Goal: Task Accomplishment & Management: Complete application form

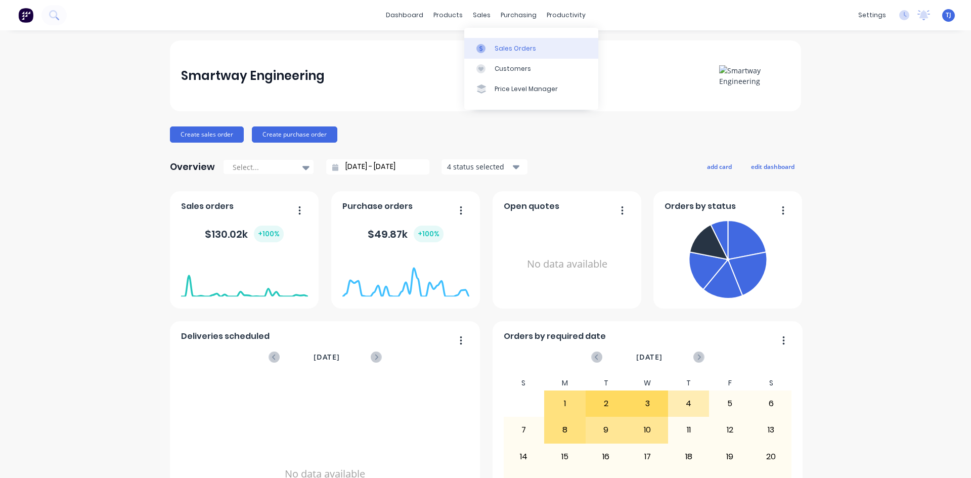
click at [509, 46] on div "Sales Orders" at bounding box center [514, 48] width 41 height 9
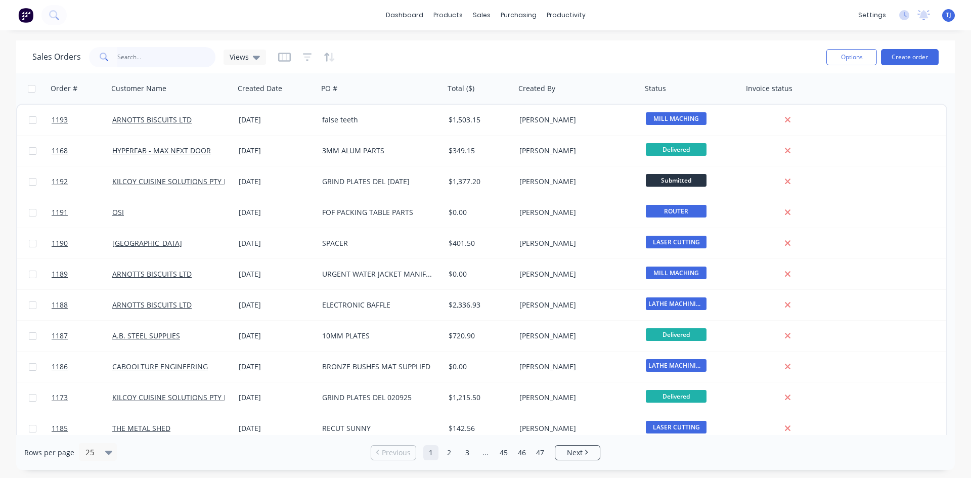
click at [162, 63] on input "text" at bounding box center [166, 57] width 99 height 20
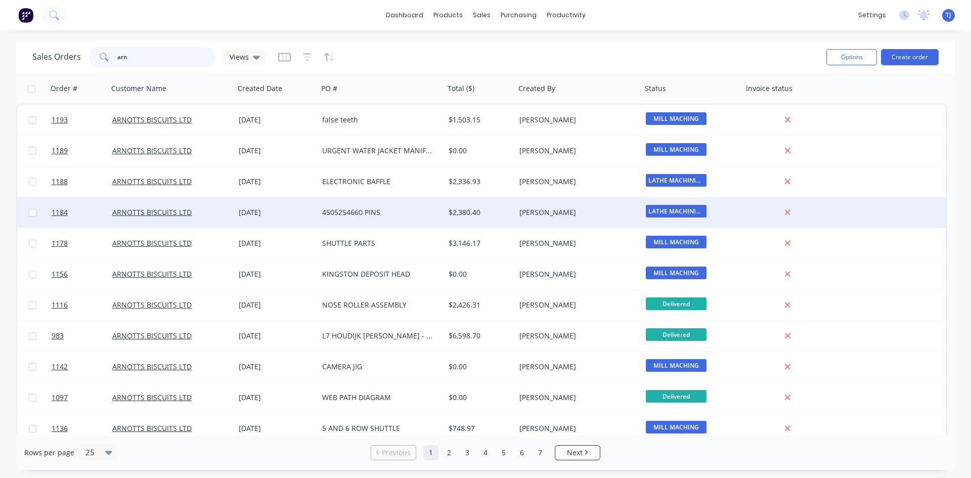
type input "arn"
click at [322, 212] on div "4505254660 PINS" at bounding box center [378, 212] width 112 height 10
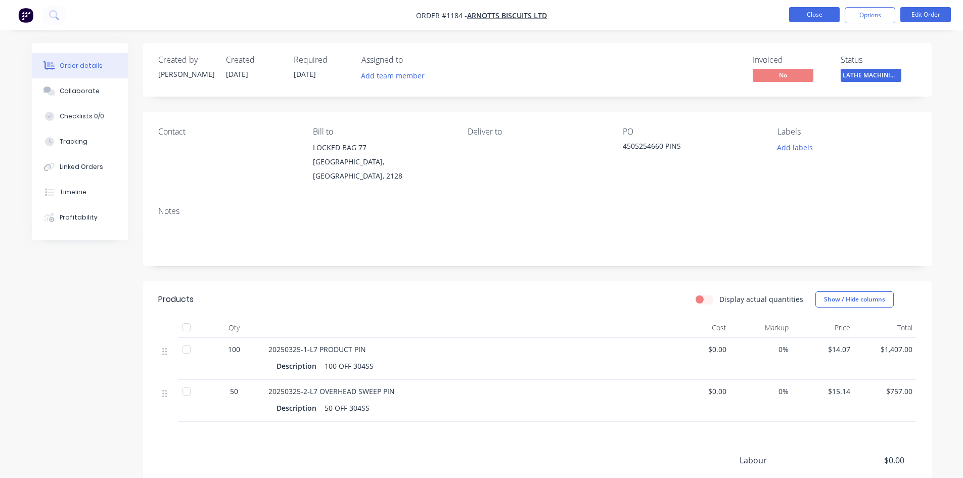
click at [811, 12] on button "Close" at bounding box center [814, 14] width 51 height 15
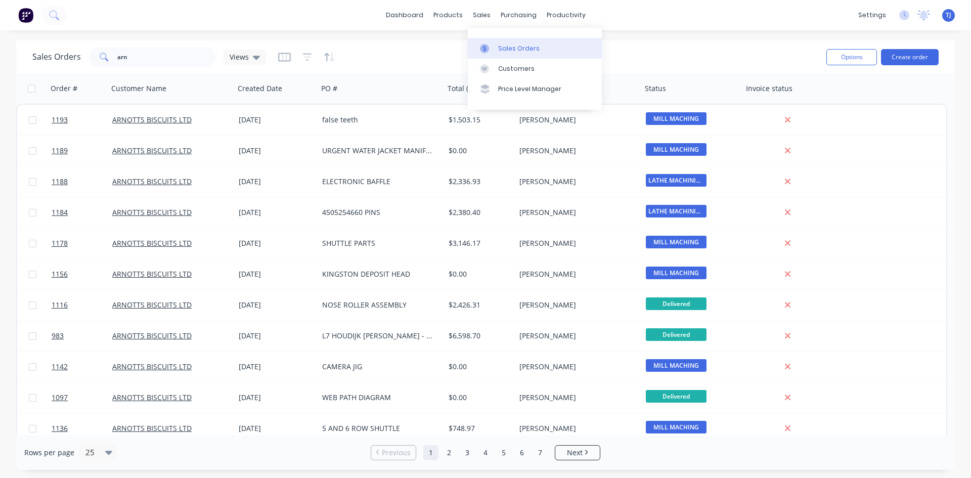
click at [502, 57] on link "Sales Orders" at bounding box center [535, 48] width 134 height 20
click at [502, 54] on link "Sales Orders" at bounding box center [535, 48] width 134 height 20
click at [510, 49] on div "Sales Orders" at bounding box center [518, 48] width 41 height 9
click at [916, 57] on button "Create order" at bounding box center [910, 57] width 58 height 16
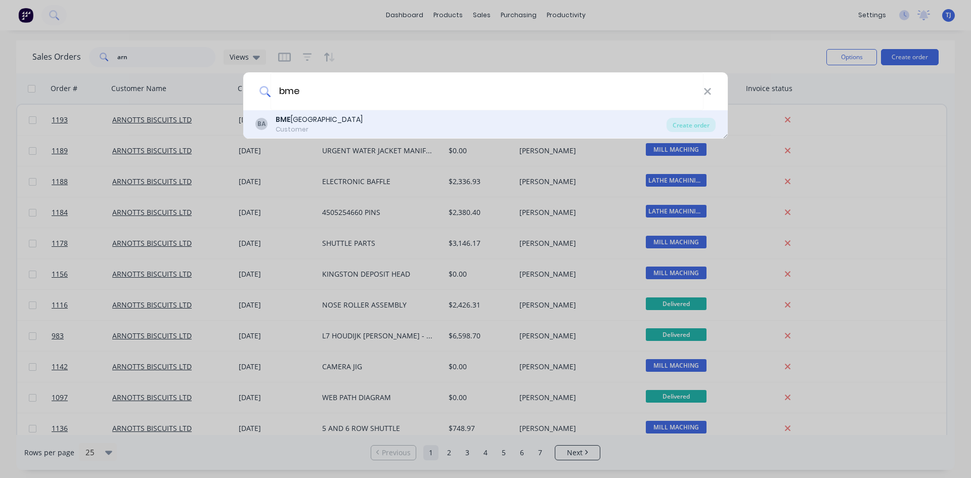
type input "bme"
click at [325, 119] on div "BME [GEOGRAPHIC_DATA]" at bounding box center [319, 119] width 87 height 11
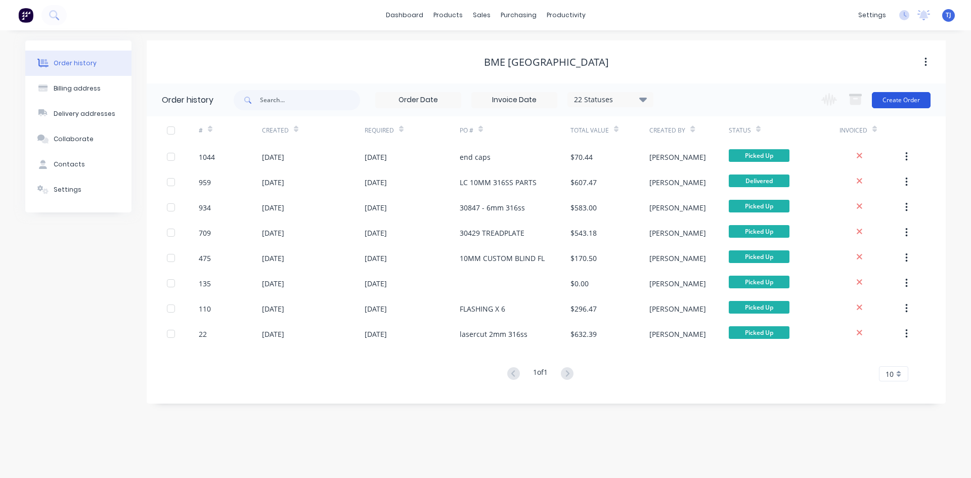
click at [916, 97] on button "Create Order" at bounding box center [901, 100] width 59 height 16
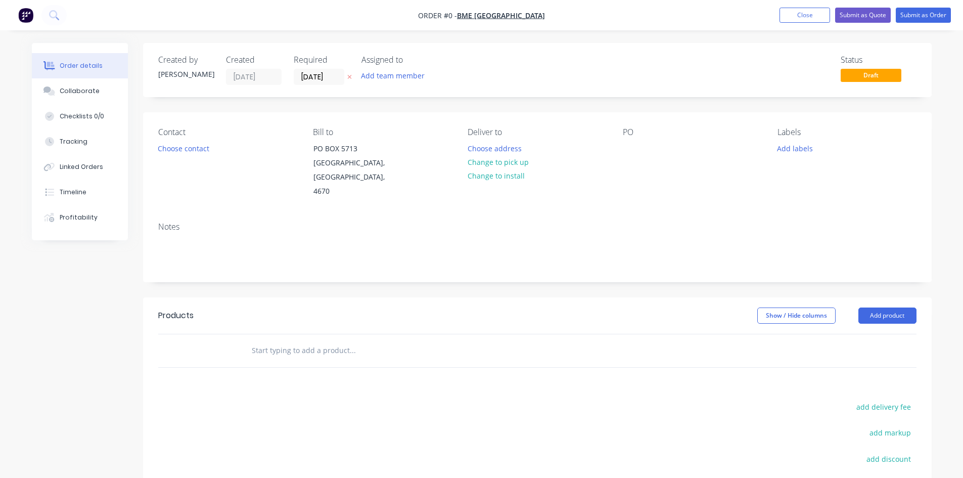
click at [641, 150] on div "PO" at bounding box center [692, 162] width 139 height 71
click at [638, 153] on div at bounding box center [631, 148] width 16 height 15
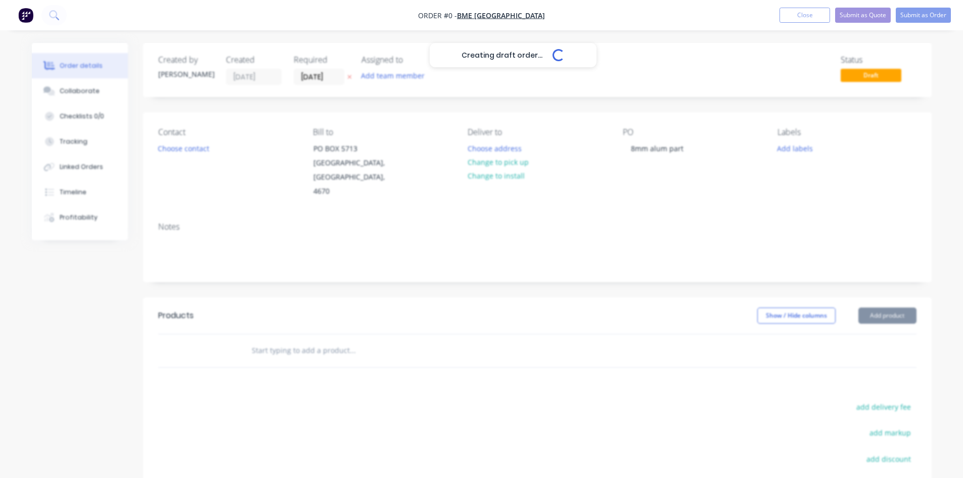
click at [882, 307] on button "Add product" at bounding box center [887, 315] width 58 height 16
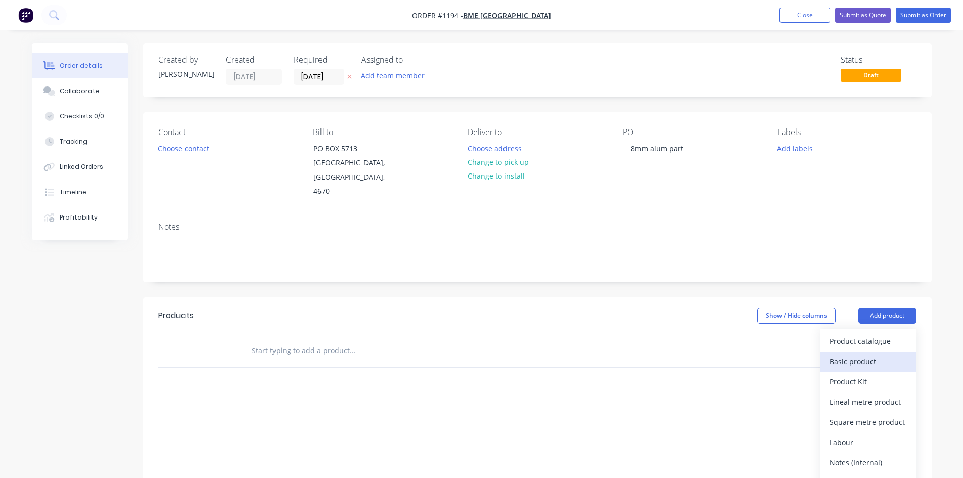
click at [862, 354] on div "Basic product" at bounding box center [869, 361] width 78 height 15
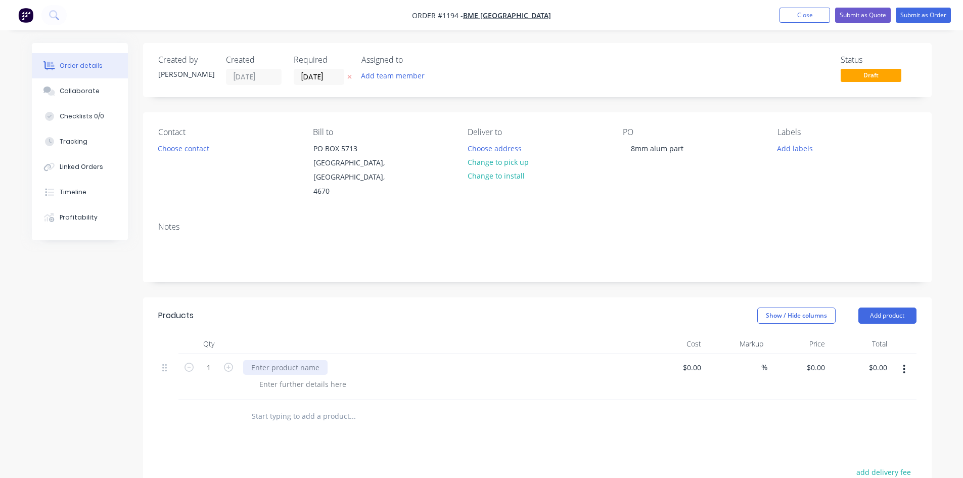
click at [277, 360] on div at bounding box center [285, 367] width 84 height 15
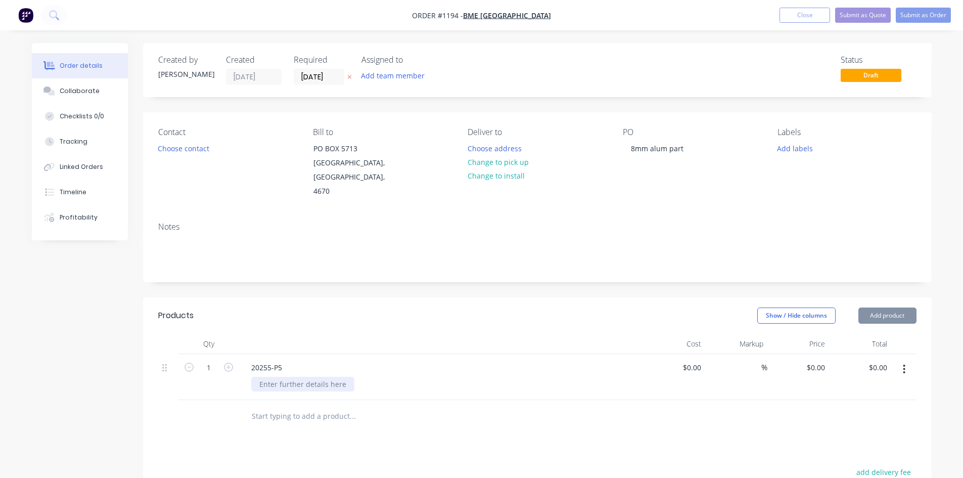
click at [285, 377] on div at bounding box center [302, 384] width 103 height 15
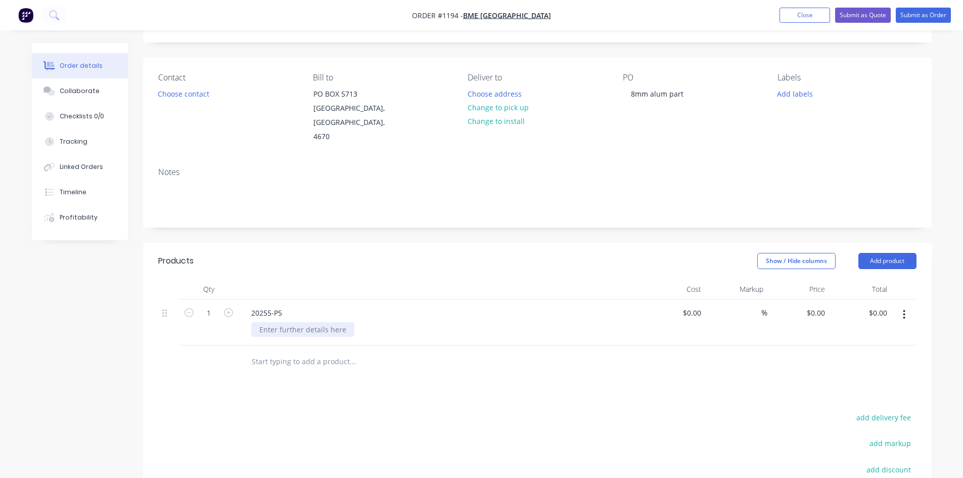
scroll to position [199, 0]
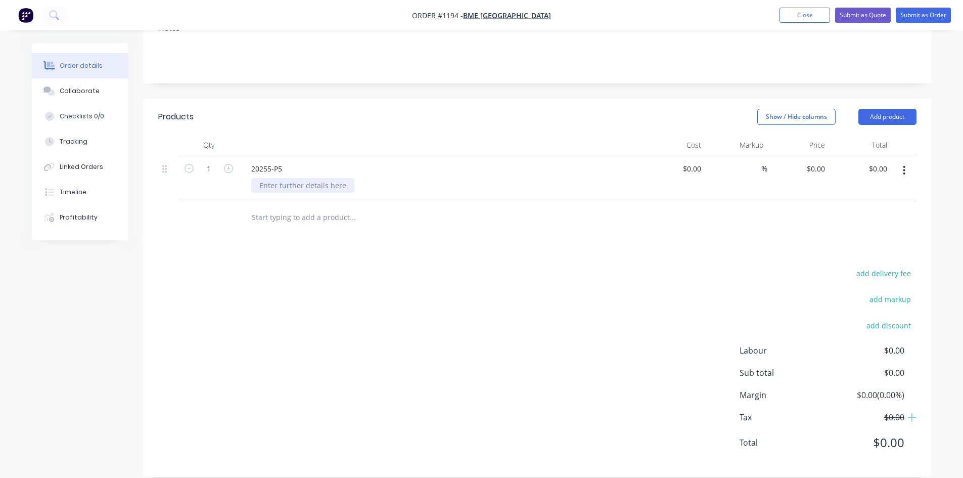
click at [283, 178] on div at bounding box center [302, 185] width 103 height 15
click at [824, 161] on input "0" at bounding box center [823, 168] width 12 height 15
type input "$129.56"
click at [83, 89] on div "Collaborate" at bounding box center [80, 90] width 40 height 9
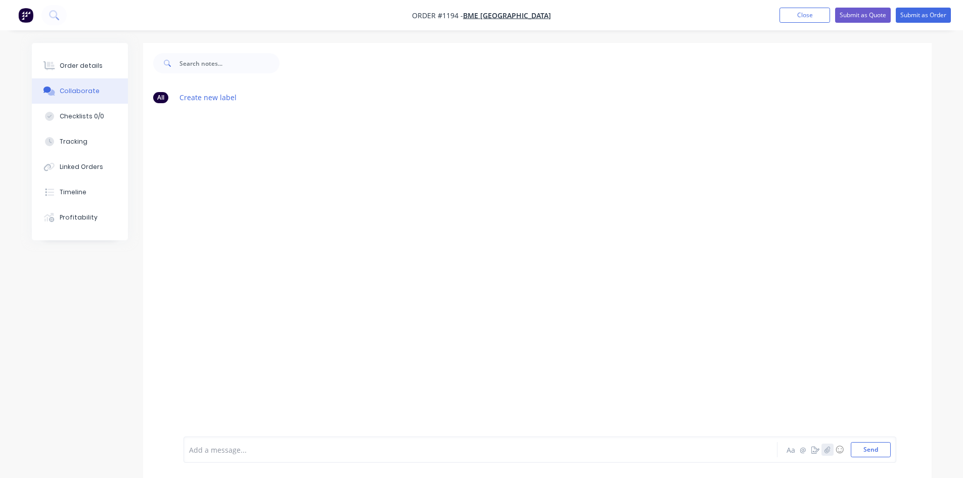
click at [824, 452] on button "button" at bounding box center [828, 449] width 12 height 12
click at [872, 448] on button "Send" at bounding box center [871, 449] width 40 height 15
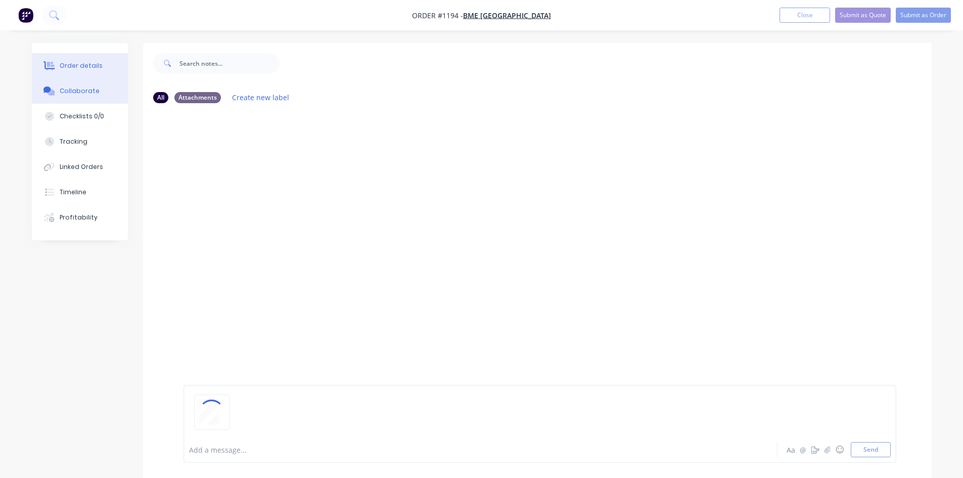
click at [85, 66] on div "Order details" at bounding box center [81, 65] width 43 height 9
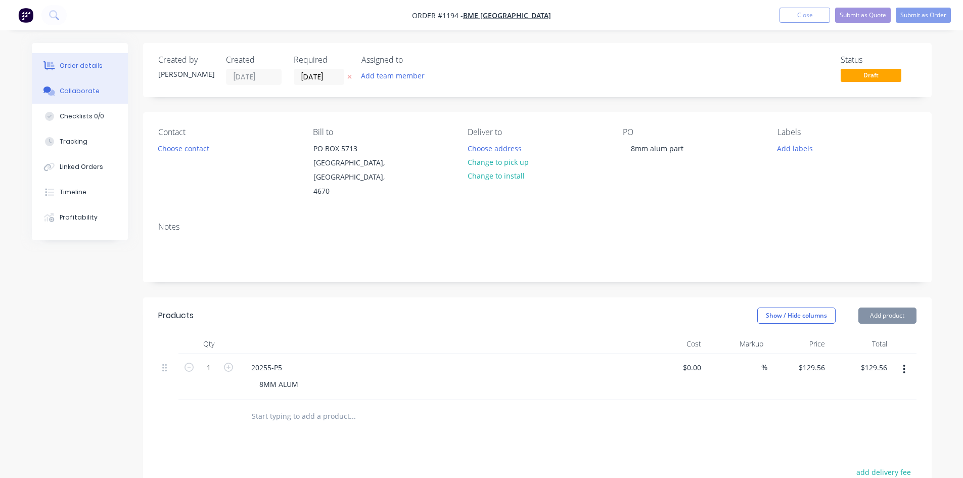
click at [88, 92] on div "Collaborate" at bounding box center [80, 90] width 40 height 9
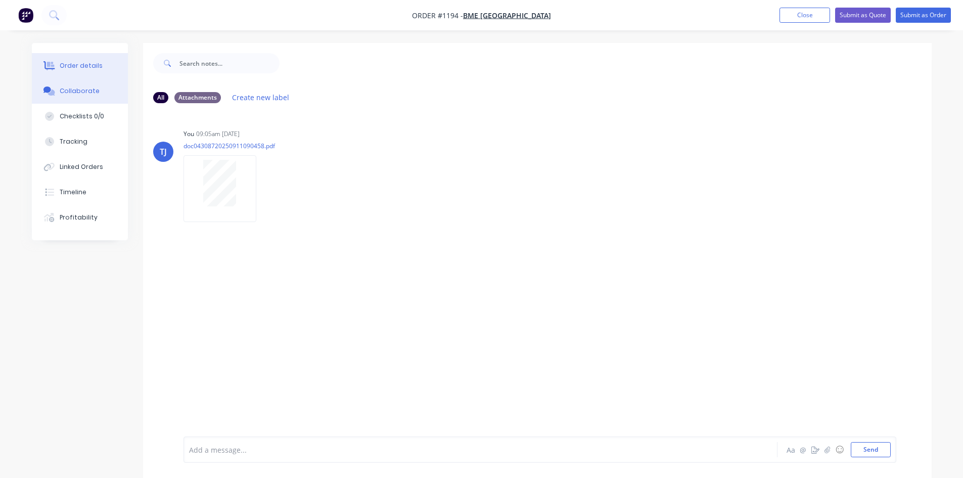
click at [91, 67] on div "Order details" at bounding box center [81, 65] width 43 height 9
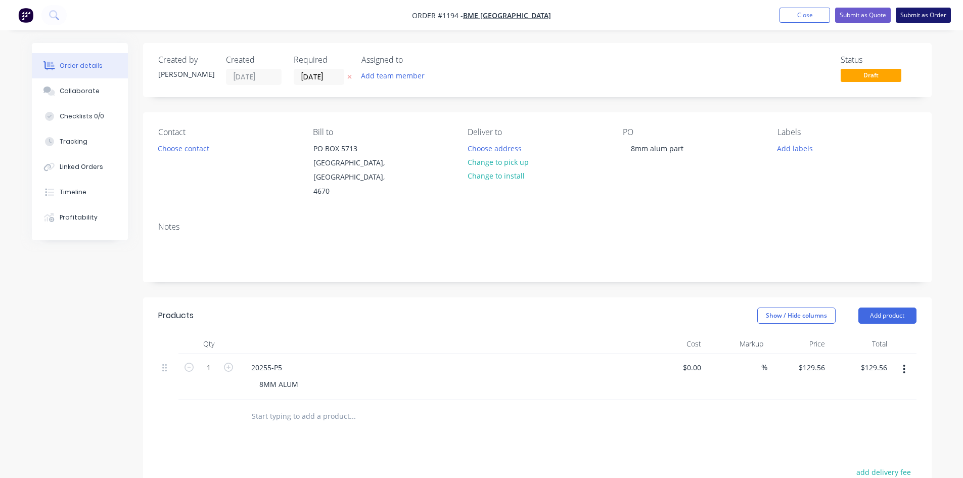
click at [921, 14] on button "Submit as Order" at bounding box center [923, 15] width 55 height 15
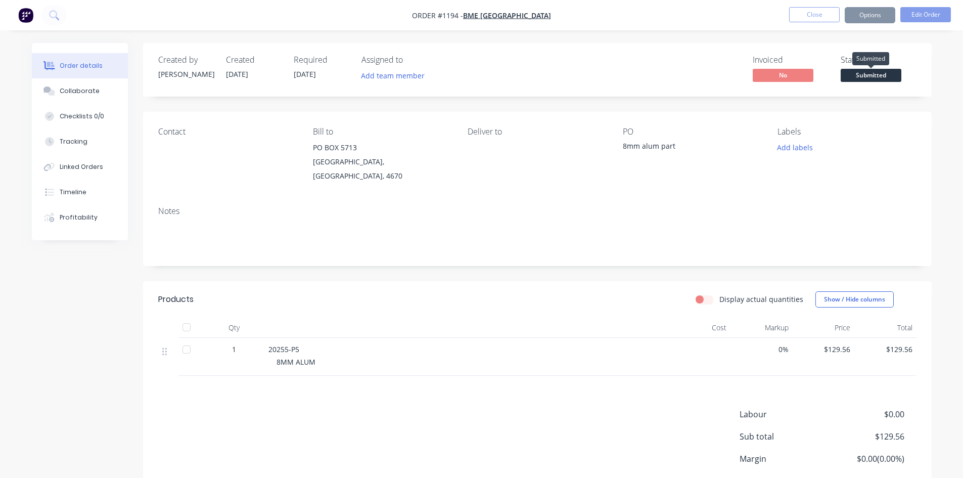
click at [876, 78] on span "Submitted" at bounding box center [871, 75] width 61 height 13
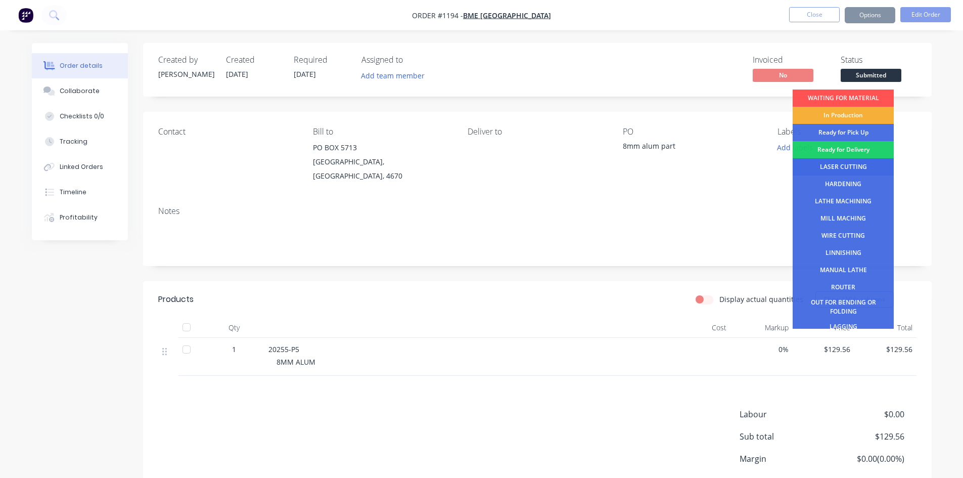
click at [854, 165] on div "LASER CUTTING" at bounding box center [843, 166] width 101 height 17
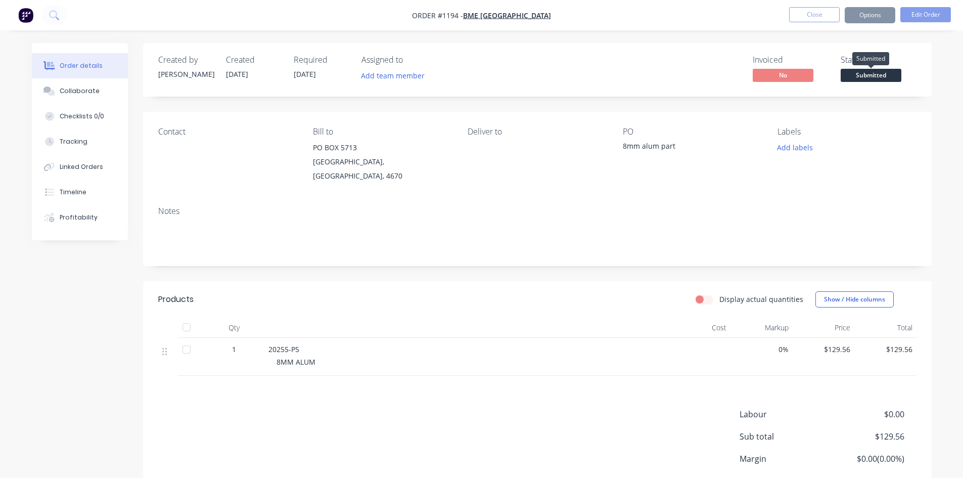
click at [869, 71] on span "Submitted" at bounding box center [871, 75] width 61 height 13
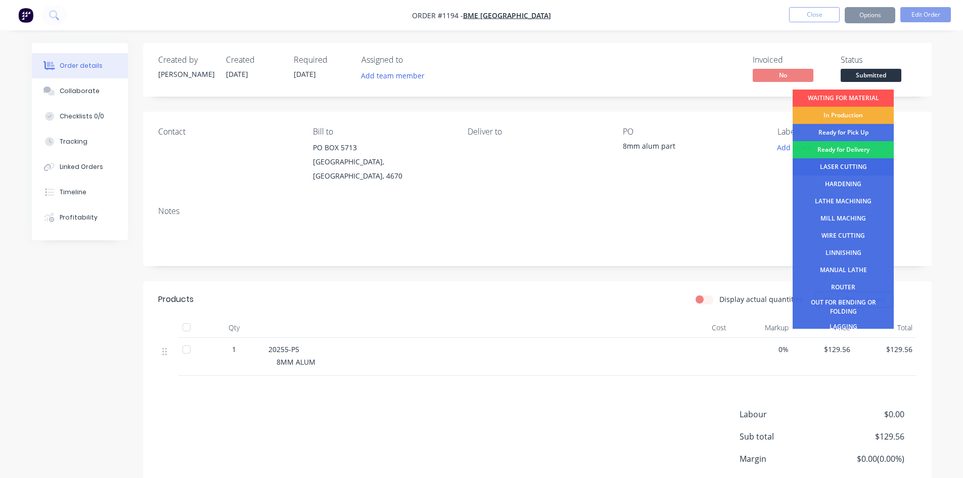
click at [856, 163] on div "LASER CUTTING" at bounding box center [843, 166] width 101 height 17
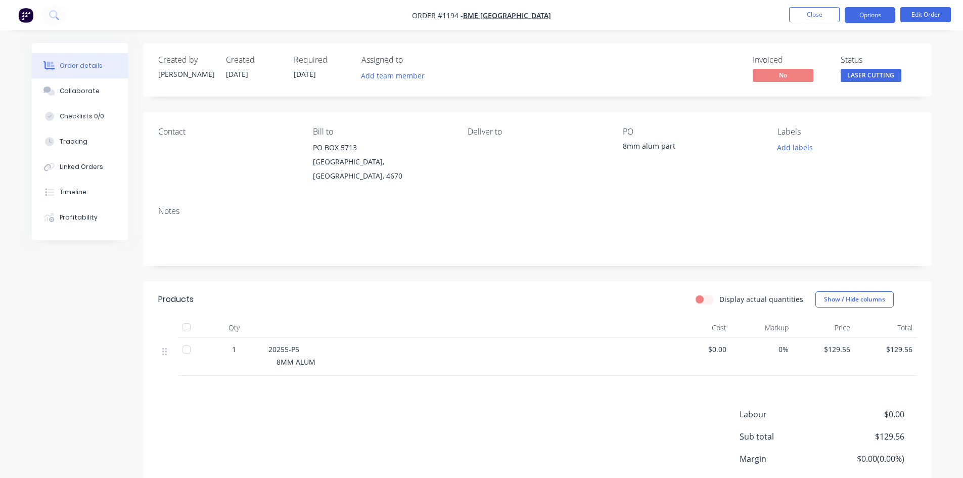
click at [868, 16] on button "Options" at bounding box center [870, 15] width 51 height 16
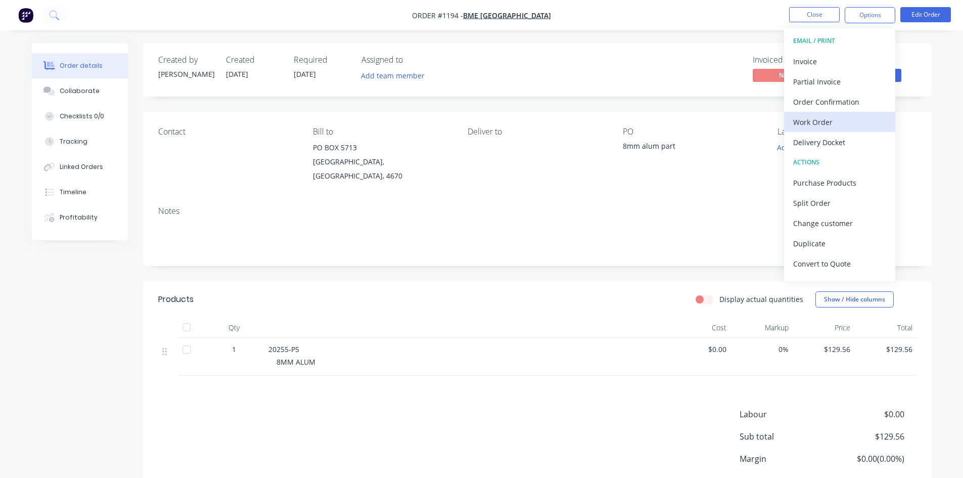
click at [805, 119] on div "Work Order" at bounding box center [839, 122] width 93 height 15
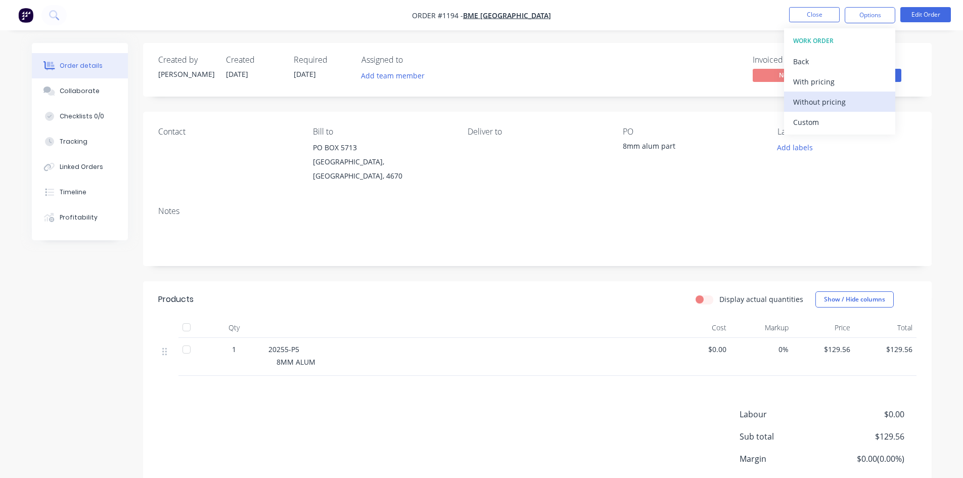
click at [810, 106] on div "Without pricing" at bounding box center [839, 102] width 93 height 15
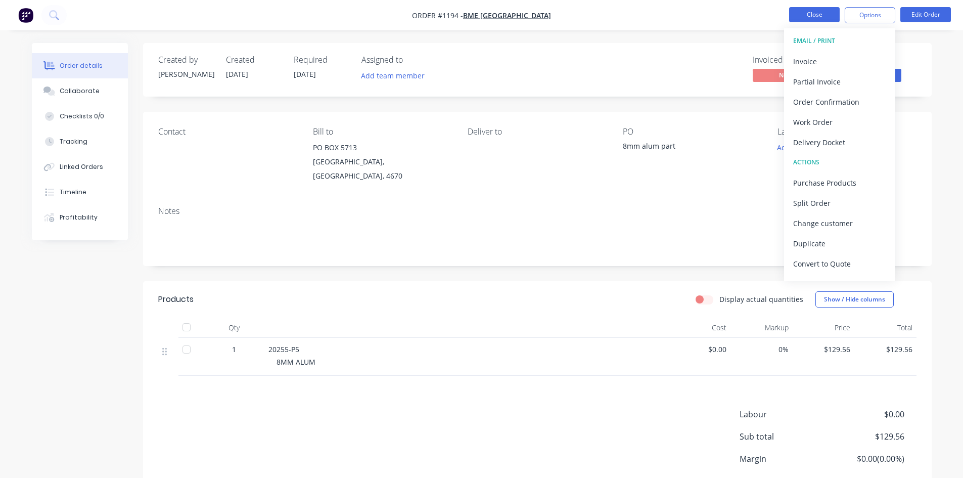
click at [818, 14] on button "Close" at bounding box center [814, 14] width 51 height 15
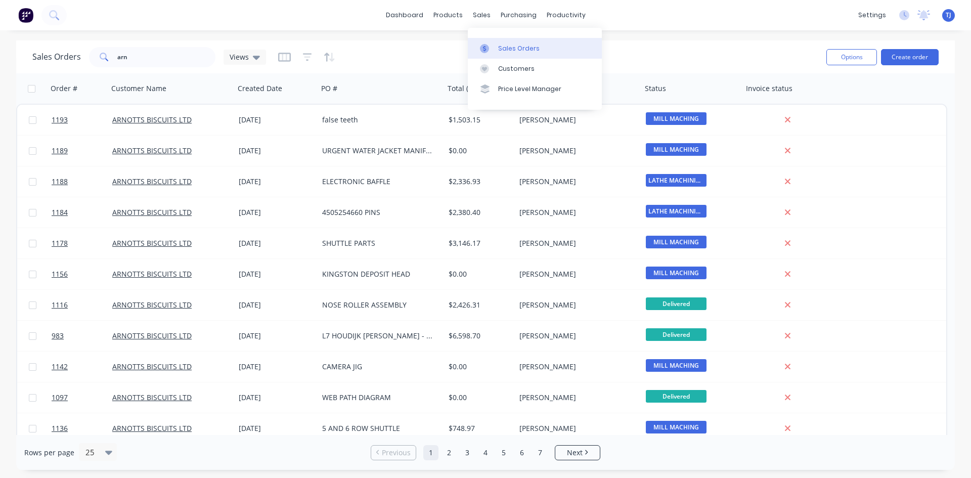
click at [502, 47] on div "Sales Orders" at bounding box center [518, 48] width 41 height 9
click at [516, 50] on div "Sales Orders" at bounding box center [518, 48] width 41 height 9
click at [129, 65] on input "arn" at bounding box center [166, 57] width 99 height 20
click at [129, 62] on input "arn" at bounding box center [166, 57] width 99 height 20
click at [130, 61] on input "arn" at bounding box center [166, 57] width 99 height 20
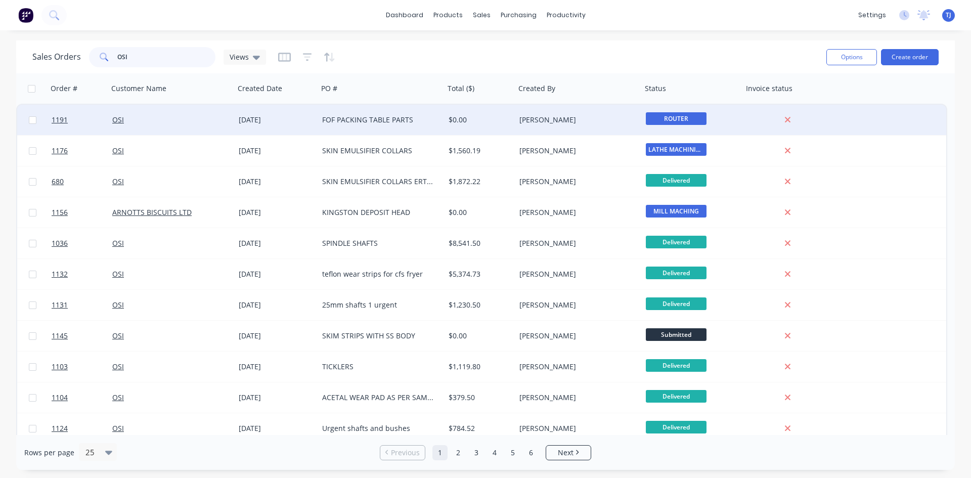
type input "OSI"
click at [328, 122] on div "FOF PACKING TABLE PARTS" at bounding box center [378, 120] width 112 height 10
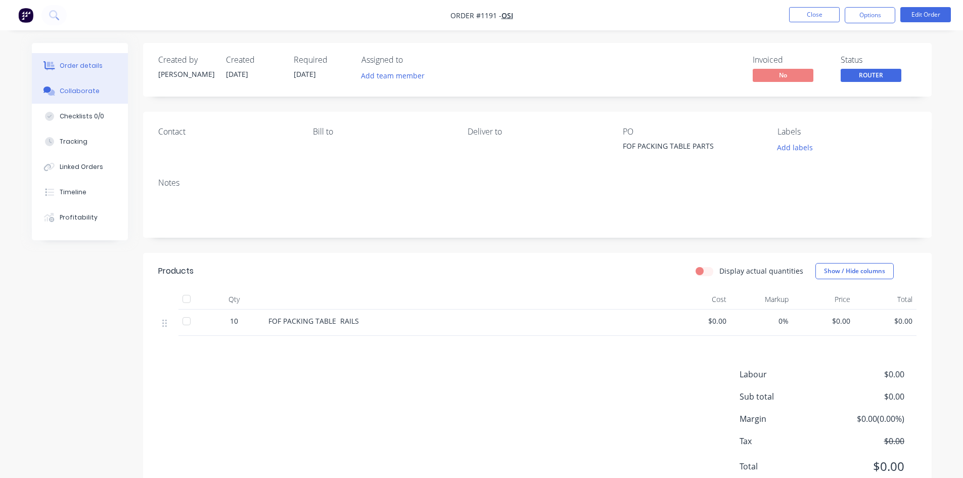
click at [89, 89] on div "Collaborate" at bounding box center [80, 90] width 40 height 9
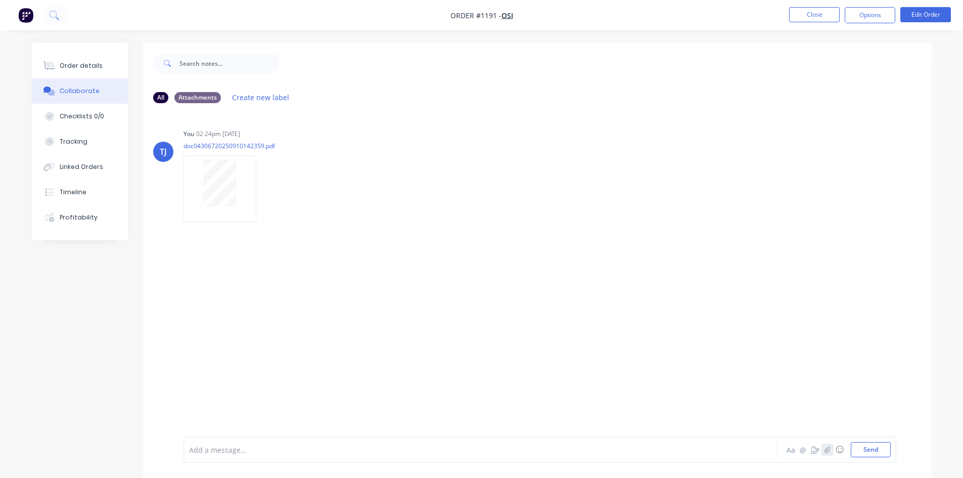
click at [829, 448] on icon "button" at bounding box center [827, 449] width 6 height 7
click at [828, 449] on icon "button" at bounding box center [827, 449] width 6 height 7
click at [826, 447] on icon "button" at bounding box center [827, 449] width 6 height 7
click at [829, 447] on icon "button" at bounding box center [827, 449] width 6 height 7
click at [872, 446] on button "Send" at bounding box center [871, 449] width 40 height 15
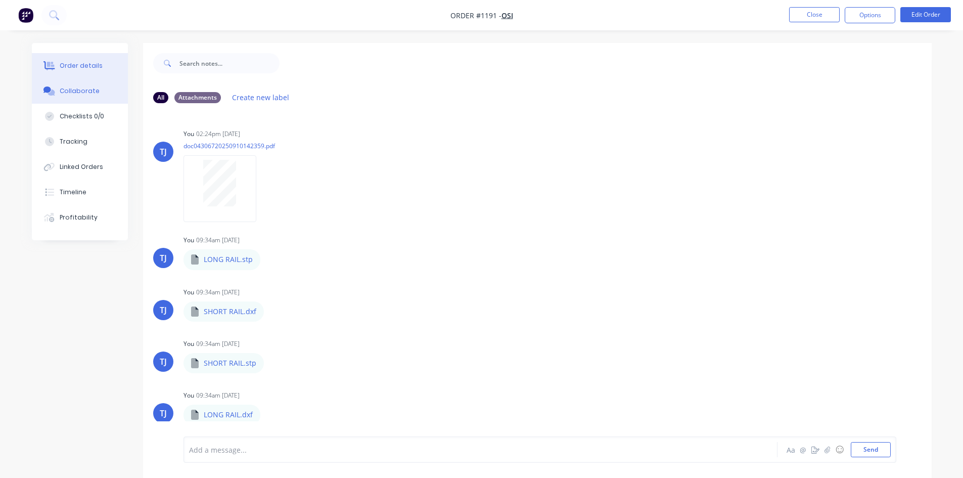
click at [86, 63] on div "Order details" at bounding box center [81, 65] width 43 height 9
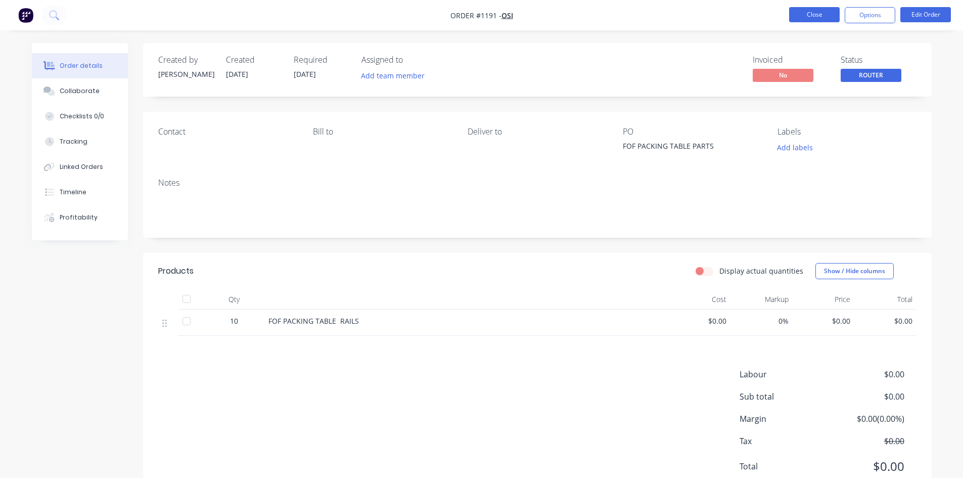
click at [808, 12] on button "Close" at bounding box center [814, 14] width 51 height 15
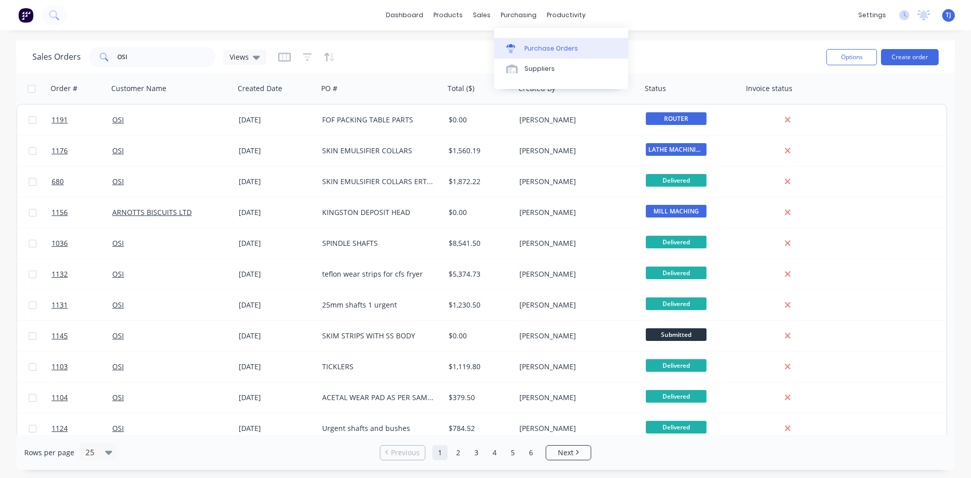
click at [547, 51] on div "Purchase Orders" at bounding box center [551, 48] width 54 height 9
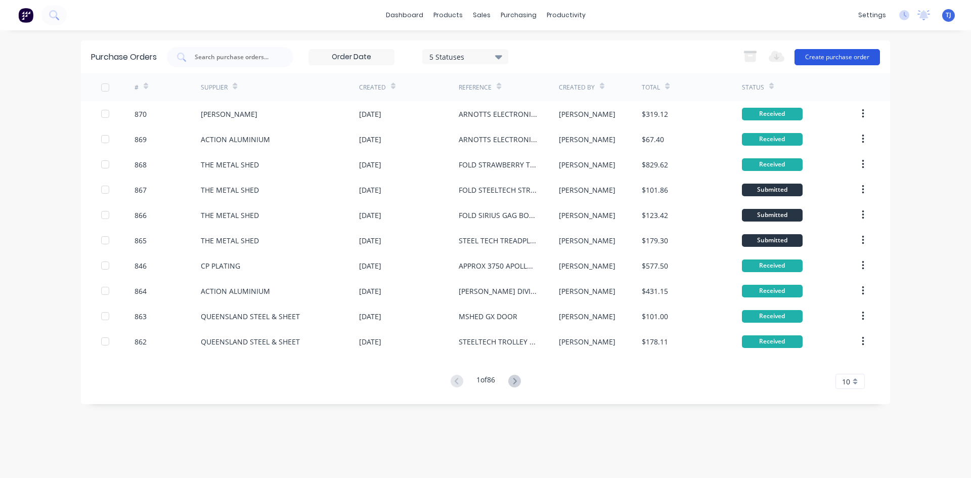
click at [837, 53] on button "Create purchase order" at bounding box center [836, 57] width 85 height 16
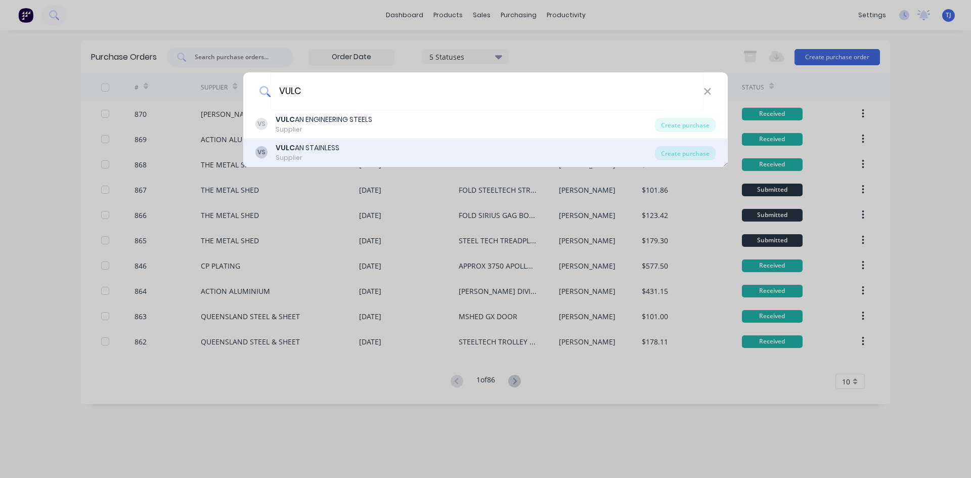
type input "VULC"
click at [298, 155] on div "Supplier" at bounding box center [308, 157] width 64 height 9
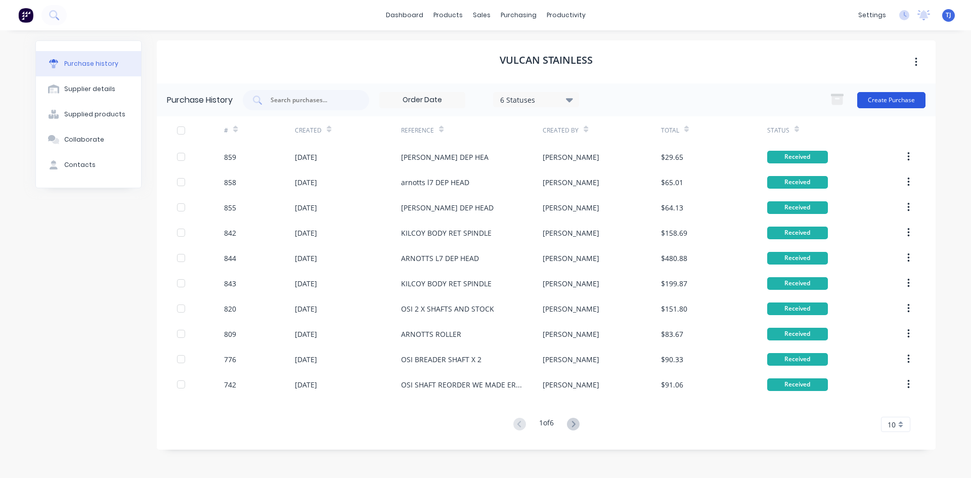
click at [897, 99] on button "Create Purchase" at bounding box center [891, 100] width 68 height 16
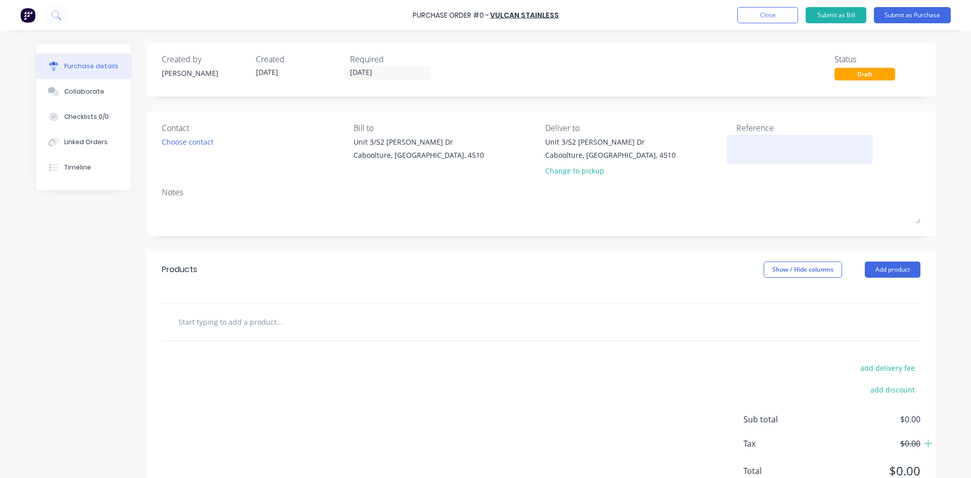
click at [742, 147] on textarea at bounding box center [799, 147] width 126 height 23
type textarea "URGENT ARNOTTS WATER JACKET"
type textarea "x"
type textarea "URGENT ARNOTTS WATER JACKET"
type textarea "x"
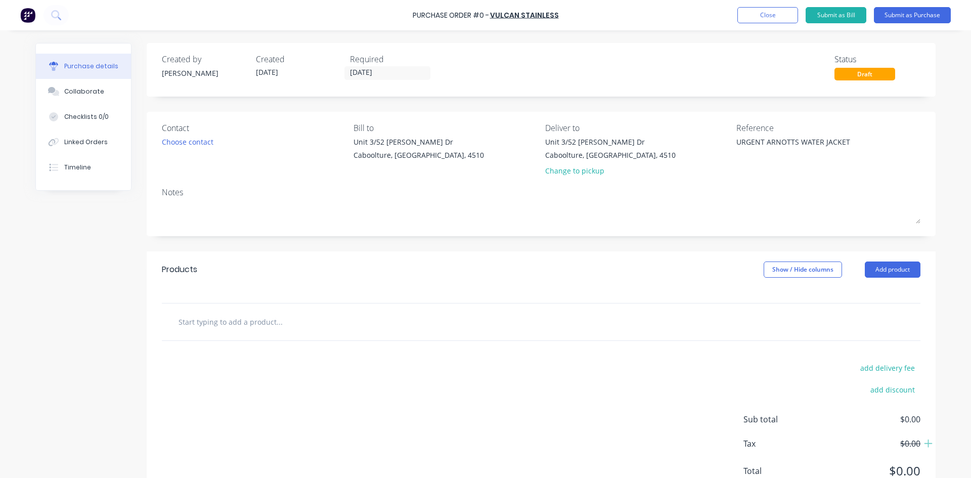
type textarea "URGENT ARNOTTS WATER JACKET M"
type textarea "x"
type textarea "URGENT ARNOTTS WATER JACKET MA"
type textarea "x"
type textarea "URGENT ARNOTTS WATER JACKET MAN"
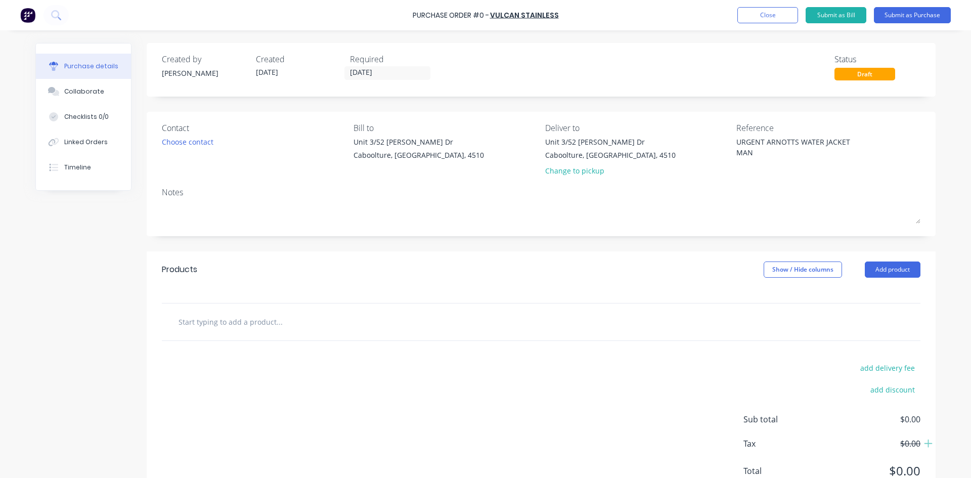
type textarea "x"
type textarea "URGENT ARNOTTS WATER JACKET MANI"
type textarea "x"
type textarea "URGENT ARNOTTS WATER [PERSON_NAME]"
type textarea "x"
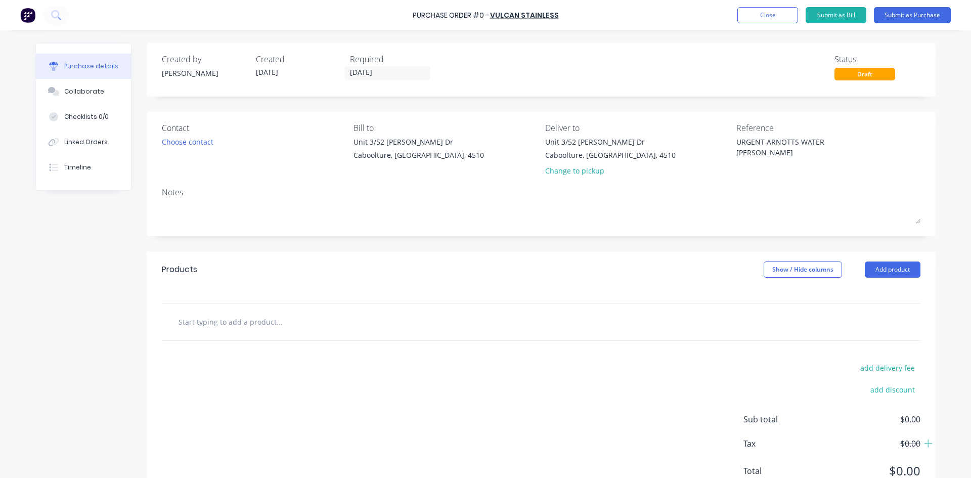
type textarea "URGENT ARNOTTS WATER [PERSON_NAME]"
type textarea "x"
type textarea "URGENT ARNOTTS WATER [PERSON_NAME]"
type textarea "x"
type textarea "URGENT ARNOTTS WATER JACKET MANIFOLD"
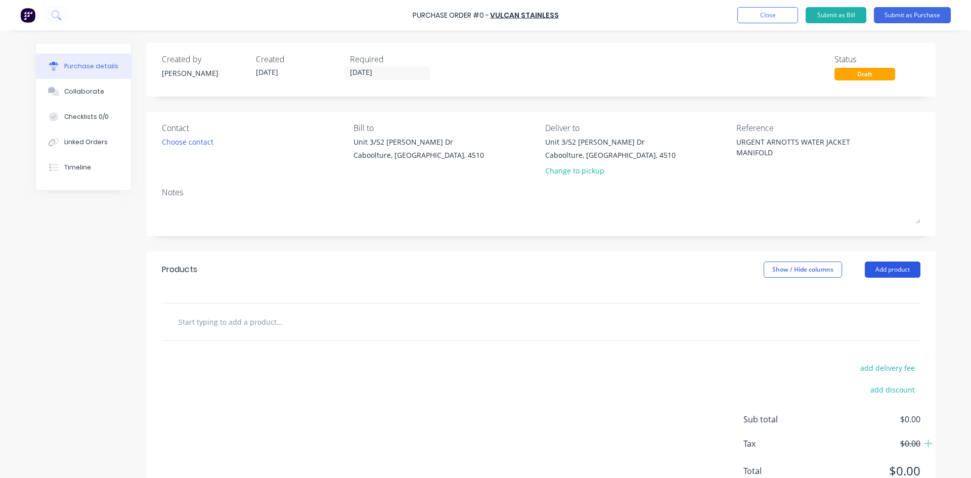
type textarea "x"
type textarea "URGENT ARNOTTS WATER JACKET MANIFOLD"
click at [870, 270] on button "Add product" at bounding box center [892, 269] width 56 height 16
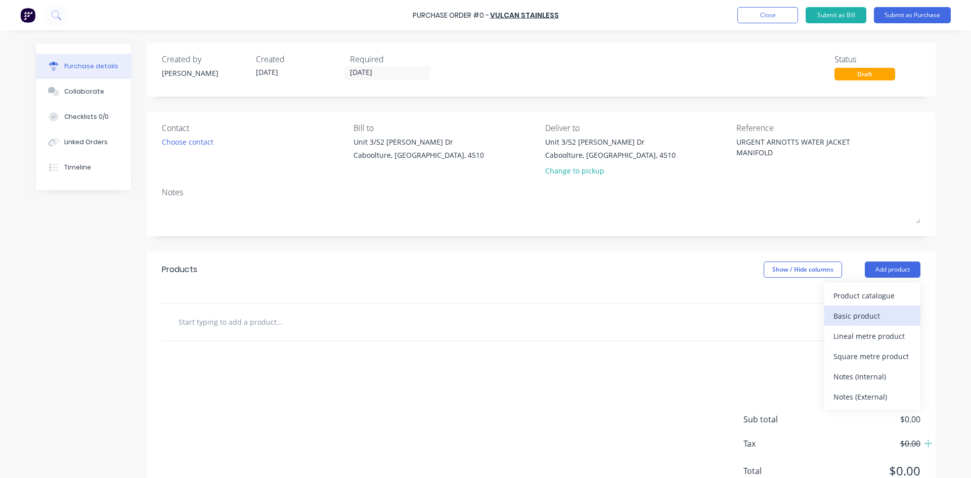
click at [854, 312] on div "Basic product" at bounding box center [872, 315] width 78 height 15
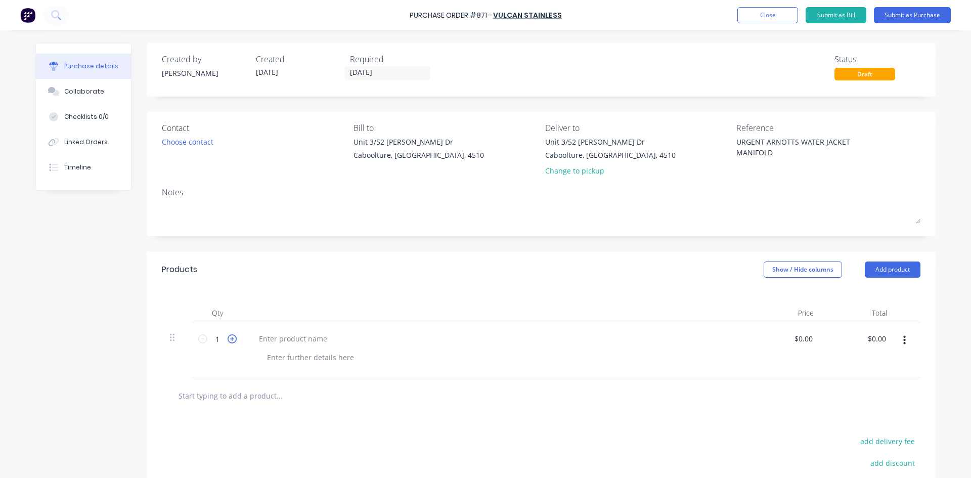
click at [227, 340] on icon at bounding box center [231, 338] width 9 height 9
type textarea "x"
type input "2"
type textarea "x"
drag, startPoint x: 275, startPoint y: 338, endPoint x: 277, endPoint y: 331, distance: 7.2
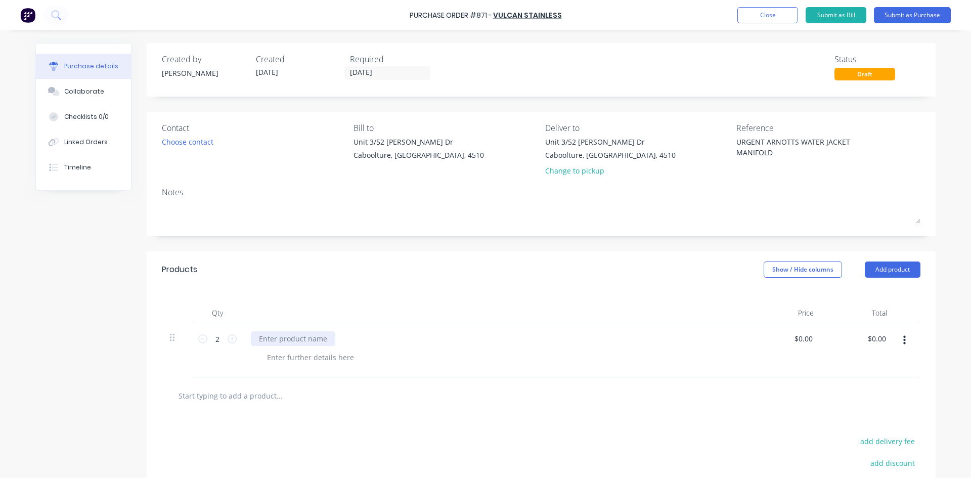
click at [277, 335] on div at bounding box center [293, 338] width 84 height 15
type textarea "x"
type input "0"
type input "53.39"
type textarea "x"
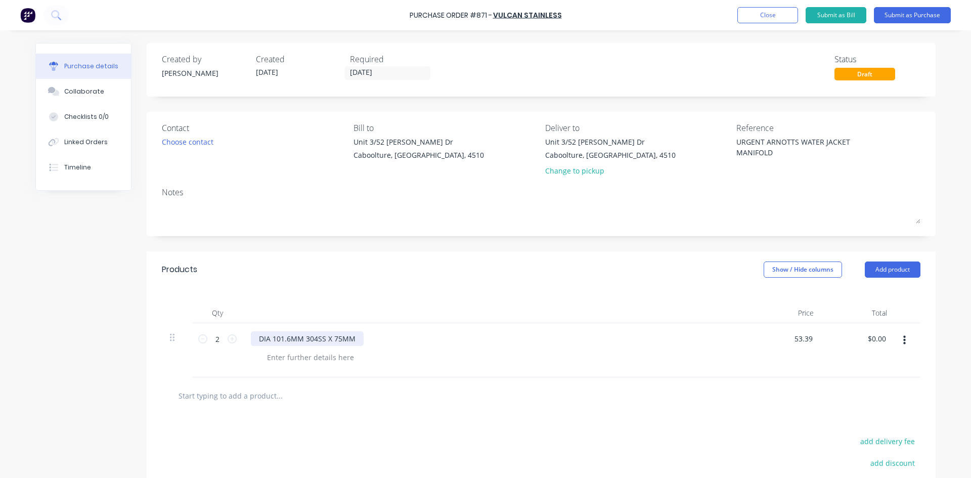
type input "$53.39"
type input "106.78"
type textarea "x"
type input "$106.78"
click at [918, 14] on button "Submit as Purchase" at bounding box center [912, 15] width 77 height 16
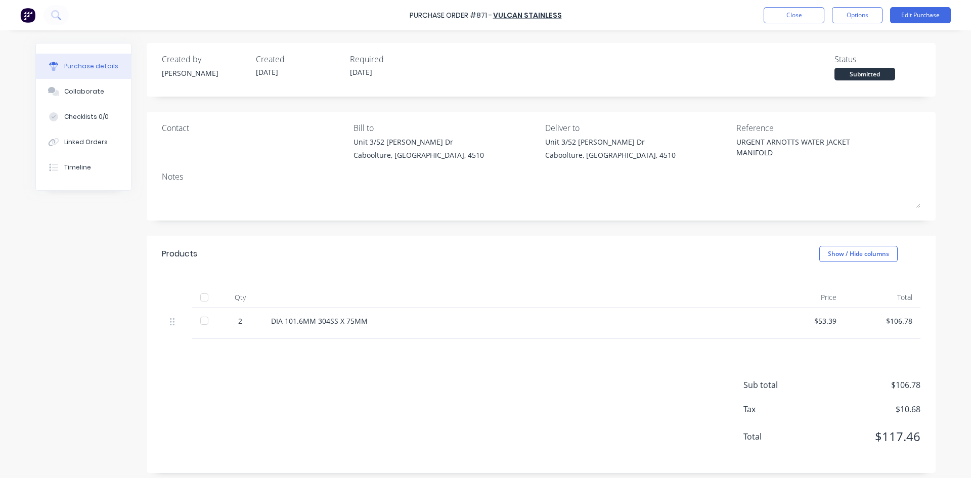
click at [197, 303] on div at bounding box center [204, 297] width 20 height 20
type textarea "x"
click at [88, 146] on div "Linked Orders" at bounding box center [85, 142] width 43 height 9
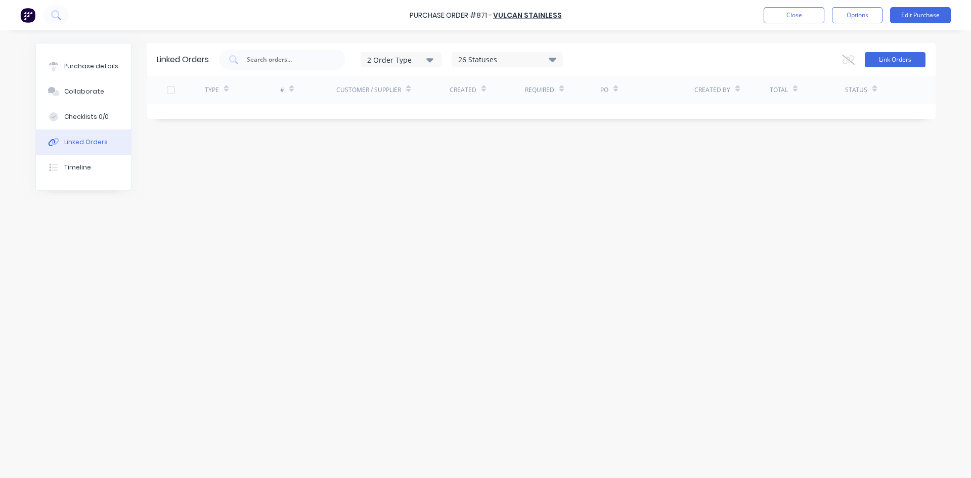
click at [898, 59] on button "Link Orders" at bounding box center [894, 59] width 61 height 15
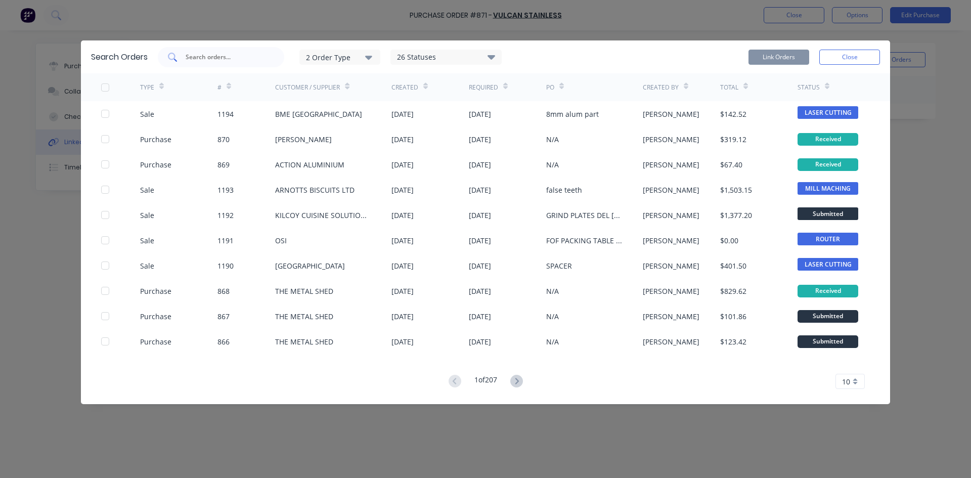
click at [216, 54] on input "text" at bounding box center [227, 57] width 84 height 10
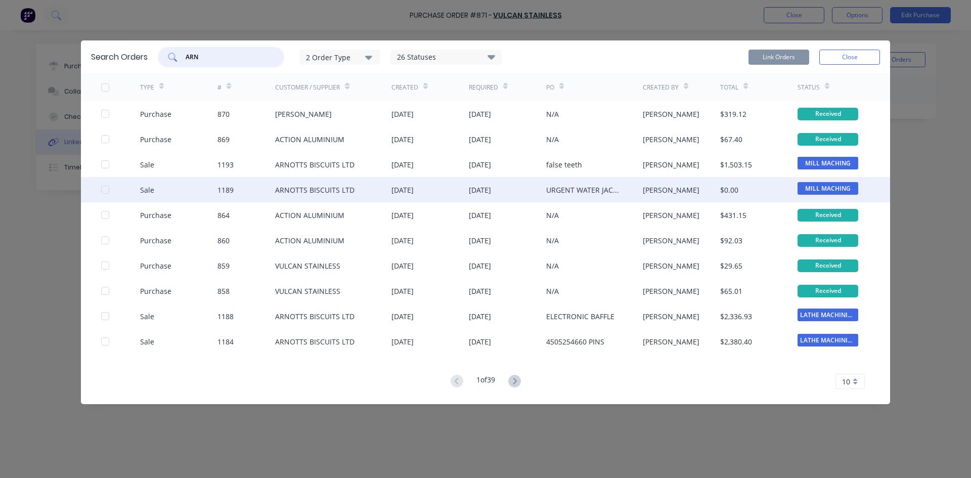
click at [103, 190] on div at bounding box center [105, 189] width 20 height 20
type input "ARN"
click at [770, 57] on button "Link Orders" at bounding box center [778, 57] width 61 height 15
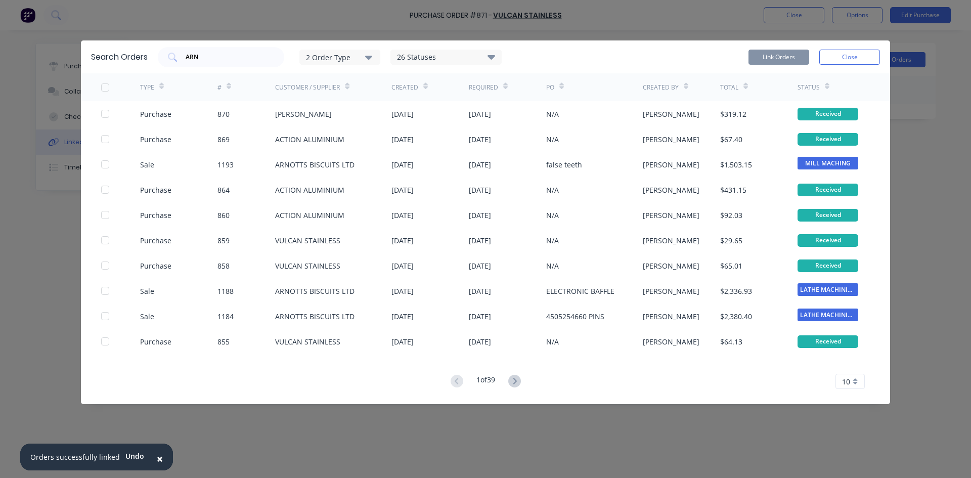
click at [872, 58] on button "Close" at bounding box center [849, 57] width 61 height 15
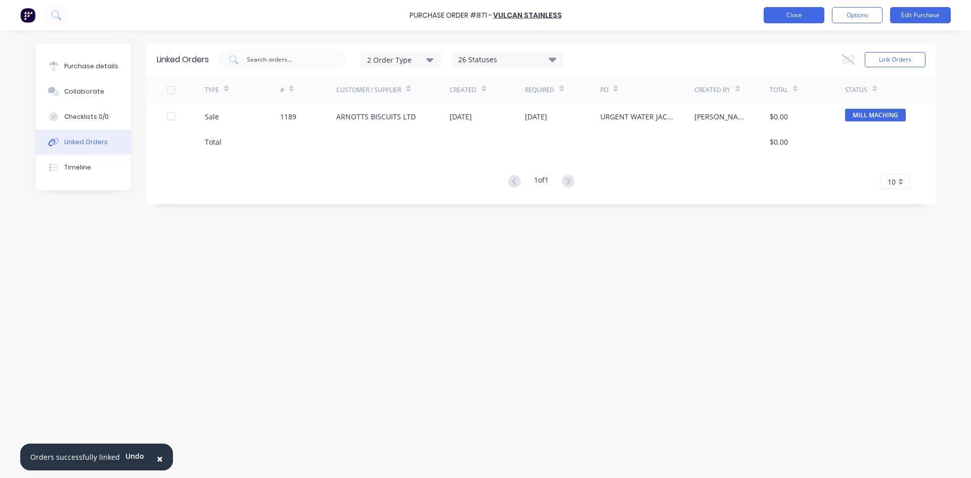
click at [775, 17] on button "Close" at bounding box center [793, 15] width 61 height 16
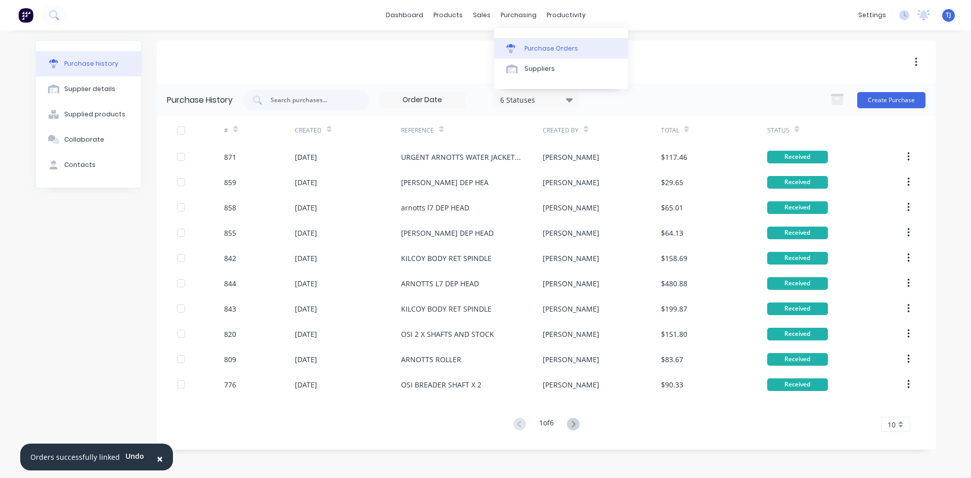
click at [540, 50] on div "Purchase Orders" at bounding box center [551, 48] width 54 height 9
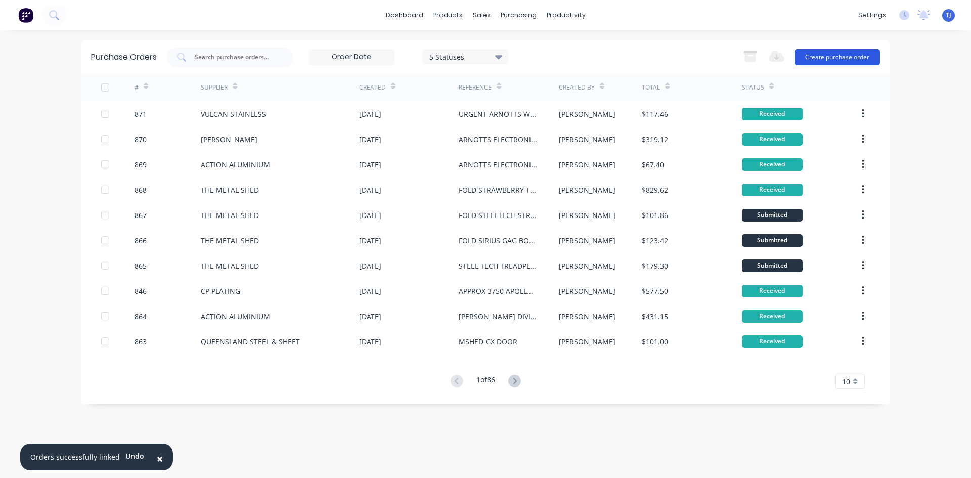
click at [830, 53] on button "Create purchase order" at bounding box center [836, 57] width 85 height 16
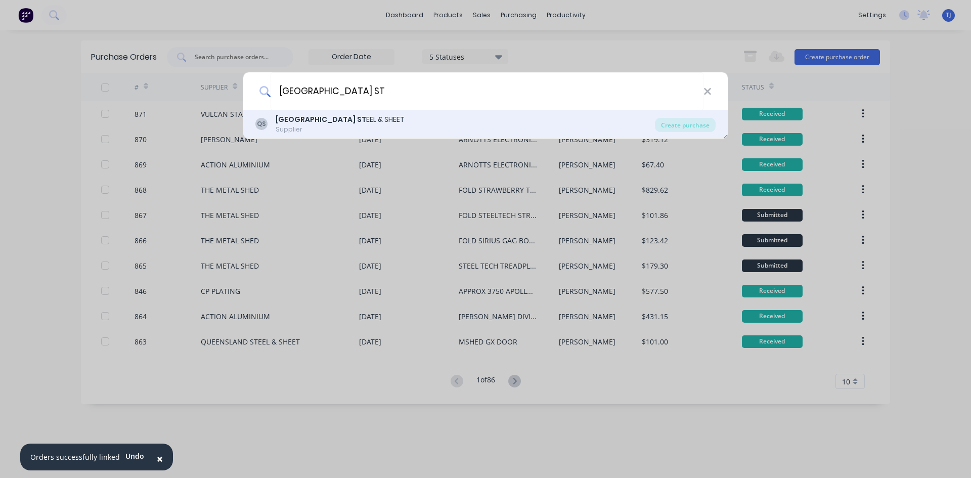
type input "[GEOGRAPHIC_DATA] ST"
click at [336, 115] on div "[GEOGRAPHIC_DATA] ST EEL & SHEET" at bounding box center [340, 119] width 129 height 11
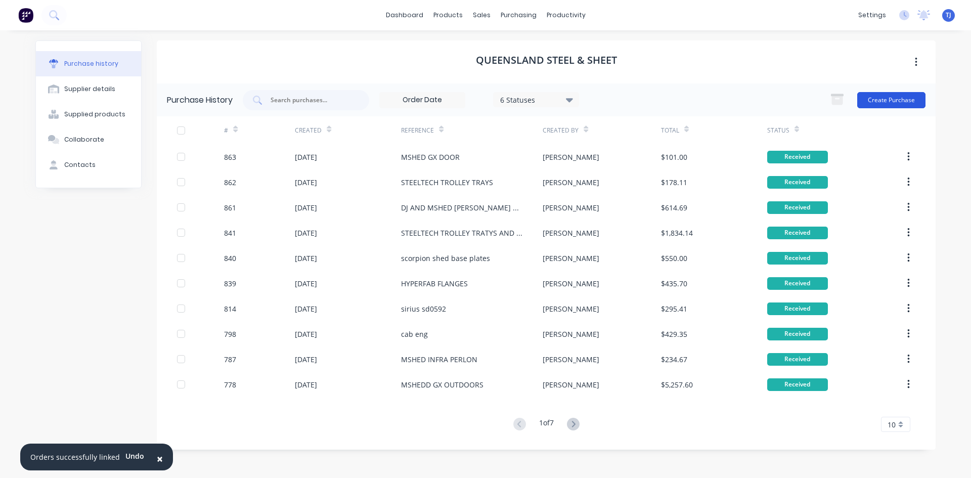
click at [864, 100] on button "Create Purchase" at bounding box center [891, 100] width 68 height 16
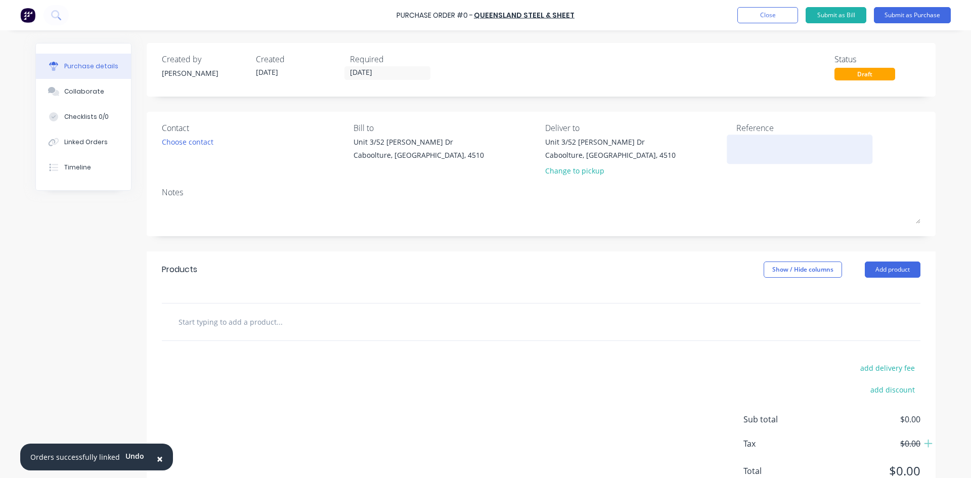
click at [747, 150] on textarea at bounding box center [799, 147] width 126 height 23
type textarea "TRAM"
type textarea "x"
type textarea "TRAM"
click at [873, 268] on button "Add product" at bounding box center [892, 269] width 56 height 16
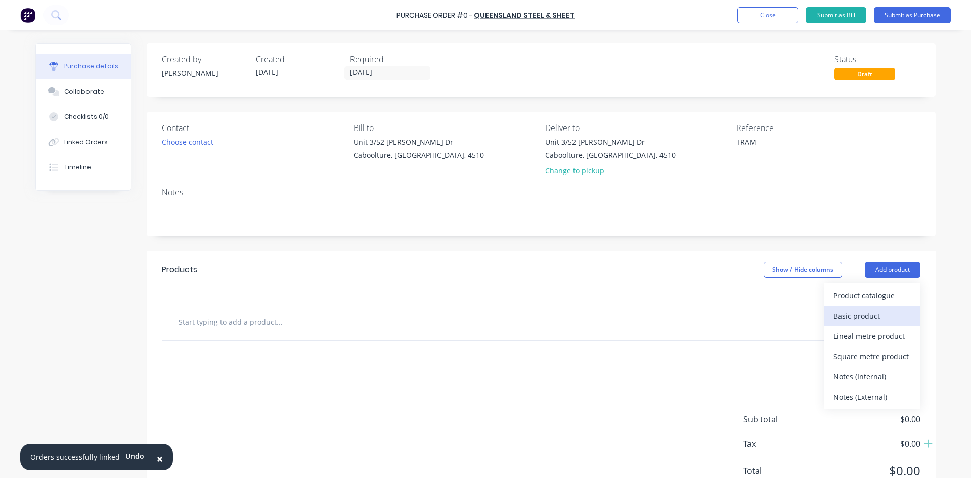
click at [855, 313] on div "Basic product" at bounding box center [872, 315] width 78 height 15
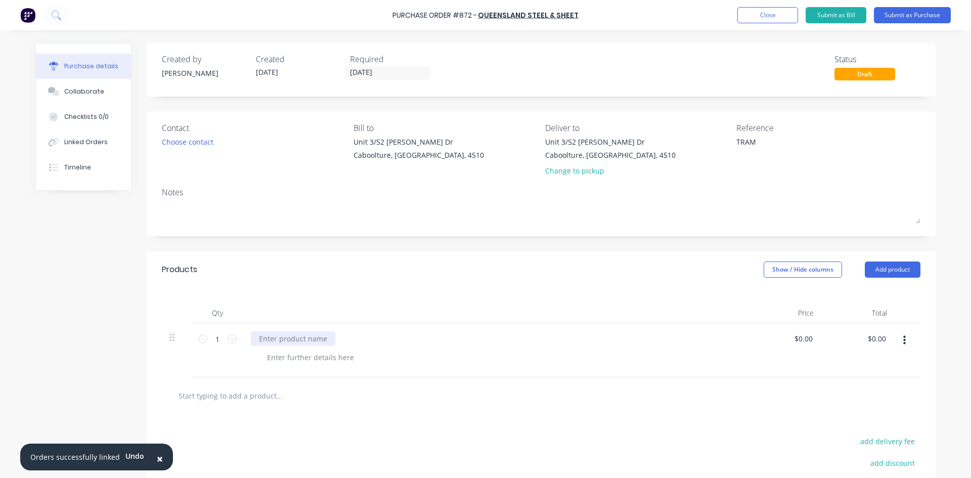
type textarea "x"
click at [270, 341] on div at bounding box center [293, 338] width 84 height 15
type textarea "x"
type input "0"
type input "264.01"
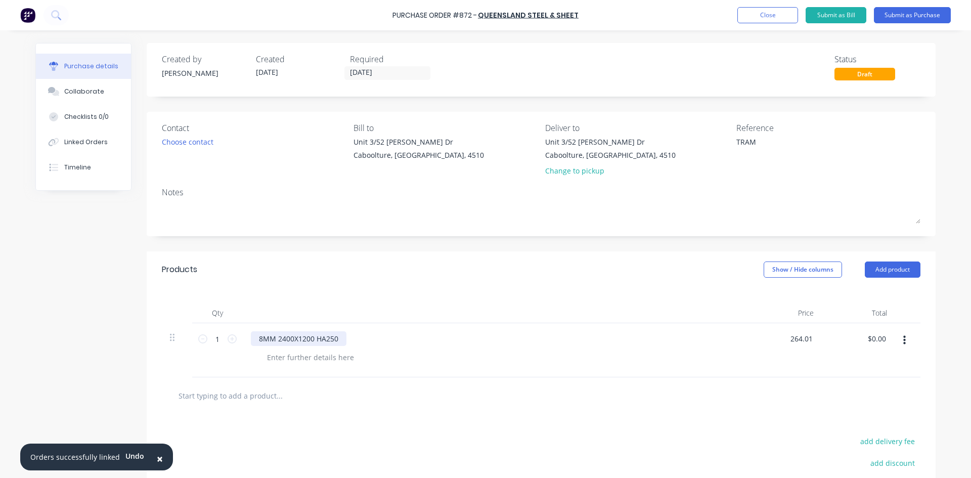
type textarea "x"
type input "$264.01"
type input "264.01"
type textarea "x"
type input "$264.01"
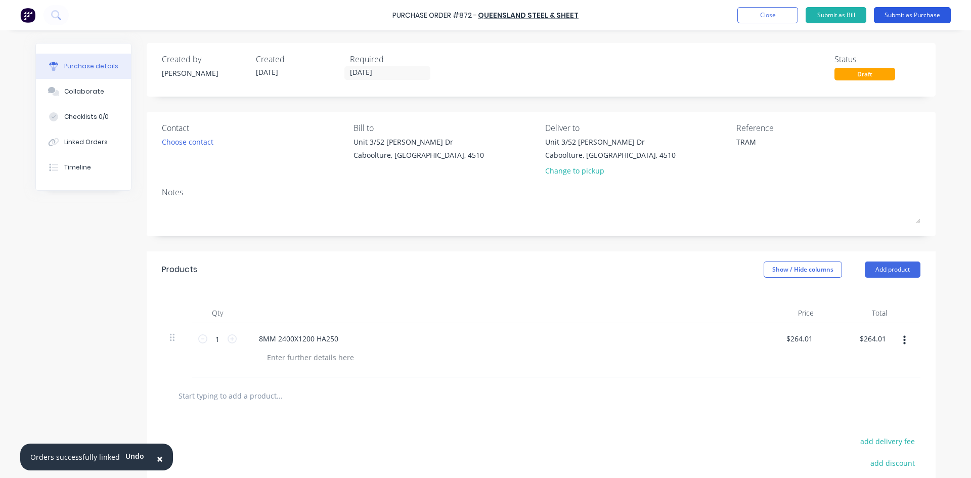
click at [922, 15] on button "Submit as Purchase" at bounding box center [912, 15] width 77 height 16
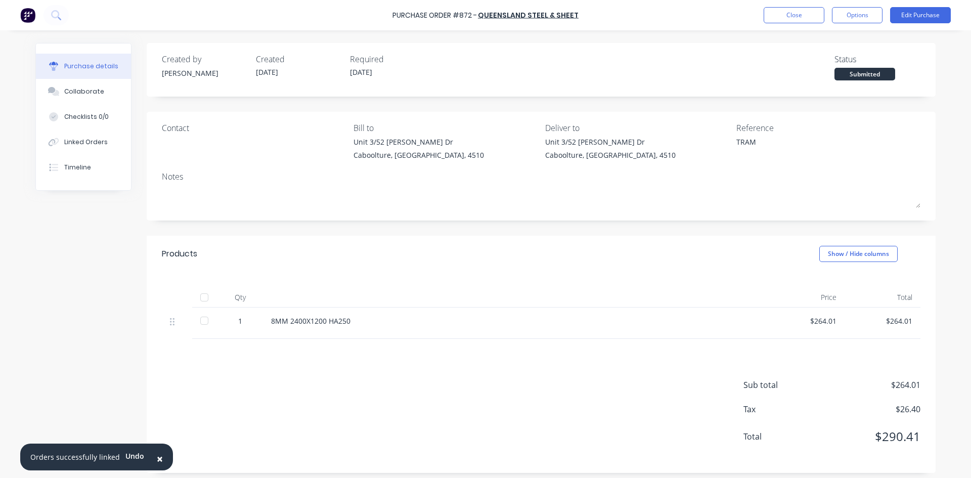
click at [207, 298] on div at bounding box center [204, 297] width 20 height 20
type textarea "x"
click at [88, 138] on div "Linked Orders" at bounding box center [85, 142] width 43 height 9
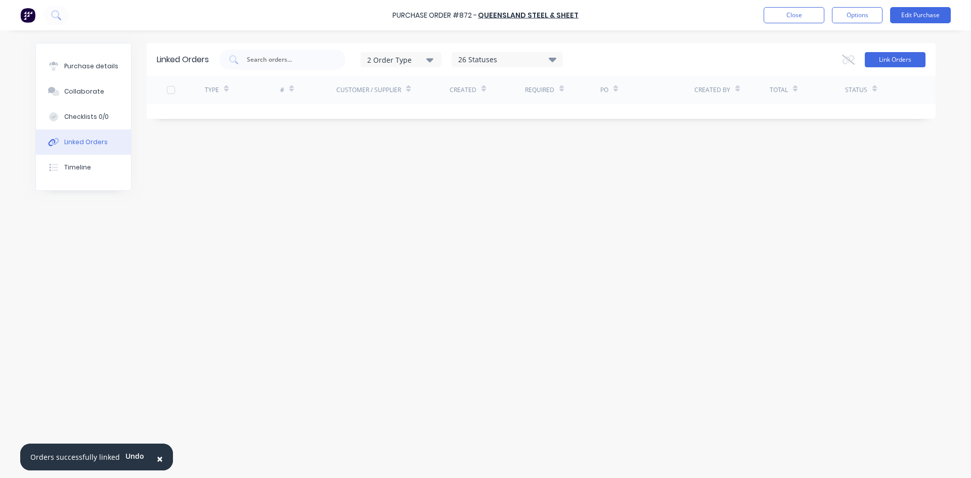
click at [900, 59] on button "Link Orders" at bounding box center [894, 59] width 61 height 15
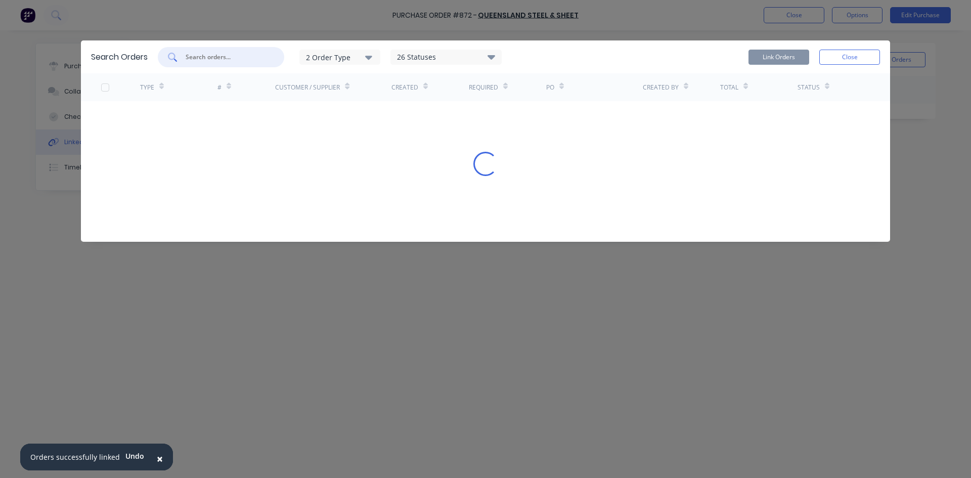
click at [207, 56] on input "text" at bounding box center [227, 57] width 84 height 10
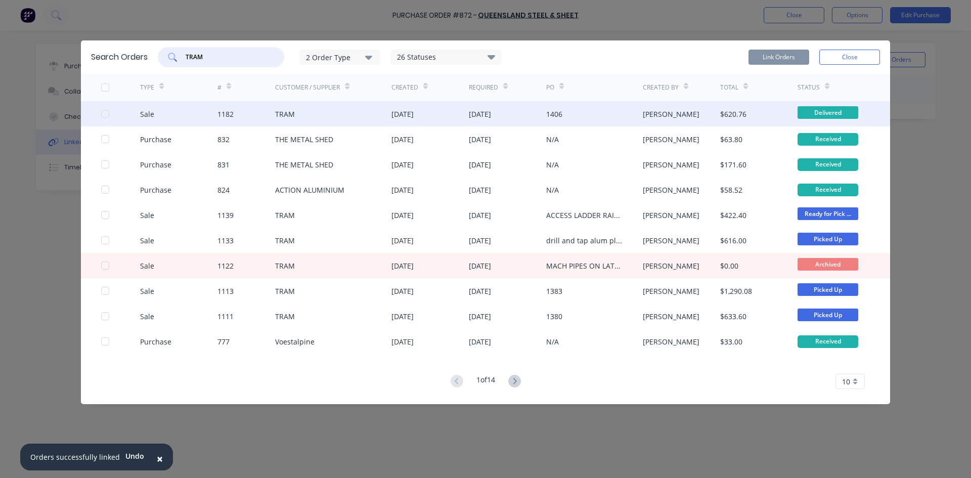
click at [103, 114] on div at bounding box center [105, 114] width 20 height 20
type input "TRAM"
click at [777, 54] on button "Link Orders" at bounding box center [778, 57] width 61 height 15
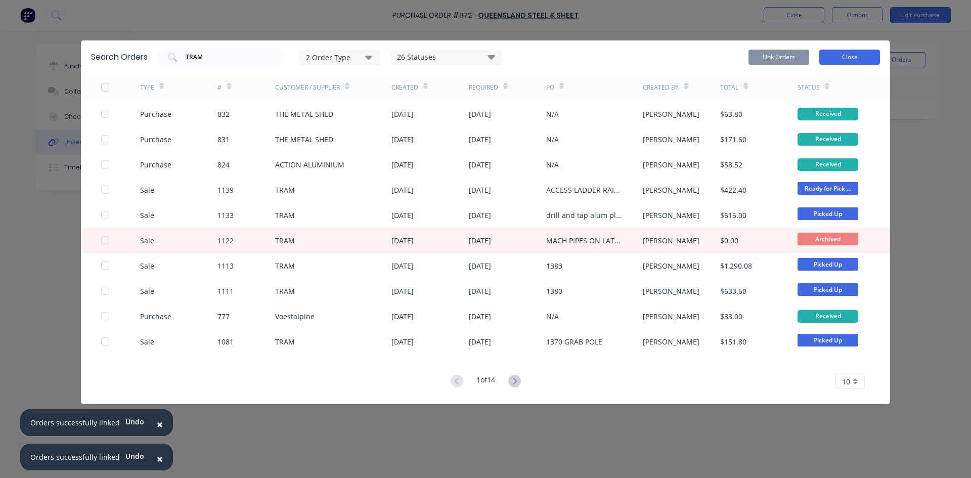
click at [862, 55] on button "Close" at bounding box center [849, 57] width 61 height 15
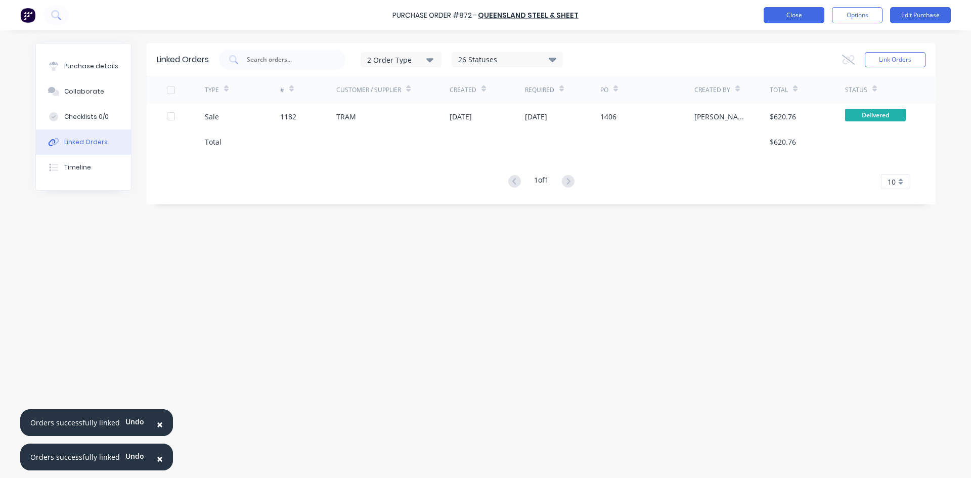
click at [793, 17] on button "Close" at bounding box center [793, 15] width 61 height 16
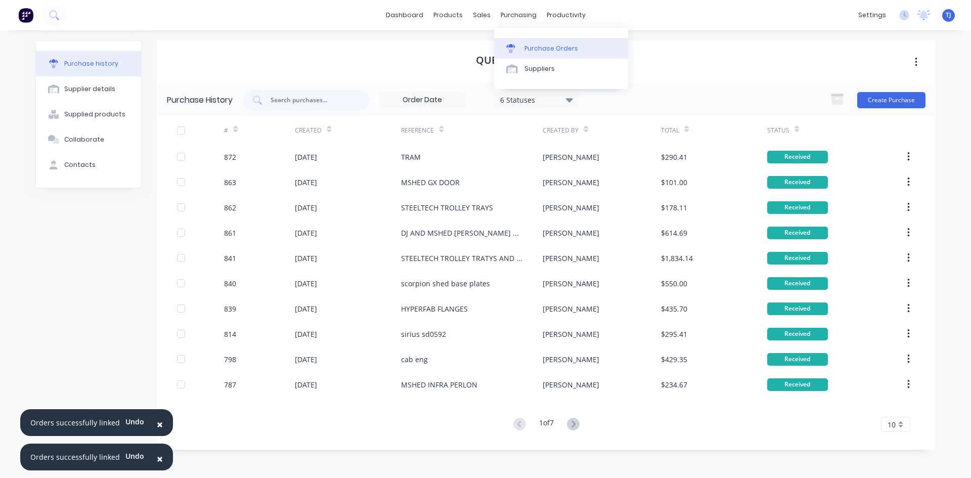
click at [551, 50] on div "Purchase Orders" at bounding box center [551, 48] width 54 height 9
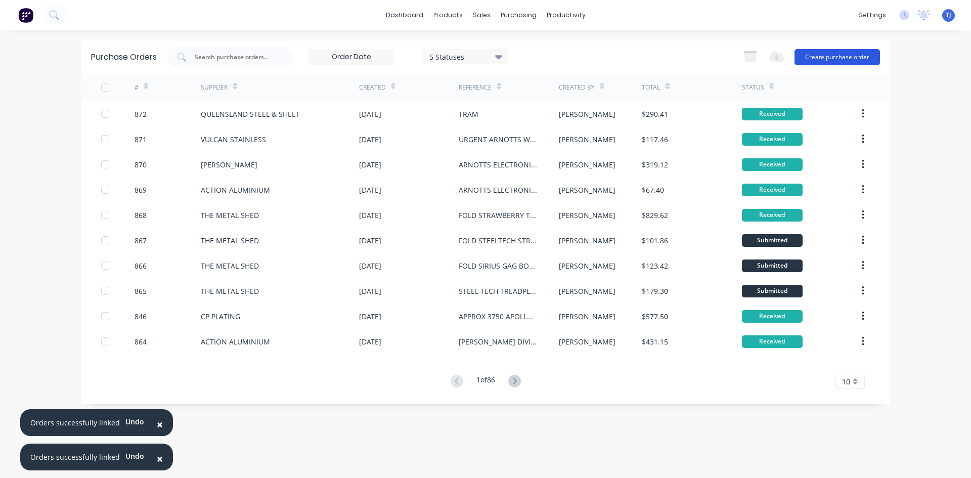
click at [808, 61] on button "Create purchase order" at bounding box center [836, 57] width 85 height 16
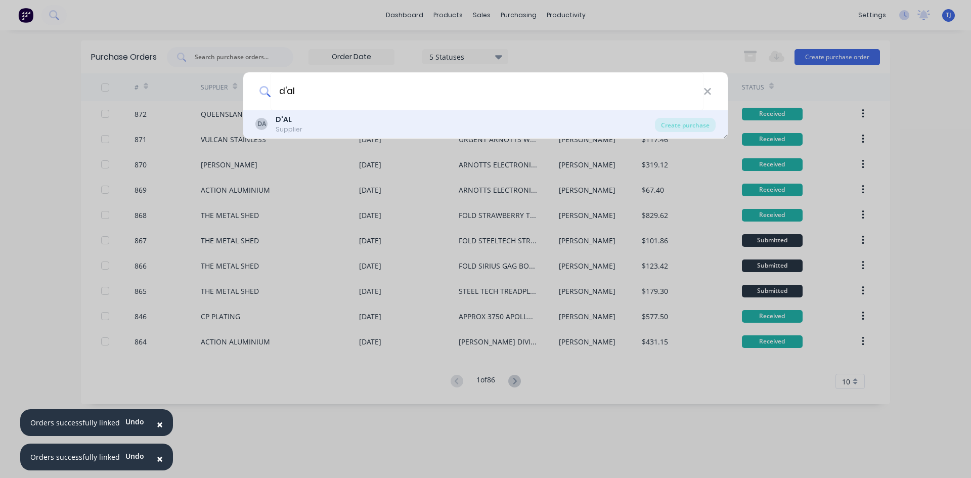
type input "d'al"
click at [325, 124] on div "DA D'AL Supplier" at bounding box center [454, 124] width 399 height 20
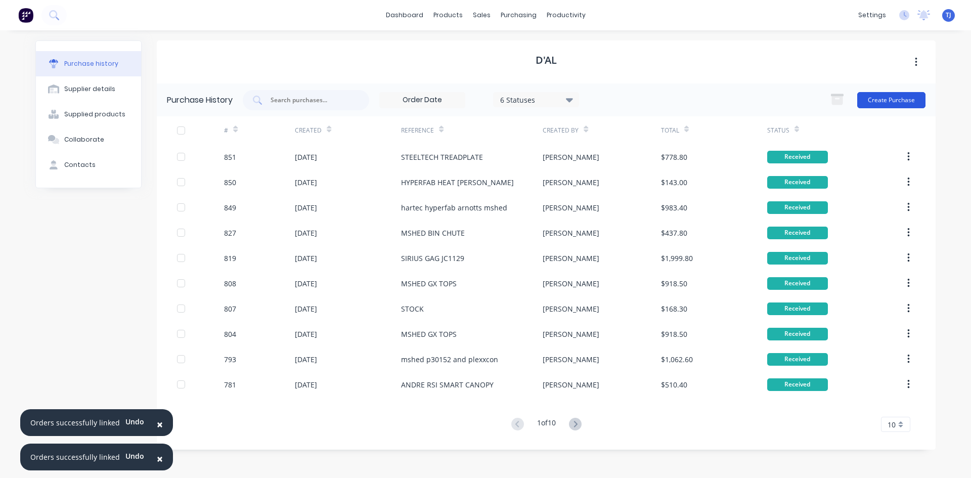
click at [895, 96] on button "Create Purchase" at bounding box center [891, 100] width 68 height 16
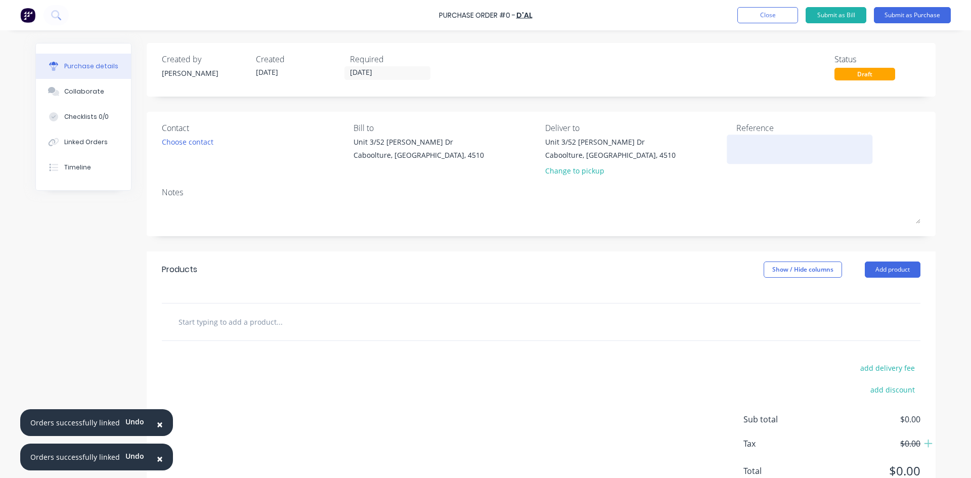
click at [737, 144] on textarea at bounding box center [799, 147] width 126 height 23
type textarea "8MM ALUM F"
type textarea "x"
type textarea "8MM ALUM FO"
type textarea "x"
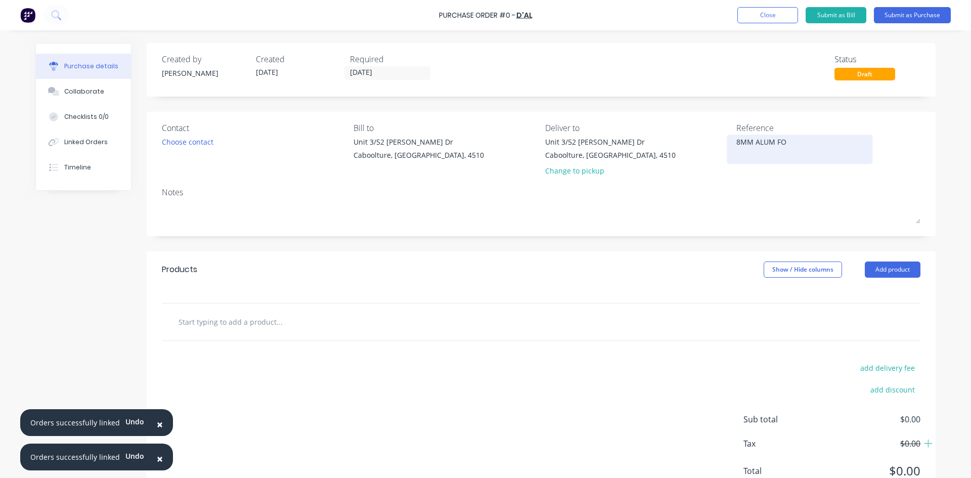
type textarea "8MM ALUM FOR"
type textarea "x"
type textarea "8MM ALUM FOR"
type textarea "x"
type textarea "8MM ALUM FOR B"
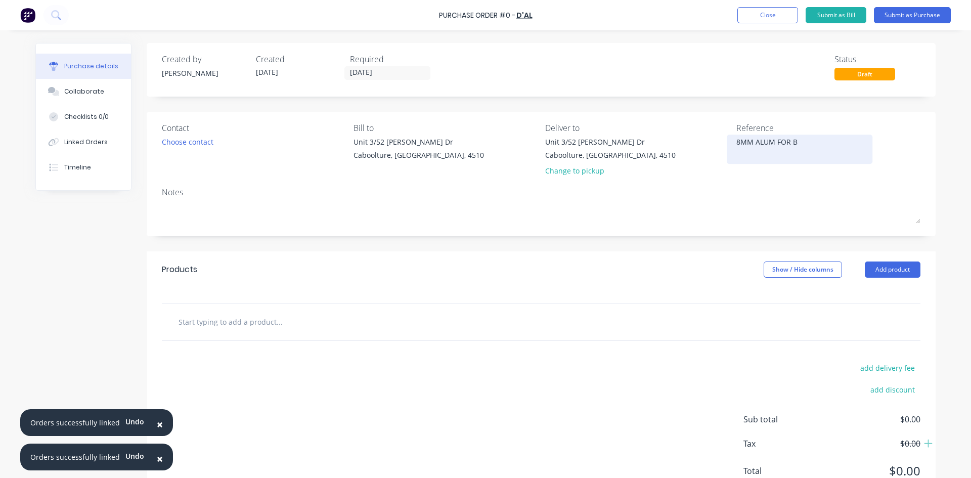
type textarea "x"
type textarea "8MM ALUM FOR BM"
type textarea "x"
type textarea "8MM ALUM FOR BME"
type textarea "x"
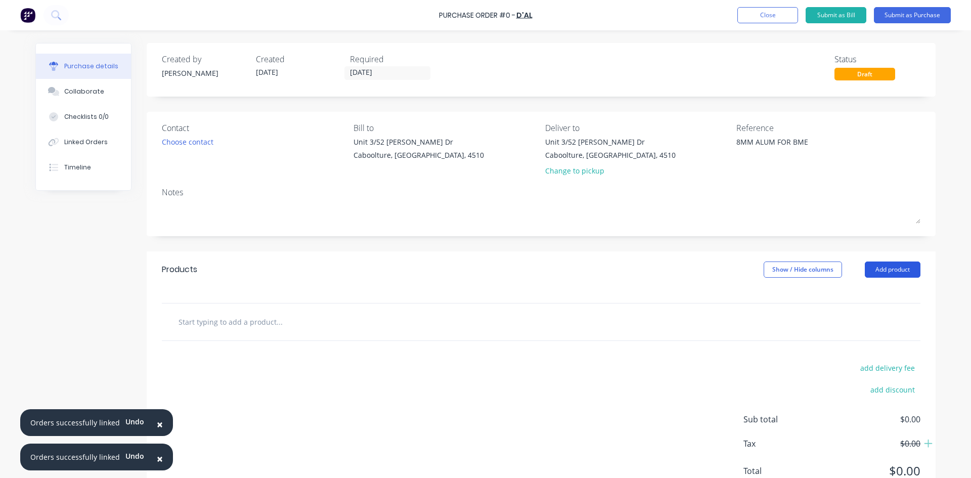
type textarea "8MM ALUM FOR BME"
click at [894, 272] on button "Add product" at bounding box center [892, 269] width 56 height 16
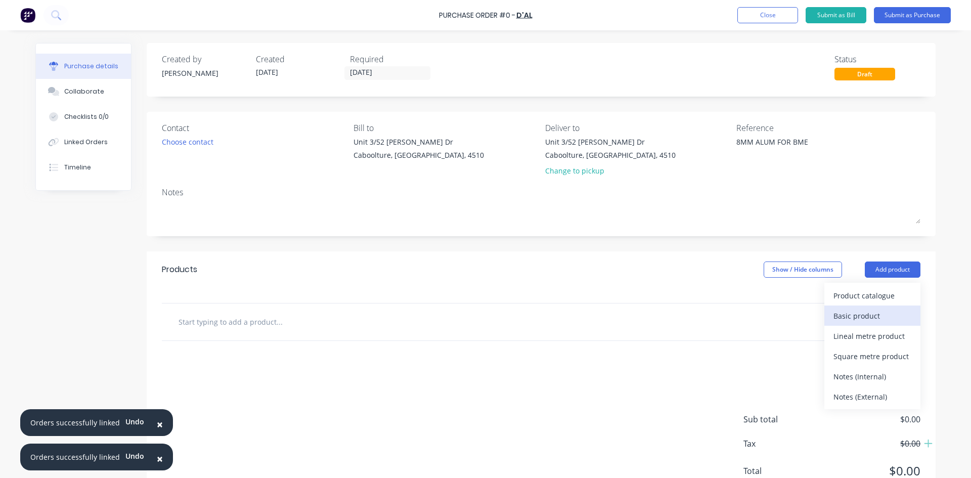
click at [882, 316] on div "Basic product" at bounding box center [872, 315] width 78 height 15
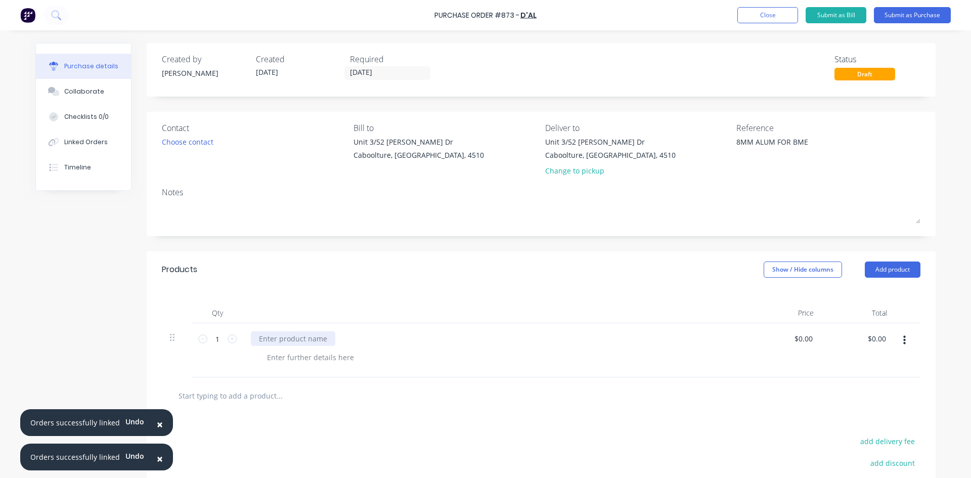
type textarea "x"
click at [267, 341] on div at bounding box center [293, 338] width 84 height 15
type textarea "x"
type input "0"
type input "425"
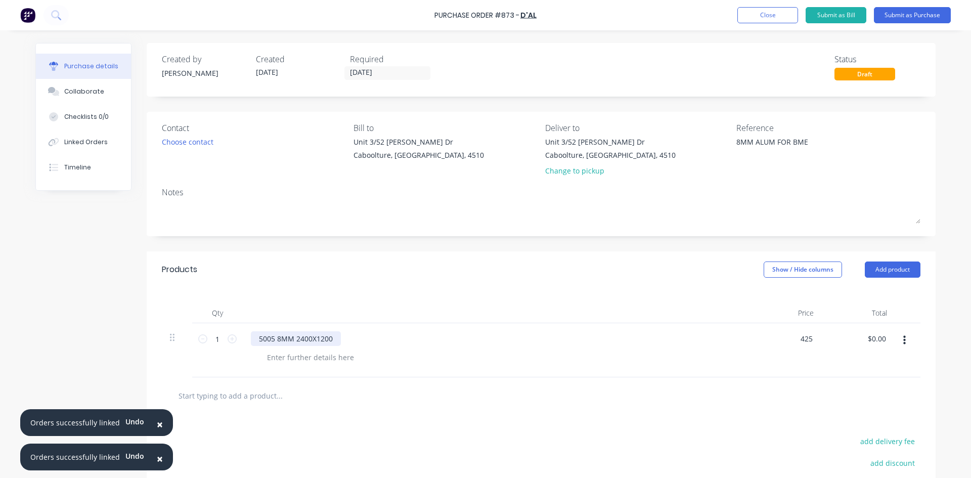
type textarea "x"
type input "$425.00"
type input "425.00"
type textarea "x"
type input "$425.00"
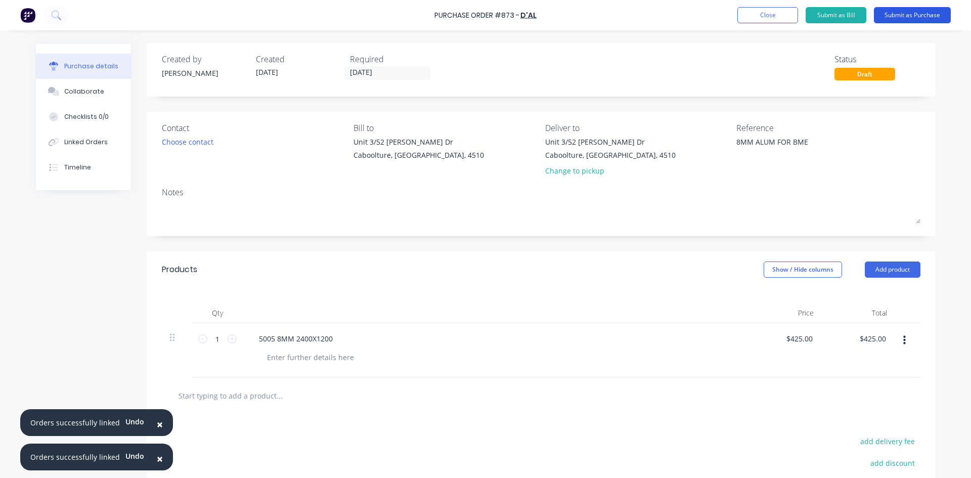
click at [902, 19] on button "Submit as Purchase" at bounding box center [912, 15] width 77 height 16
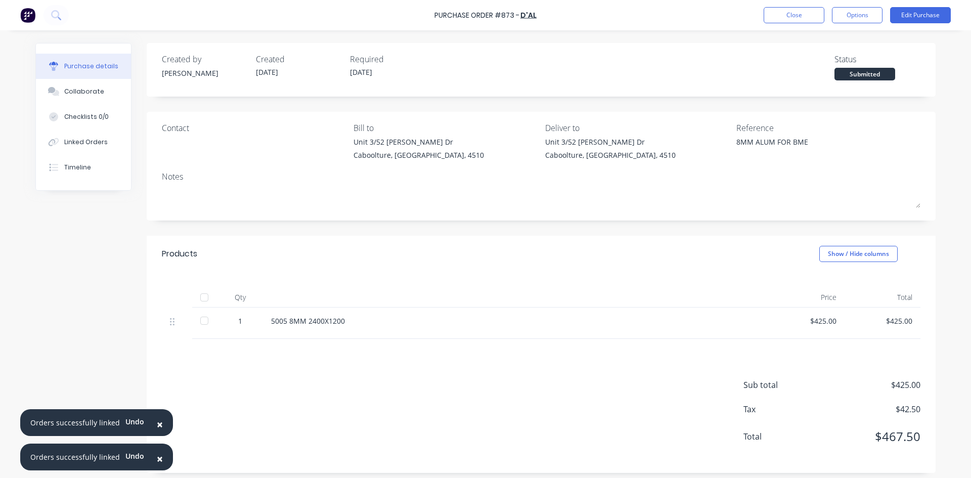
click at [202, 299] on div at bounding box center [204, 297] width 20 height 20
type textarea "x"
click at [103, 141] on button "Linked Orders" at bounding box center [83, 141] width 95 height 25
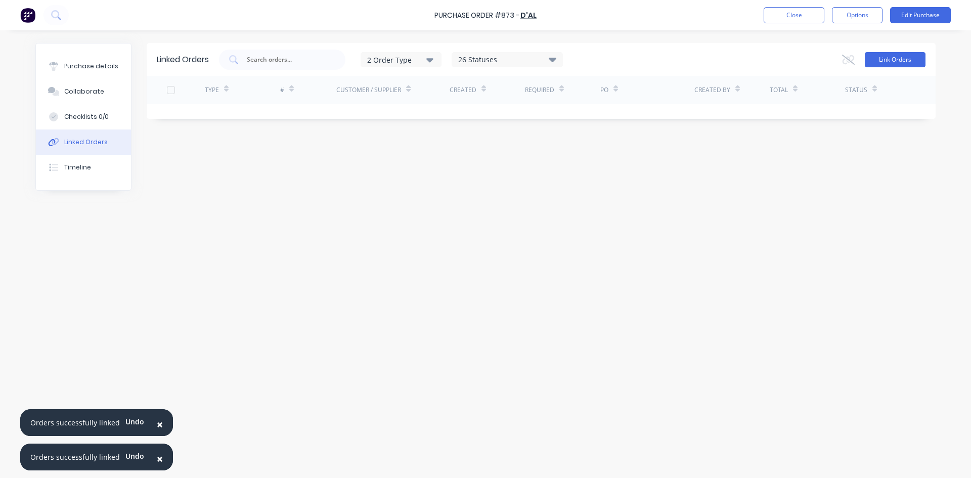
click at [898, 62] on button "Link Orders" at bounding box center [894, 59] width 61 height 15
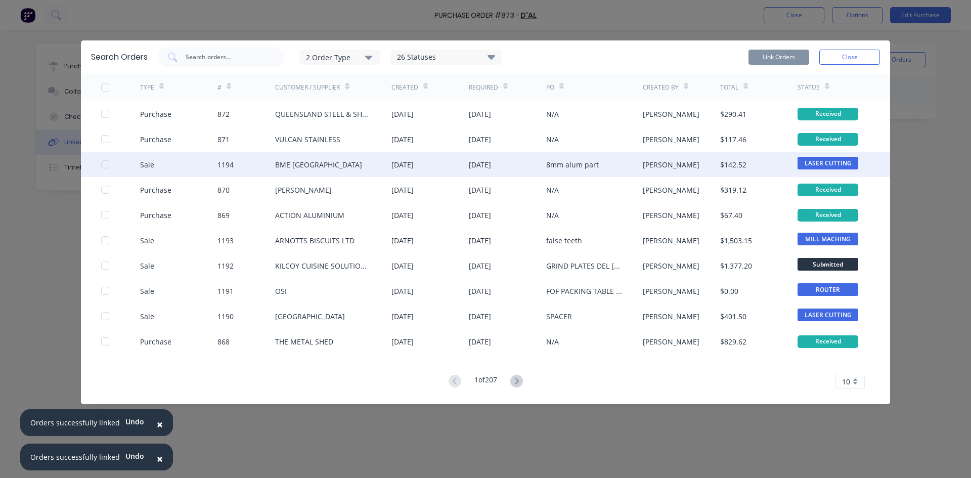
click at [107, 164] on div at bounding box center [105, 164] width 20 height 20
click at [770, 56] on button "Link Orders" at bounding box center [778, 57] width 61 height 15
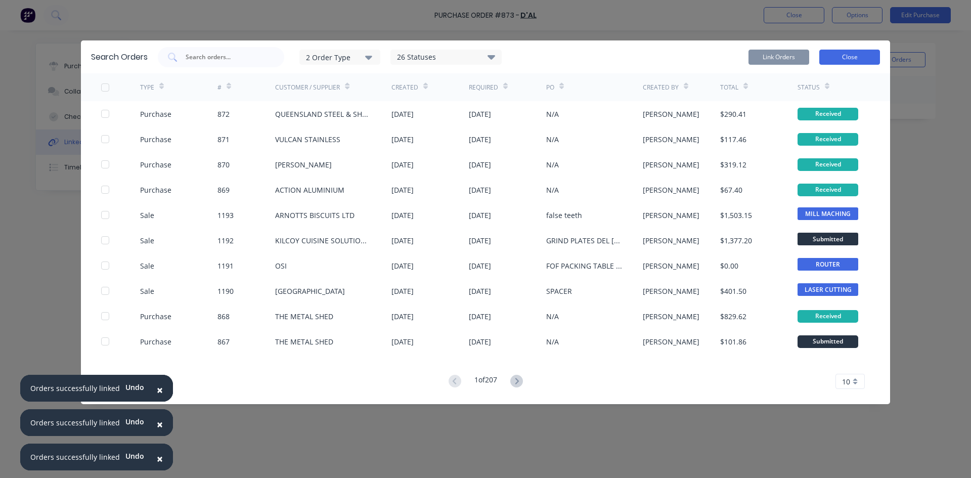
click at [852, 58] on button "Close" at bounding box center [849, 57] width 61 height 15
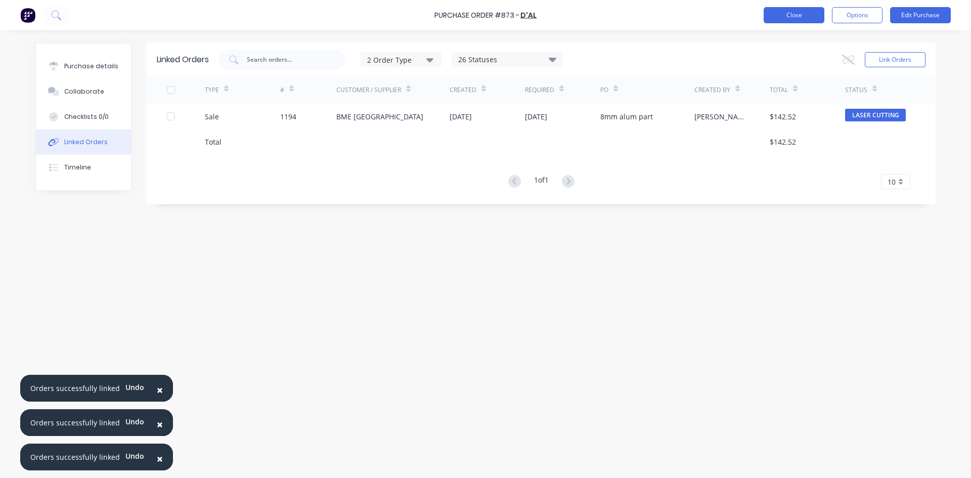
click at [797, 17] on button "Close" at bounding box center [793, 15] width 61 height 16
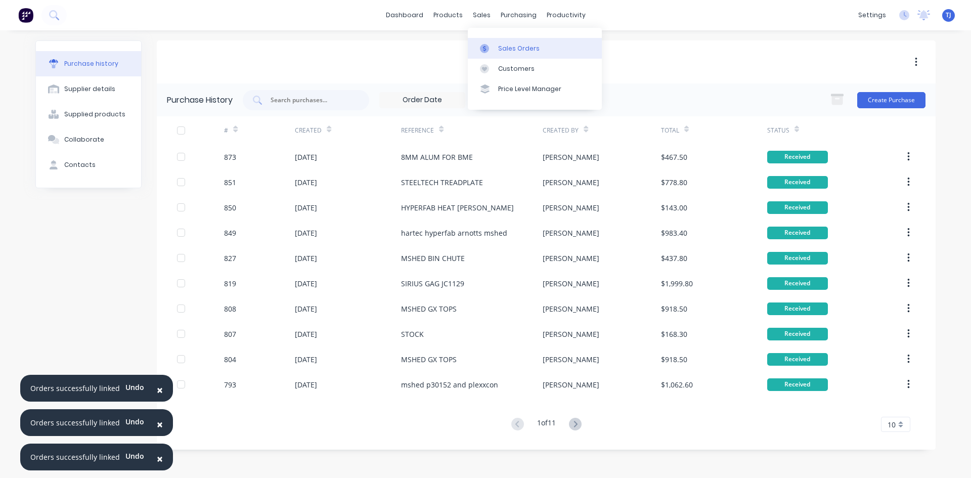
click at [513, 47] on div "Sales Orders" at bounding box center [518, 48] width 41 height 9
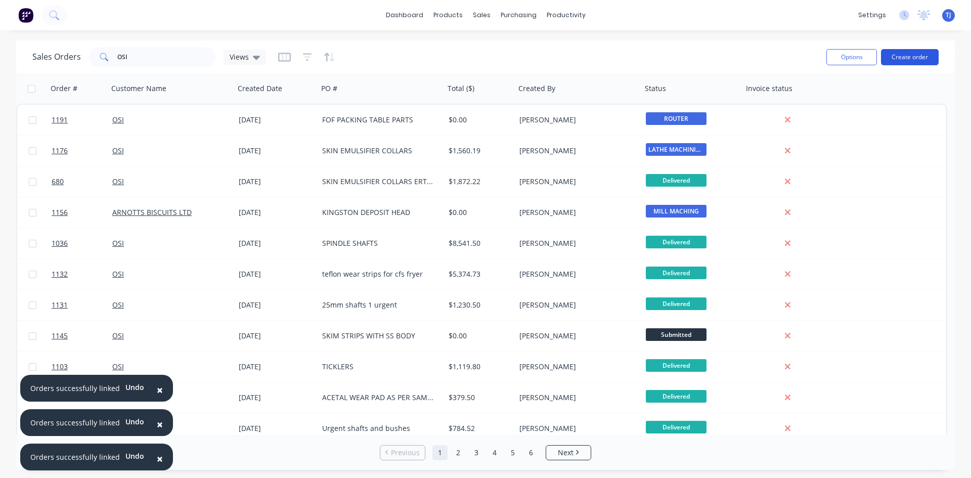
click at [903, 60] on button "Create order" at bounding box center [910, 57] width 58 height 16
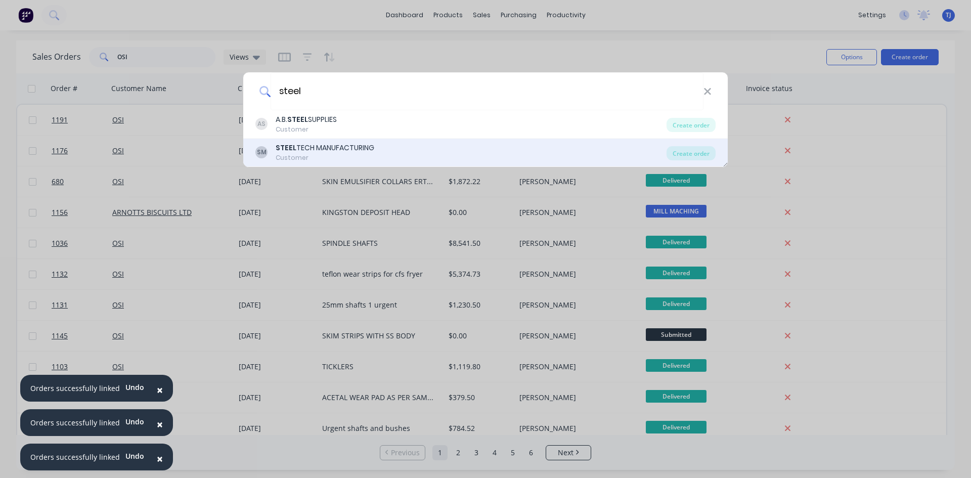
type input "steel"
click at [326, 150] on div "STEEL TECH MANUFACTURING" at bounding box center [325, 148] width 99 height 11
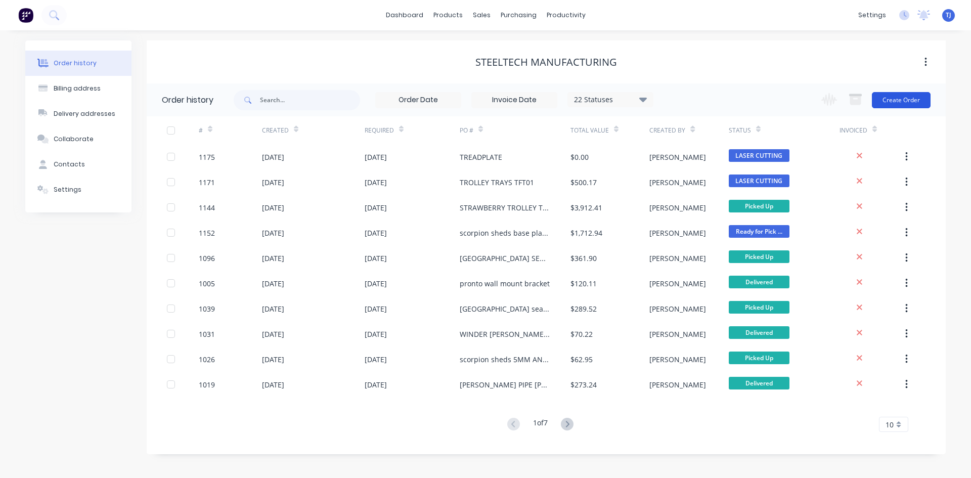
click at [917, 96] on button "Create Order" at bounding box center [901, 100] width 59 height 16
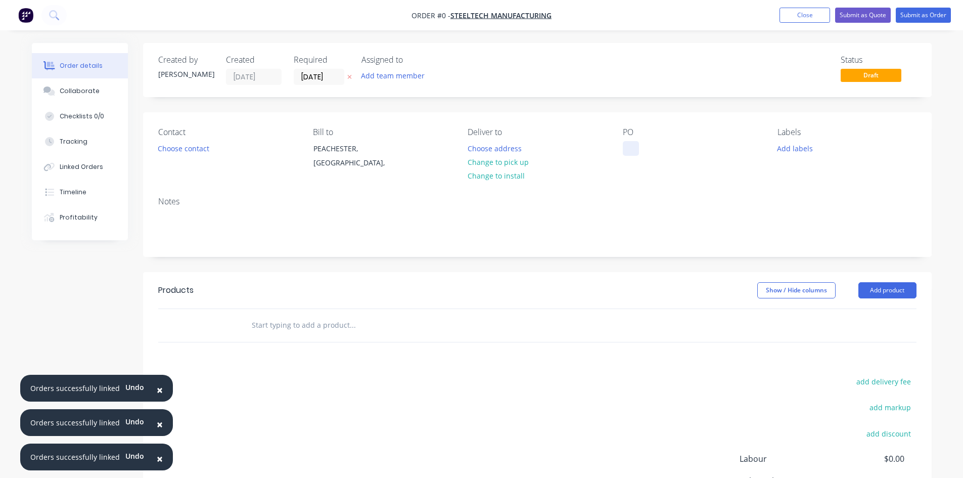
click at [626, 145] on div at bounding box center [631, 148] width 16 height 15
click at [887, 289] on div "Order details Collaborate Checklists 0/0 Tracking Linked Orders Timeline Profit…" at bounding box center [482, 321] width 920 height 557
click at [881, 300] on header "Products Show / Hide columns Add product" at bounding box center [537, 290] width 789 height 36
click at [881, 297] on button "Add product" at bounding box center [887, 290] width 58 height 16
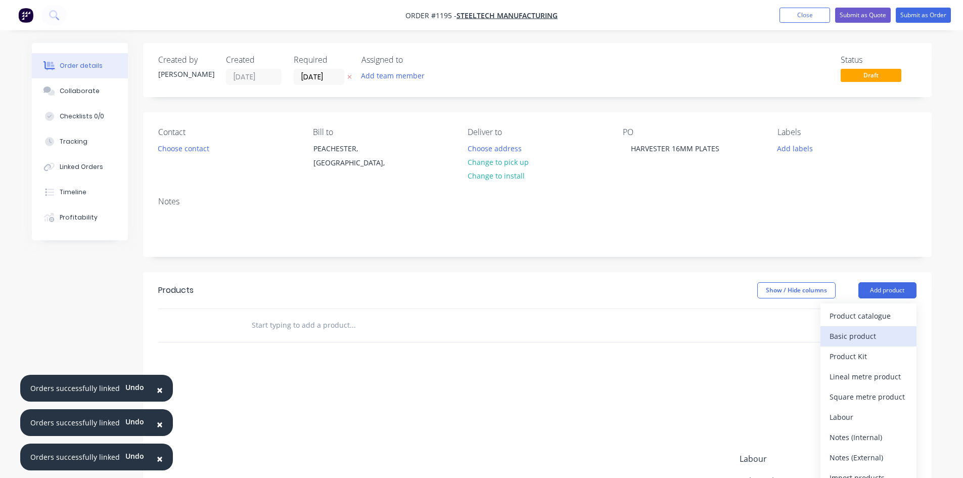
click at [857, 338] on div "Basic product" at bounding box center [869, 336] width 78 height 15
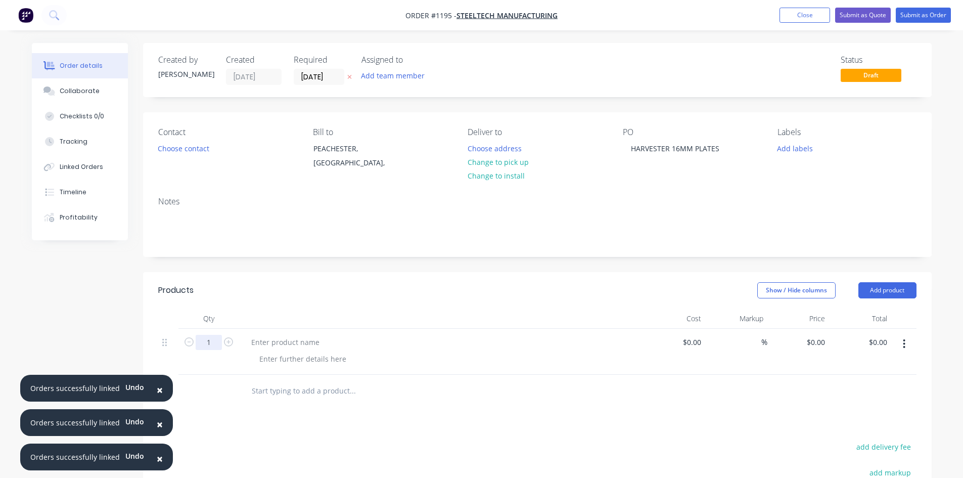
click at [217, 347] on input "1" at bounding box center [209, 342] width 26 height 15
type input "8"
click at [277, 358] on div at bounding box center [302, 358] width 103 height 15
click at [896, 289] on button "Add product" at bounding box center [887, 290] width 58 height 16
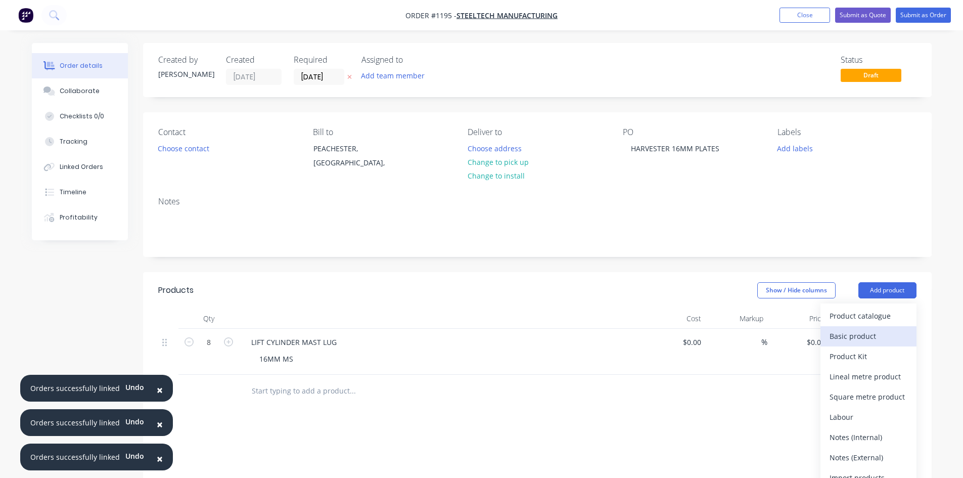
click at [874, 334] on div "Basic product" at bounding box center [869, 336] width 78 height 15
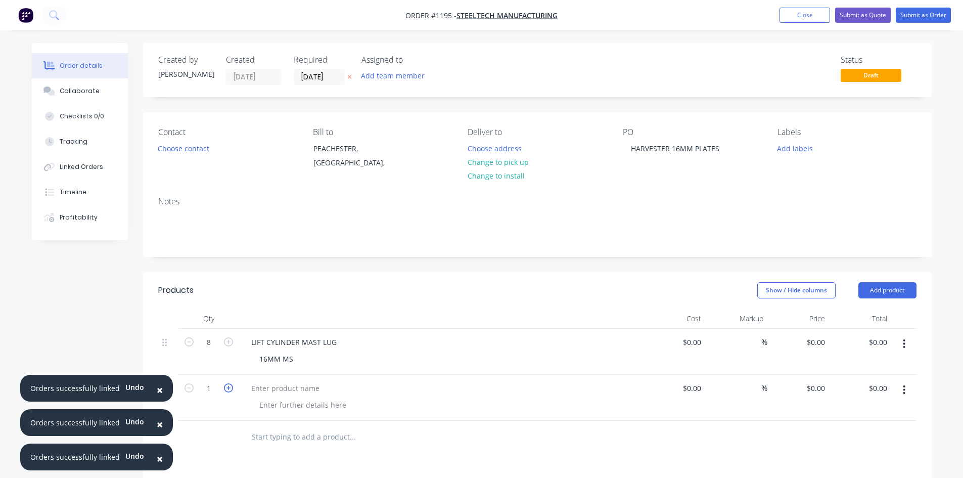
click at [230, 390] on icon "button" at bounding box center [228, 387] width 9 height 9
type input "2"
click at [291, 387] on div at bounding box center [285, 388] width 84 height 15
click at [269, 392] on div "DRWABAR PLATE" at bounding box center [279, 388] width 73 height 15
click at [276, 410] on div at bounding box center [302, 404] width 103 height 15
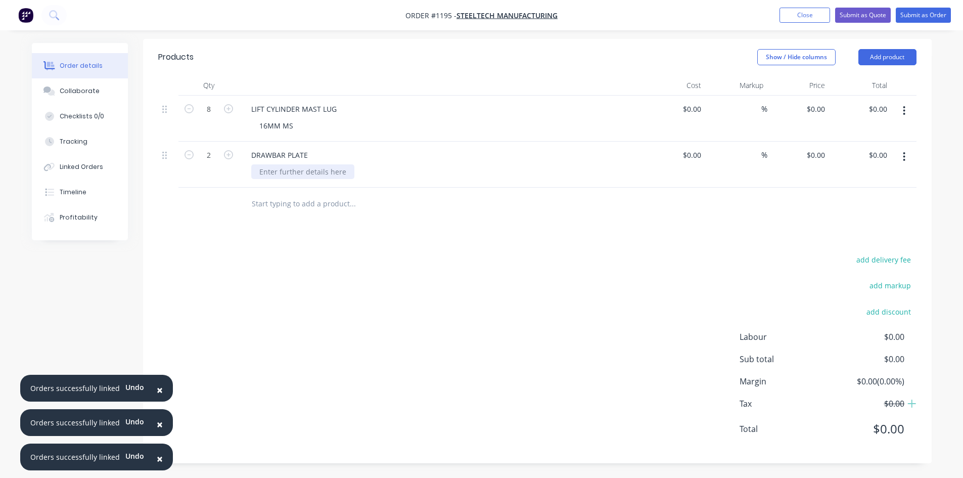
scroll to position [234, 0]
click at [290, 169] on div at bounding box center [302, 171] width 103 height 15
click at [881, 53] on button "Add product" at bounding box center [887, 57] width 58 height 16
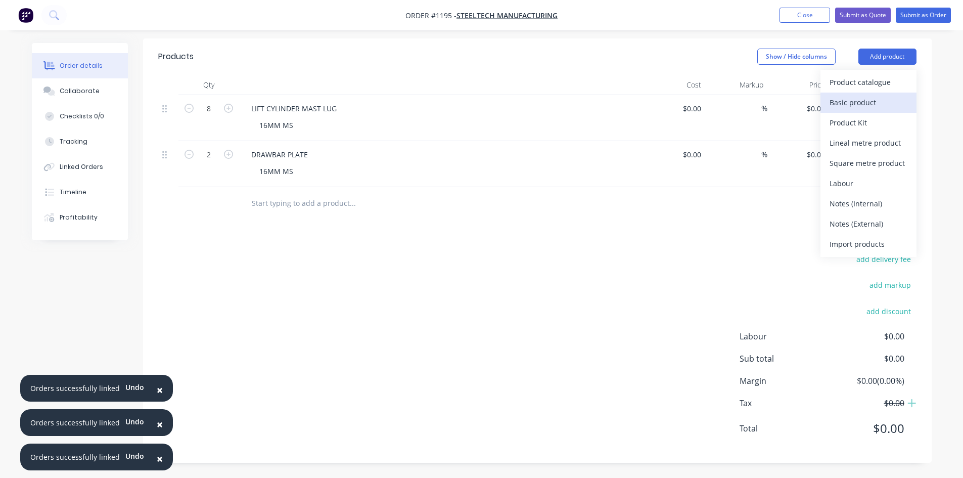
click at [867, 108] on div "Basic product" at bounding box center [869, 102] width 78 height 15
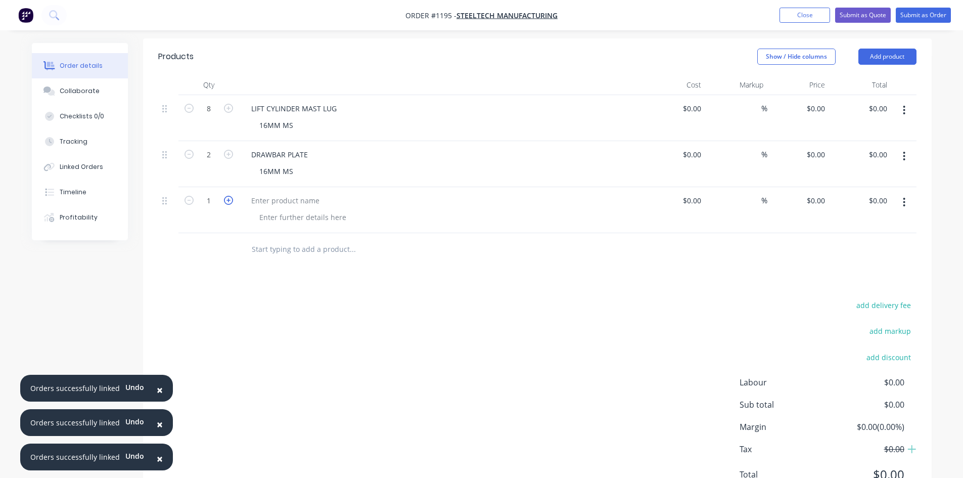
click at [227, 200] on icon "button" at bounding box center [228, 200] width 9 height 9
type input "2"
click at [271, 197] on div at bounding box center [285, 200] width 84 height 15
click at [298, 221] on div at bounding box center [302, 217] width 103 height 15
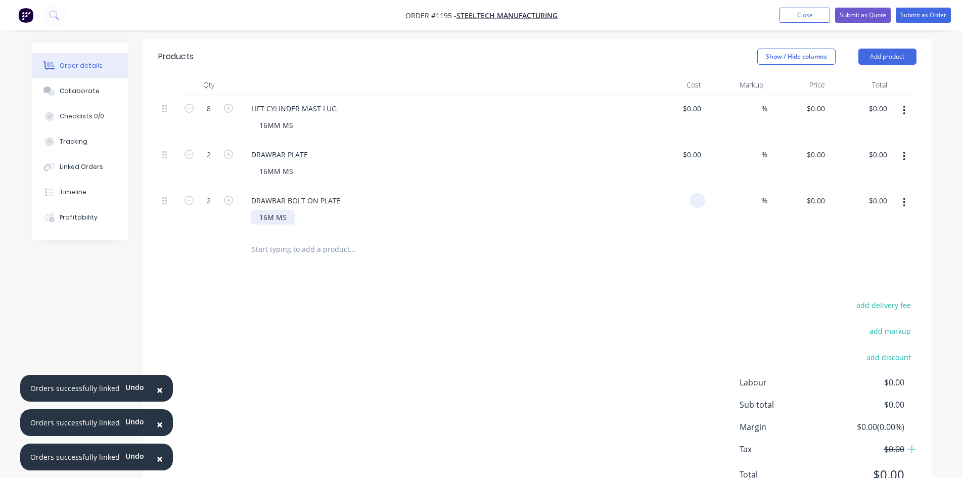
type input "$0.00"
click at [273, 217] on div "16M MS" at bounding box center [272, 217] width 43 height 15
click at [272, 221] on div "16M MS" at bounding box center [272, 217] width 43 height 15
click at [895, 52] on button "Add product" at bounding box center [887, 57] width 58 height 16
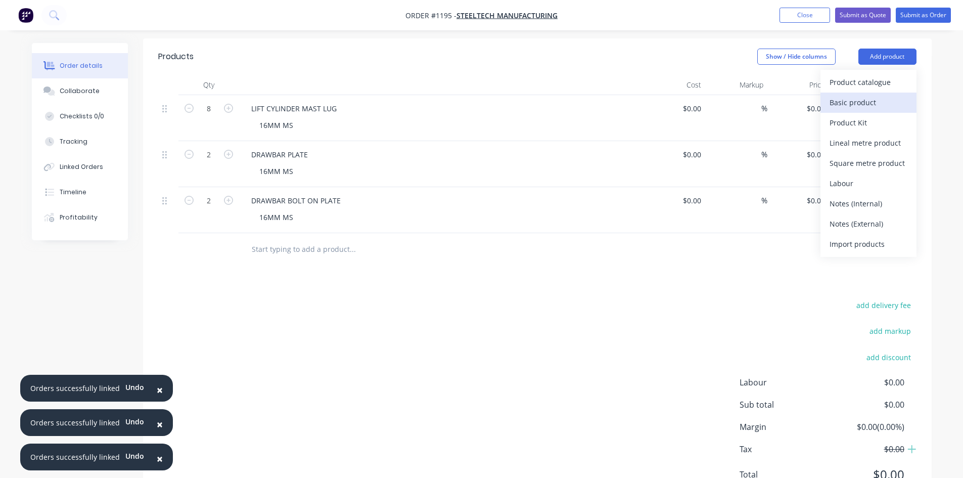
click at [870, 105] on div "Basic product" at bounding box center [869, 102] width 78 height 15
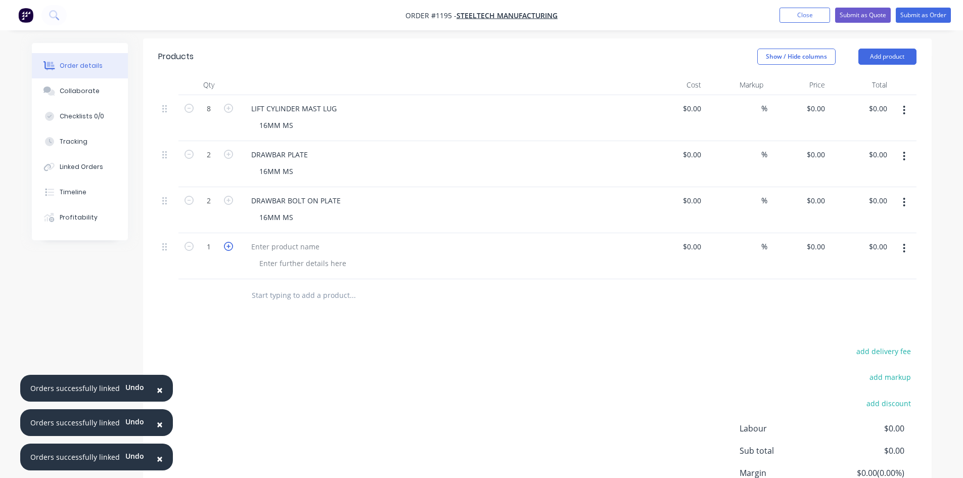
click at [229, 245] on icon "button" at bounding box center [228, 246] width 9 height 9
type input "2"
click at [275, 241] on div at bounding box center [285, 246] width 84 height 15
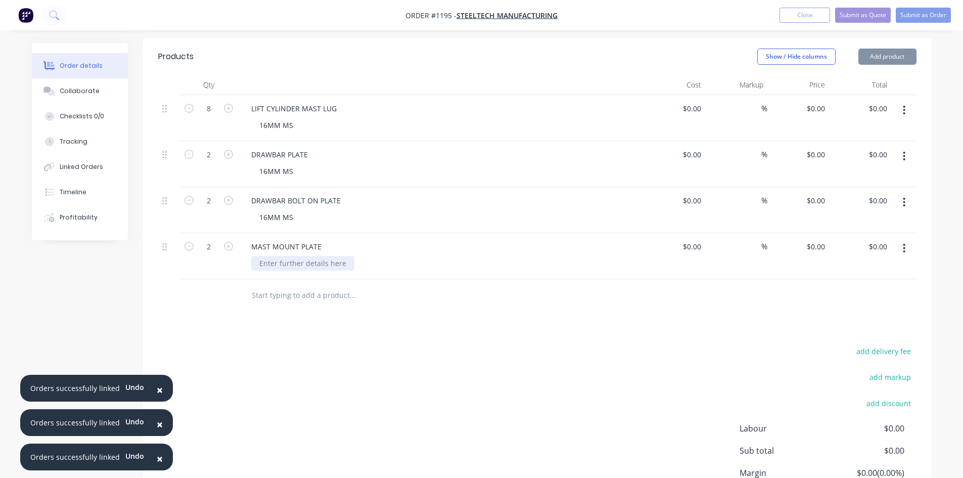
click at [291, 264] on div at bounding box center [302, 263] width 103 height 15
click at [928, 15] on button "Submit as Order" at bounding box center [923, 15] width 55 height 15
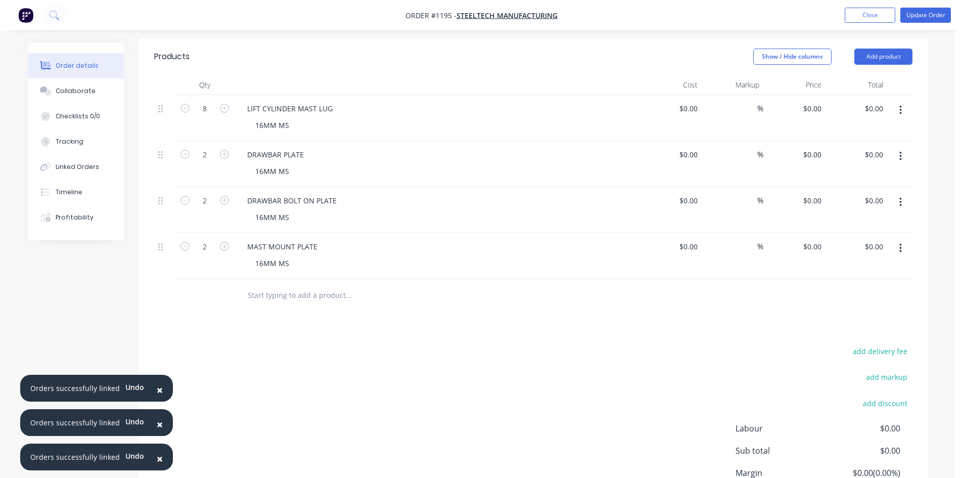
scroll to position [0, 0]
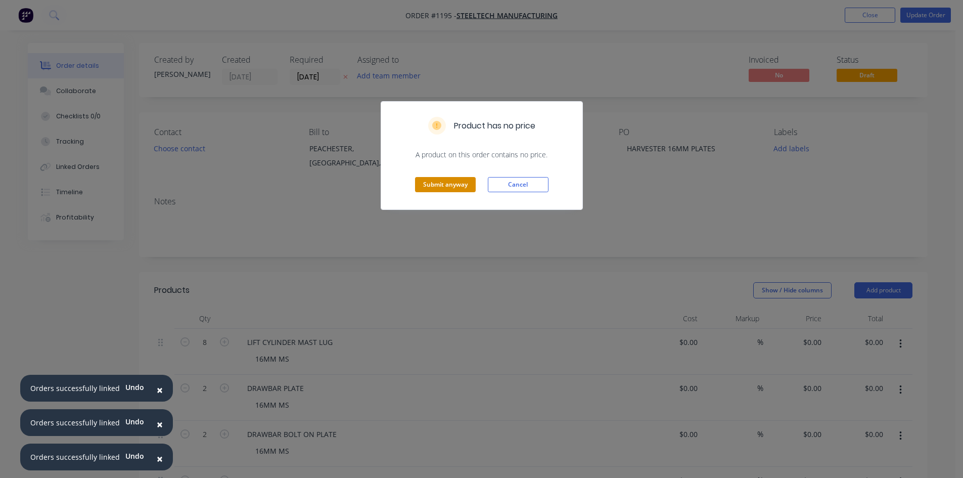
click at [445, 185] on button "Submit anyway" at bounding box center [445, 184] width 61 height 15
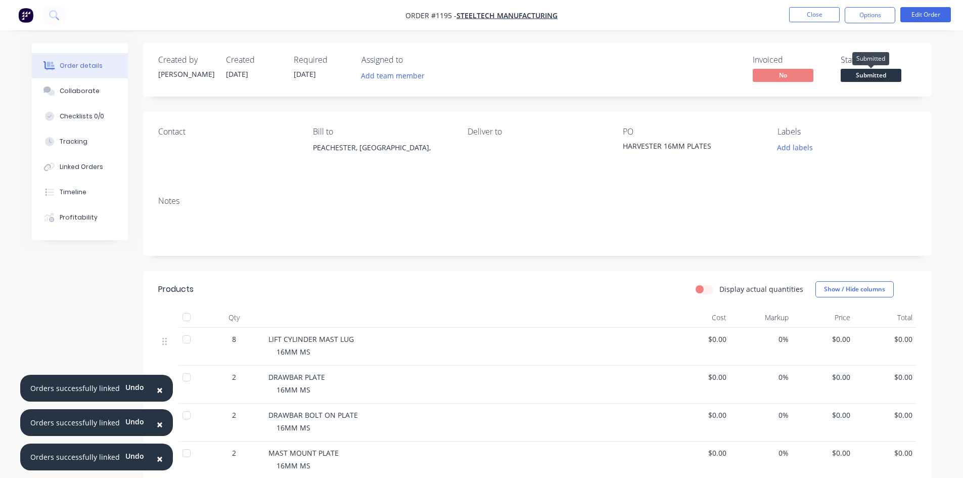
click at [887, 70] on span "Submitted" at bounding box center [871, 75] width 61 height 13
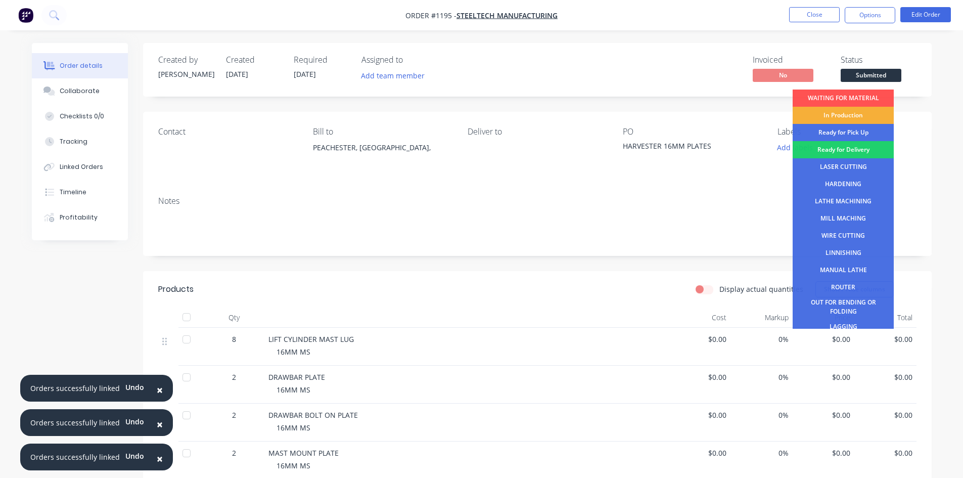
click at [863, 166] on div "LASER CUTTING" at bounding box center [843, 166] width 101 height 17
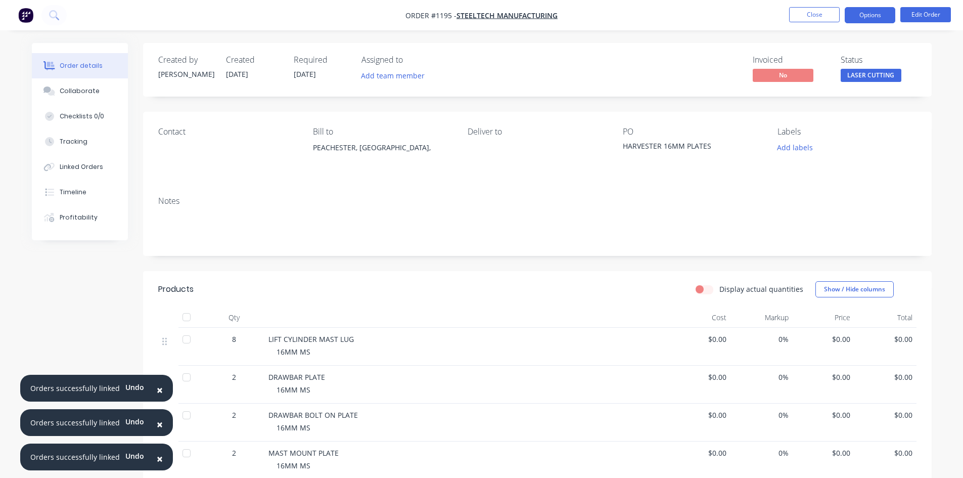
click at [862, 13] on button "Options" at bounding box center [870, 15] width 51 height 16
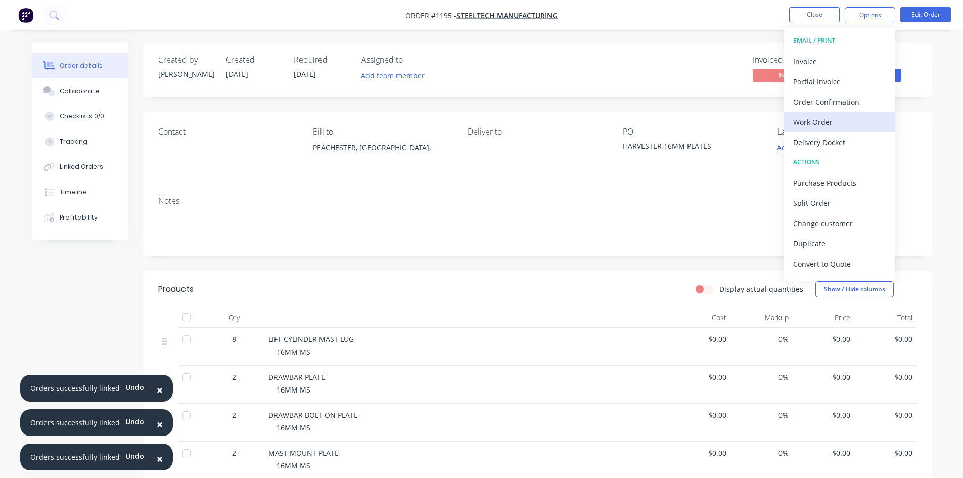
click at [831, 116] on div "Work Order" at bounding box center [839, 122] width 93 height 15
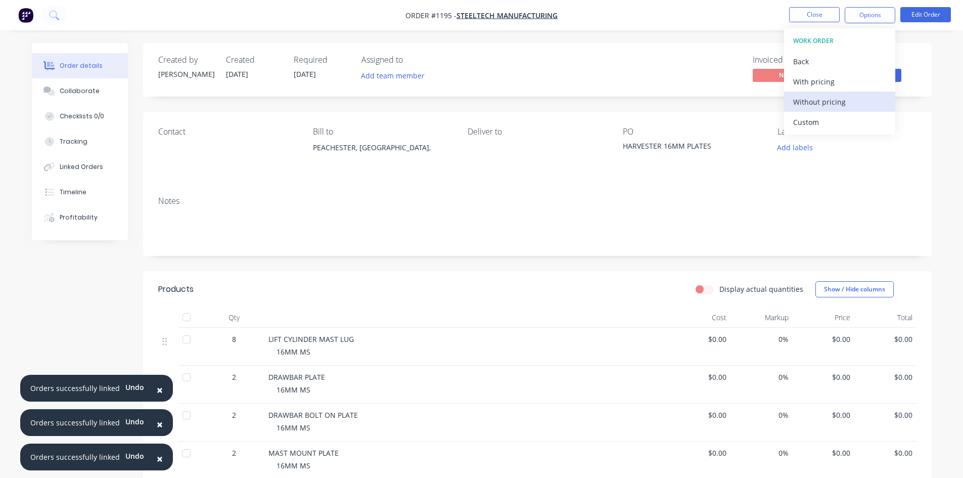
click at [831, 104] on div "Without pricing" at bounding box center [839, 102] width 93 height 15
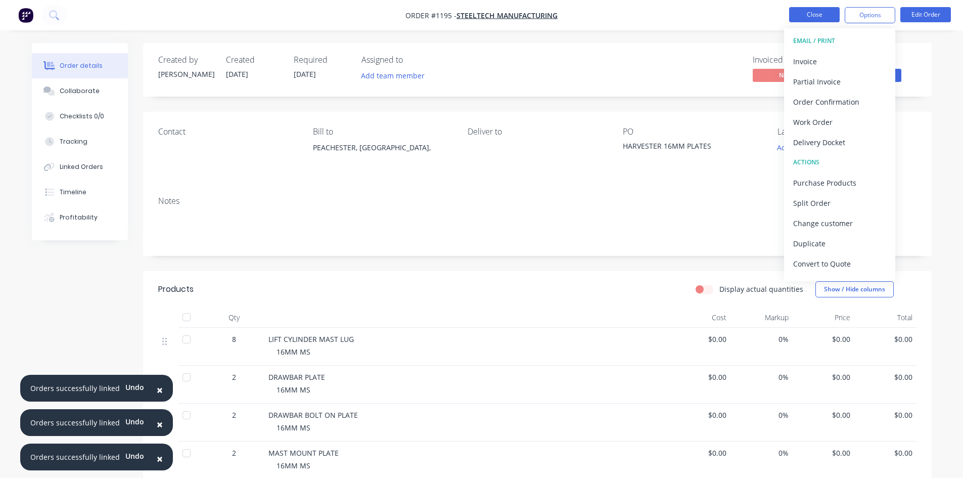
click at [807, 16] on button "Close" at bounding box center [814, 14] width 51 height 15
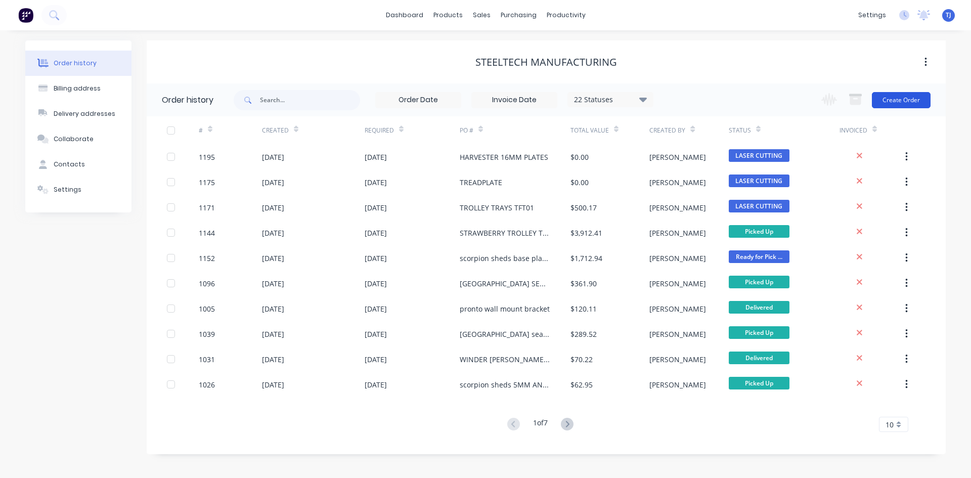
click at [897, 99] on button "Create Order" at bounding box center [901, 100] width 59 height 16
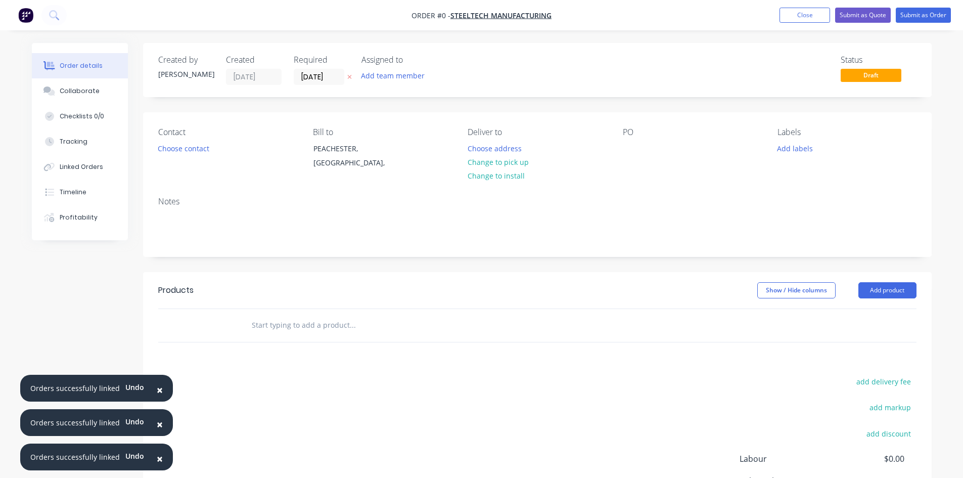
click at [620, 148] on div "Contact Choose contact [PERSON_NAME] to PEACHESTER, [GEOGRAPHIC_DATA], Deliver …" at bounding box center [537, 150] width 789 height 76
click at [627, 150] on div at bounding box center [631, 148] width 16 height 15
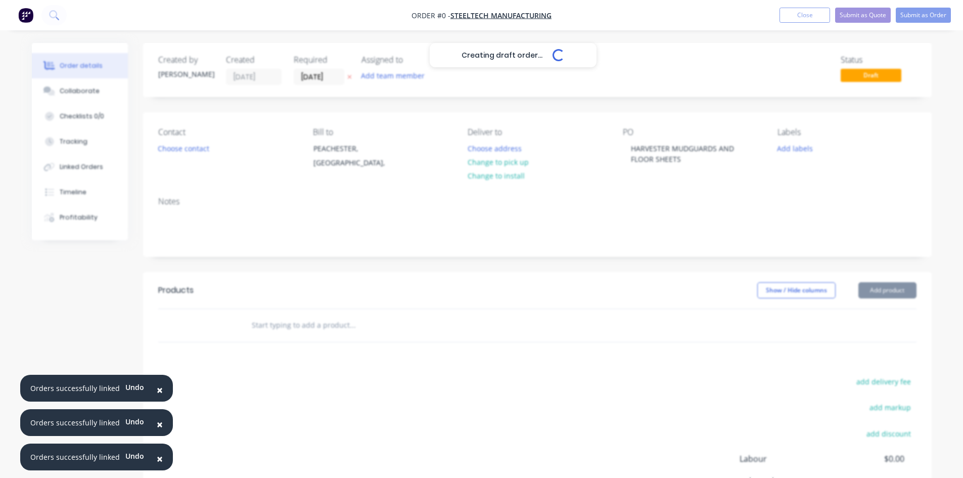
click at [866, 291] on div "Creating draft order... Loading... Order details Collaborate Checklists 0/0 Tra…" at bounding box center [482, 321] width 920 height 557
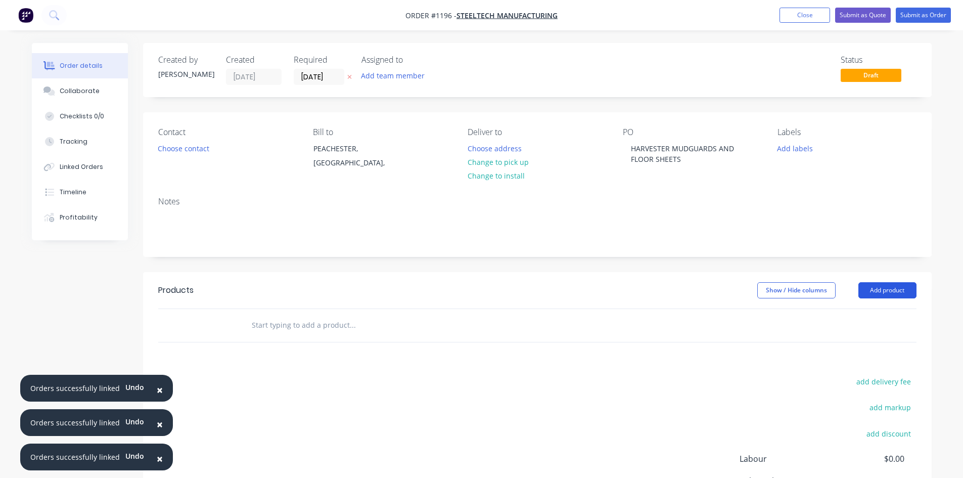
click at [878, 287] on button "Add product" at bounding box center [887, 290] width 58 height 16
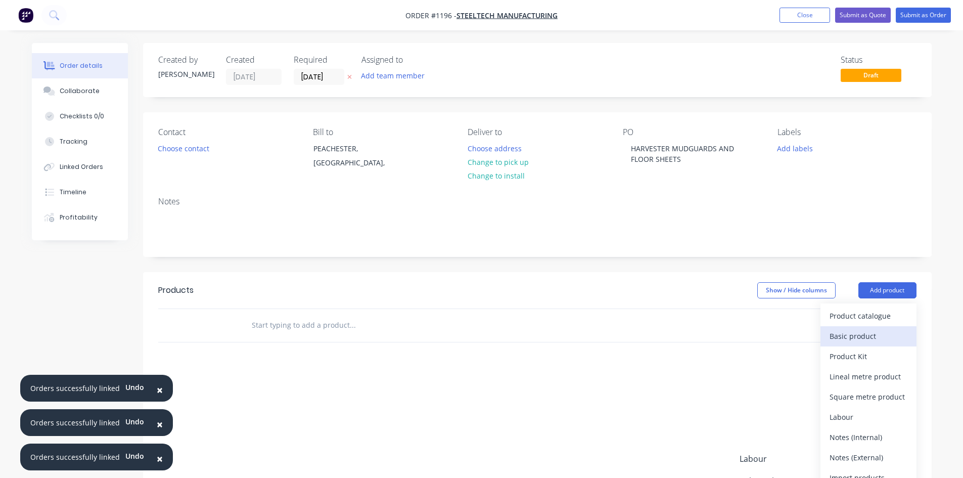
click at [852, 337] on div "Basic product" at bounding box center [869, 336] width 78 height 15
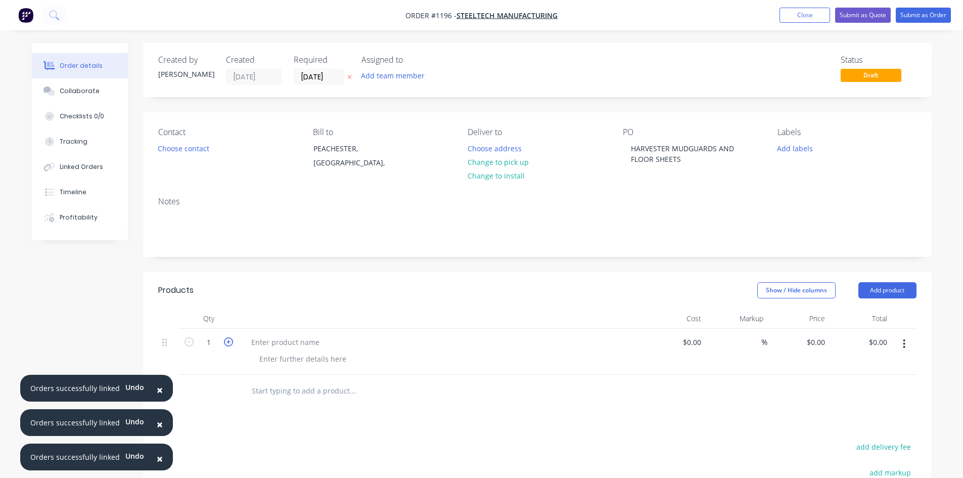
click at [229, 343] on icon "button" at bounding box center [228, 341] width 9 height 9
type input "2"
click at [269, 342] on div at bounding box center [285, 342] width 84 height 15
click at [325, 342] on div at bounding box center [441, 342] width 396 height 15
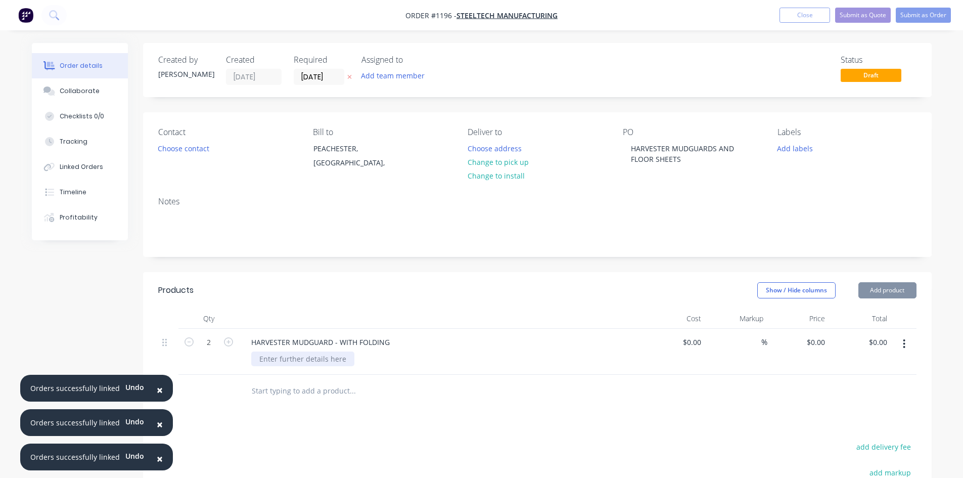
click at [303, 361] on div at bounding box center [302, 358] width 103 height 15
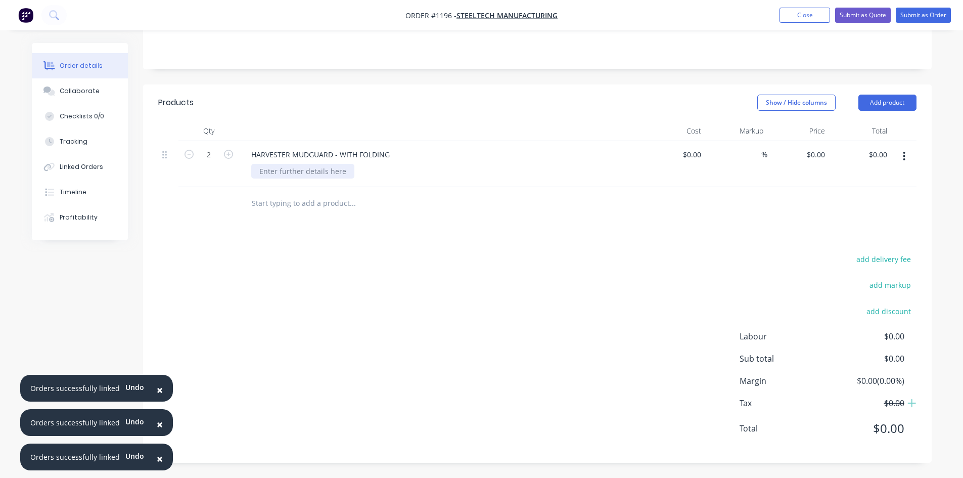
click at [287, 168] on div at bounding box center [302, 171] width 103 height 15
click at [893, 101] on button "Add product" at bounding box center [887, 103] width 58 height 16
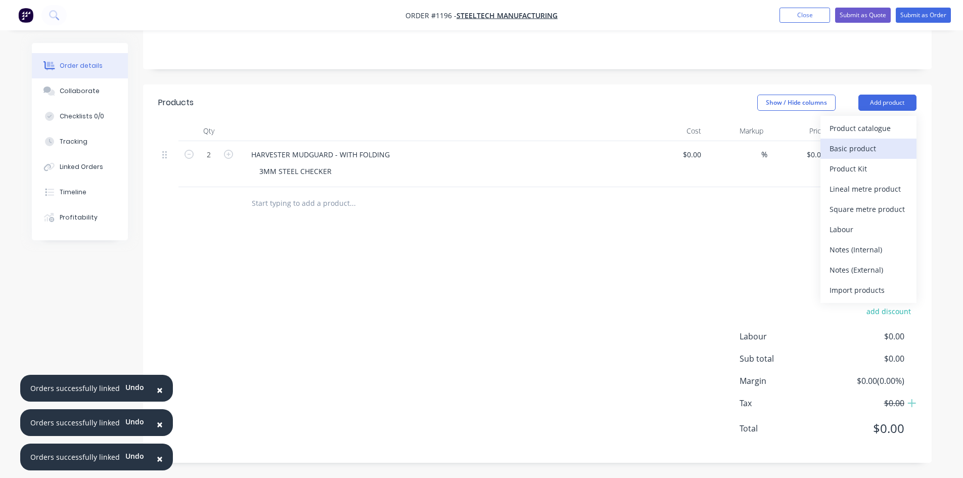
click at [868, 145] on div "Basic product" at bounding box center [869, 148] width 78 height 15
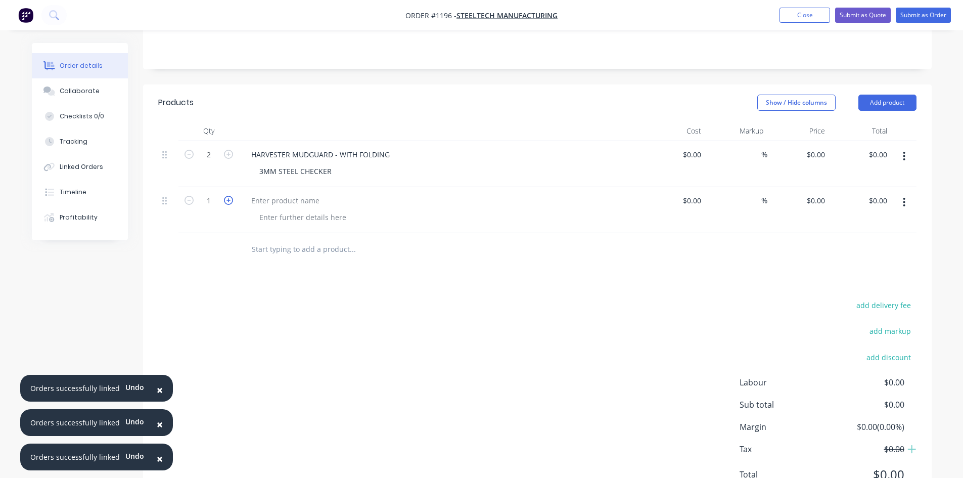
click at [225, 203] on icon "button" at bounding box center [228, 200] width 9 height 9
type input "2"
click at [258, 200] on div at bounding box center [285, 200] width 84 height 15
click at [331, 158] on div "HARVESTER MUDGUARD - WITH FOLDING" at bounding box center [320, 154] width 155 height 15
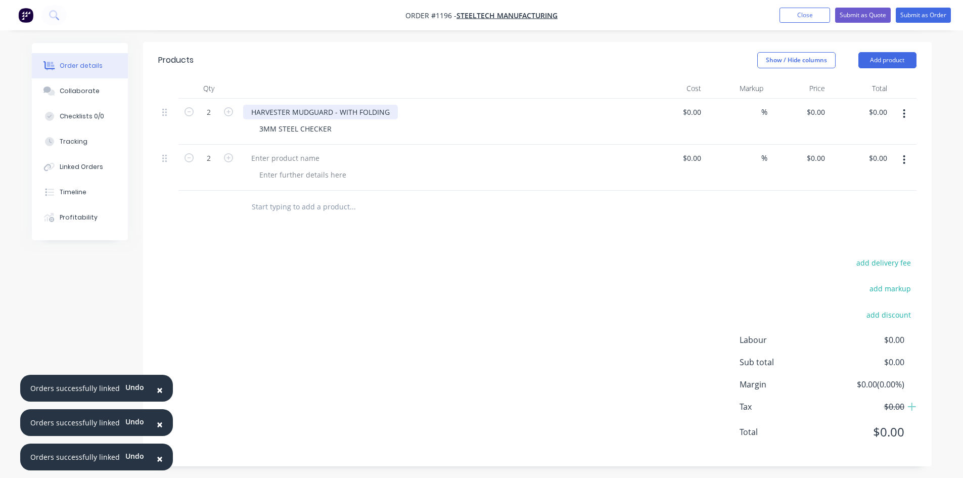
scroll to position [234, 0]
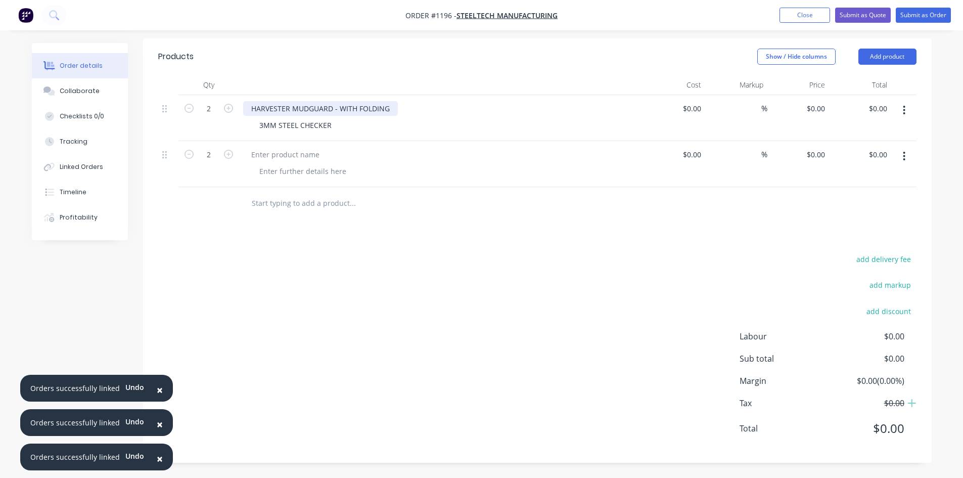
click at [332, 110] on div "HARVESTER MUDGUARD - WITH FOLDING" at bounding box center [320, 108] width 155 height 15
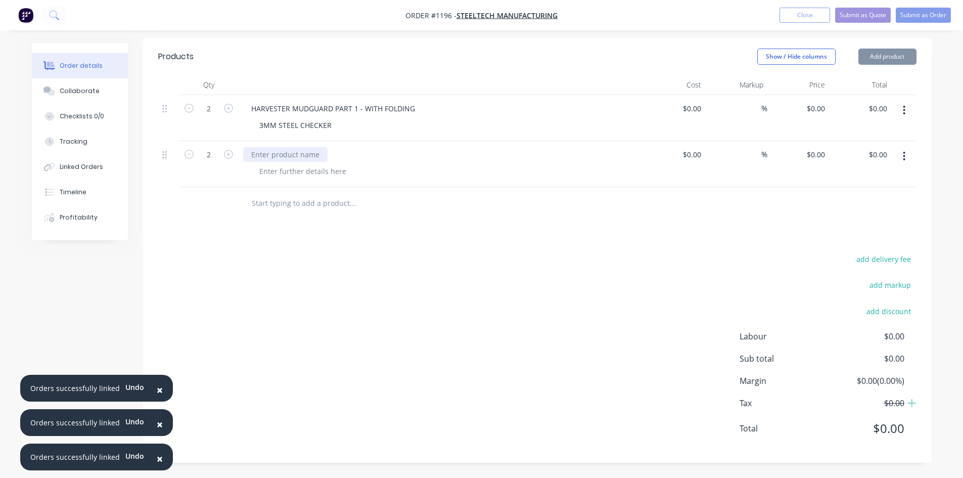
click at [277, 160] on div at bounding box center [285, 154] width 84 height 15
click at [277, 157] on div at bounding box center [285, 154] width 84 height 15
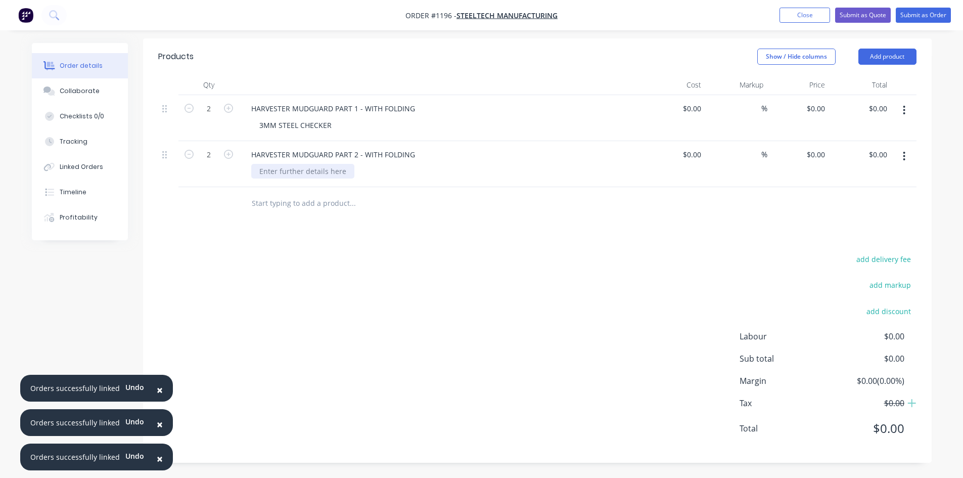
click at [260, 173] on div at bounding box center [302, 171] width 103 height 15
click at [302, 170] on div "3MM STEEL" at bounding box center [278, 171] width 55 height 15
click at [877, 58] on button "Add product" at bounding box center [887, 57] width 58 height 16
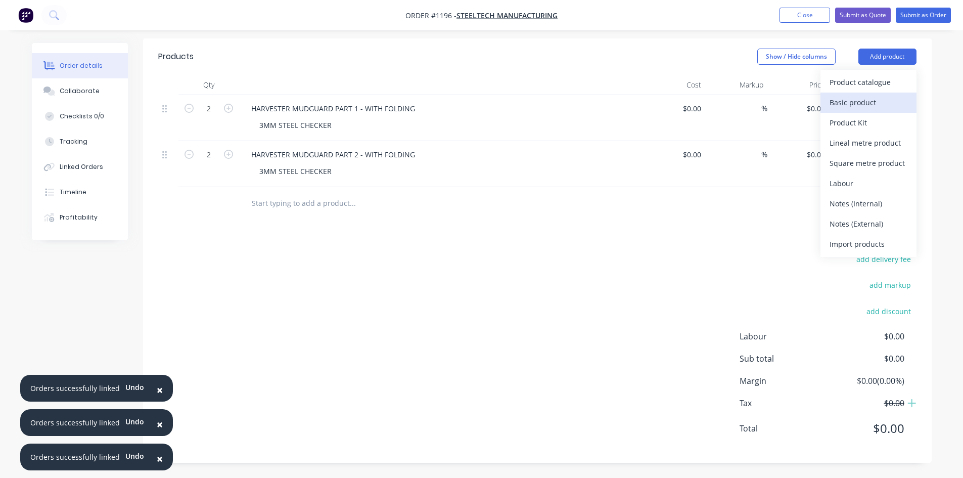
click at [855, 101] on div "Basic product" at bounding box center [869, 102] width 78 height 15
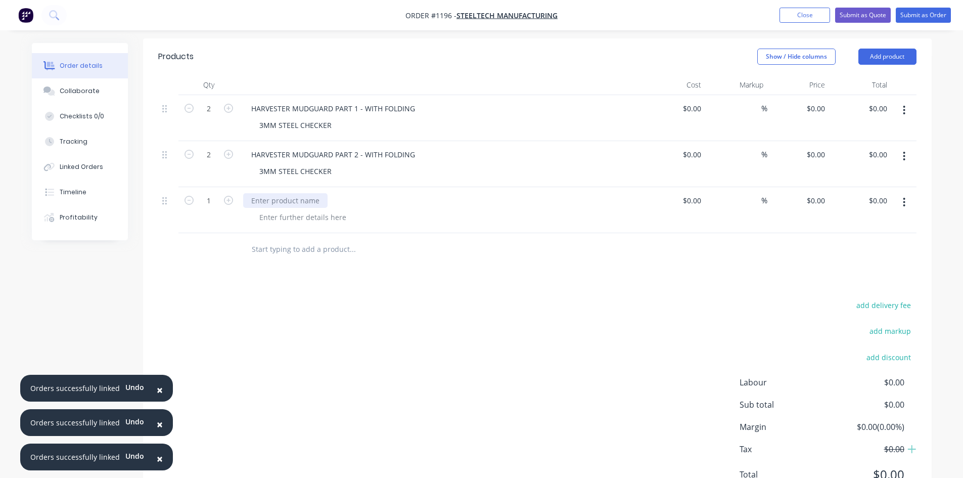
click at [272, 204] on div at bounding box center [285, 200] width 84 height 15
drag, startPoint x: 260, startPoint y: 173, endPoint x: 343, endPoint y: 176, distance: 82.9
click at [338, 175] on div "3MM STEEL CHECKER" at bounding box center [295, 171] width 88 height 15
click at [297, 168] on div "3MM STEEL CHECKER" at bounding box center [295, 171] width 88 height 15
drag, startPoint x: 259, startPoint y: 170, endPoint x: 331, endPoint y: 174, distance: 71.9
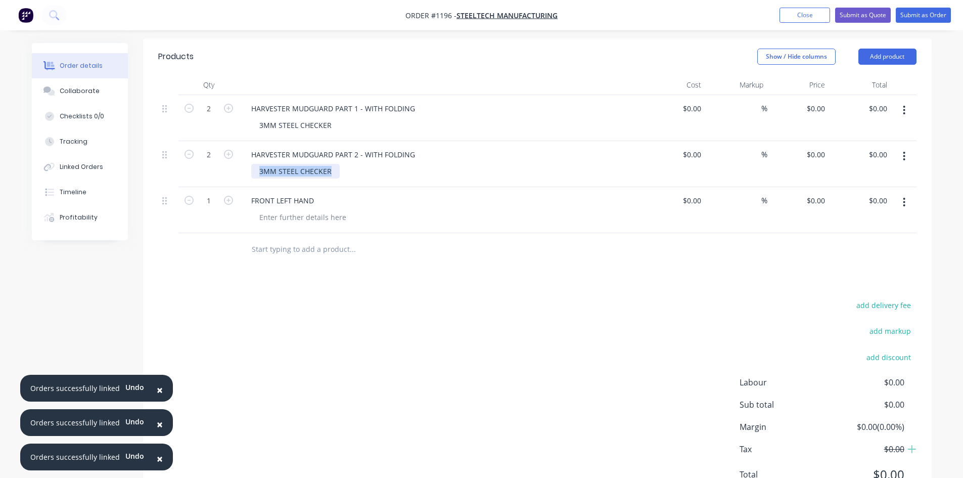
click at [331, 174] on div "3MM STEEL CHECKER" at bounding box center [295, 171] width 88 height 15
copy div "3MM STEEL CHECKER"
click at [296, 214] on div at bounding box center [302, 217] width 103 height 15
paste div
click at [873, 59] on button "Add product" at bounding box center [887, 57] width 58 height 16
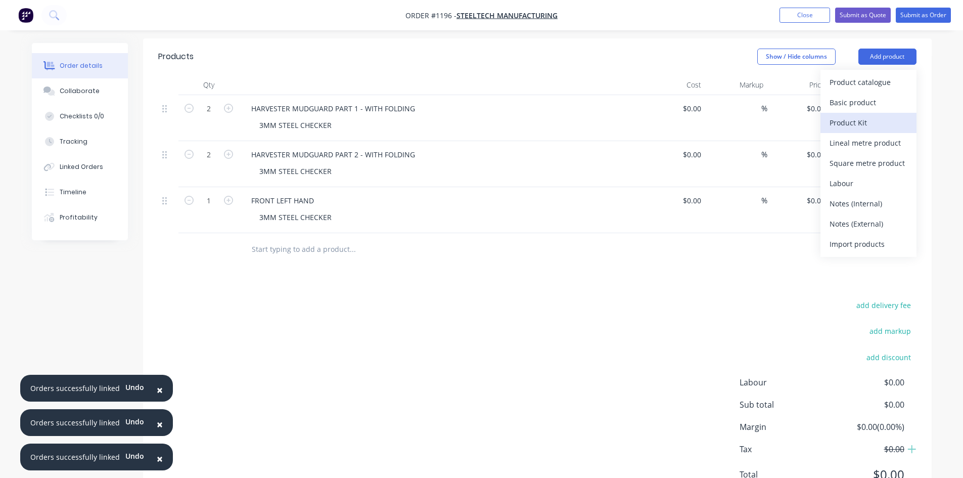
click at [848, 118] on div "Product Kit" at bounding box center [869, 122] width 78 height 15
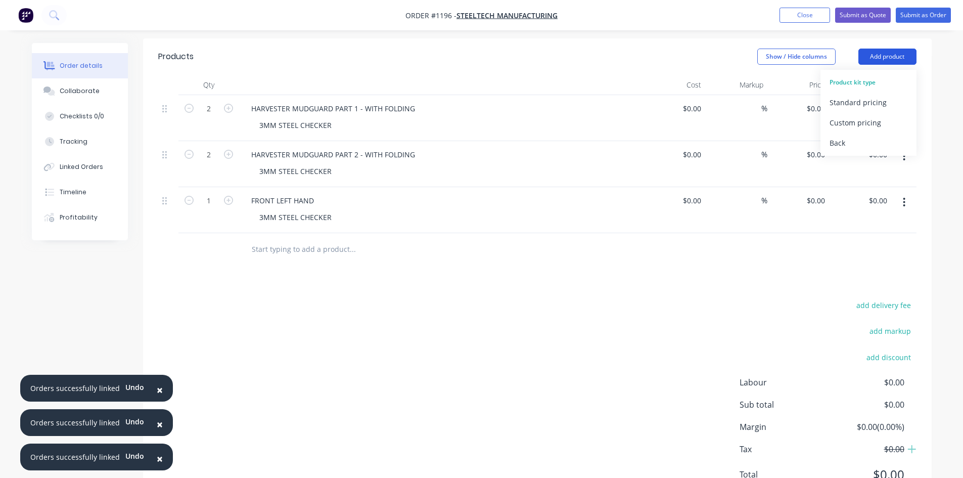
click at [879, 56] on button "Add product" at bounding box center [887, 57] width 58 height 16
click at [876, 58] on button "Add product" at bounding box center [887, 57] width 58 height 16
click at [840, 142] on div "Back" at bounding box center [869, 142] width 78 height 15
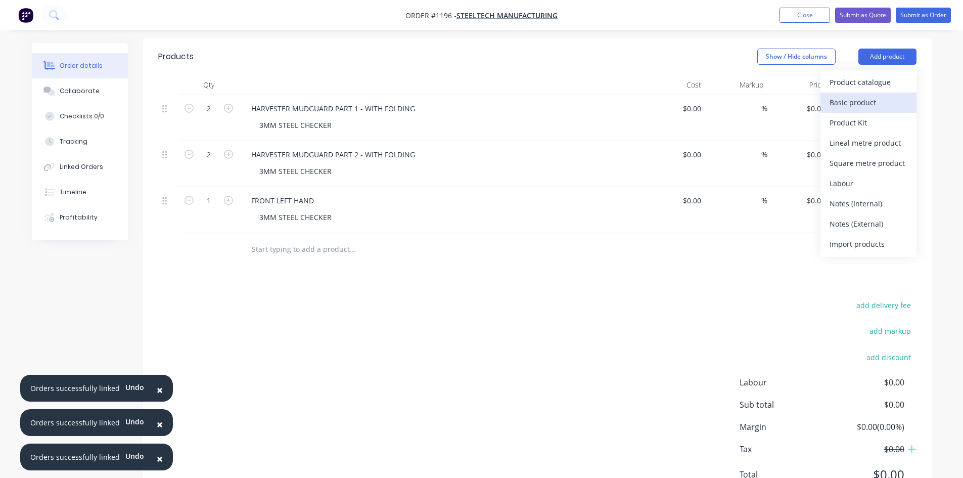
click at [860, 102] on div "Basic product" at bounding box center [869, 102] width 78 height 15
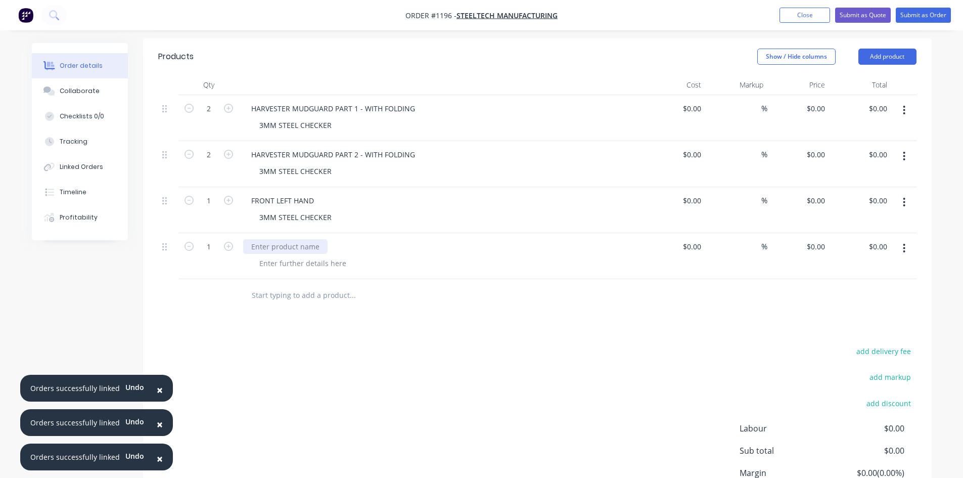
click at [269, 244] on div at bounding box center [285, 246] width 84 height 15
click at [275, 264] on div at bounding box center [302, 263] width 103 height 15
paste div
click at [881, 56] on button "Add product" at bounding box center [887, 57] width 58 height 16
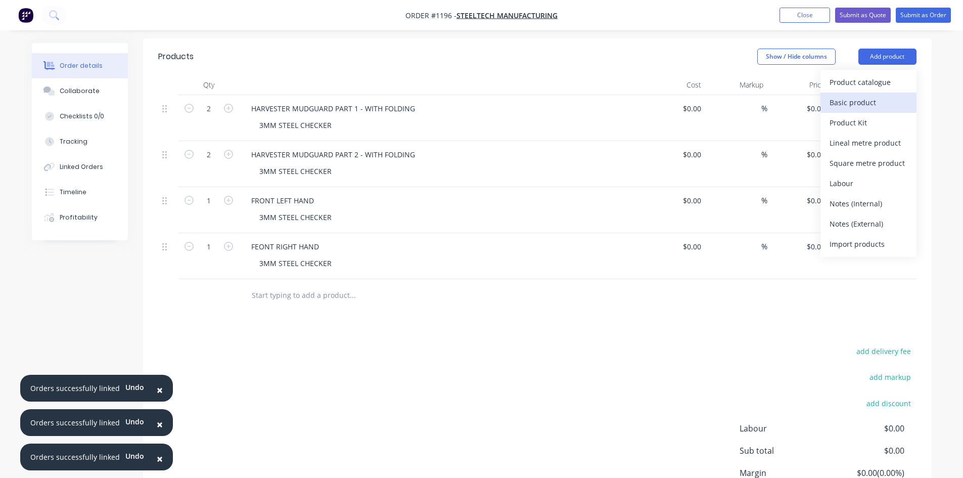
click at [833, 104] on div "Basic product" at bounding box center [869, 102] width 78 height 15
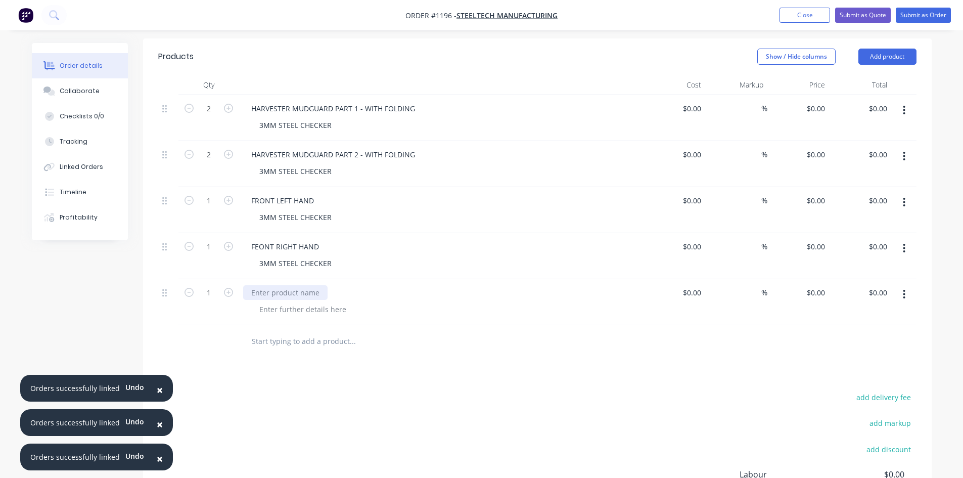
click at [282, 292] on div at bounding box center [285, 292] width 84 height 15
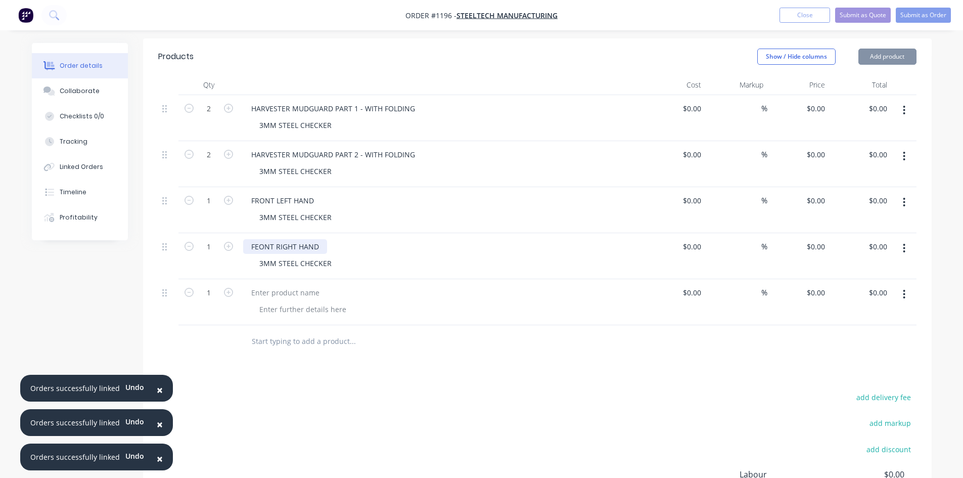
click at [259, 250] on div "FEONT RIGHT HAND" at bounding box center [285, 246] width 84 height 15
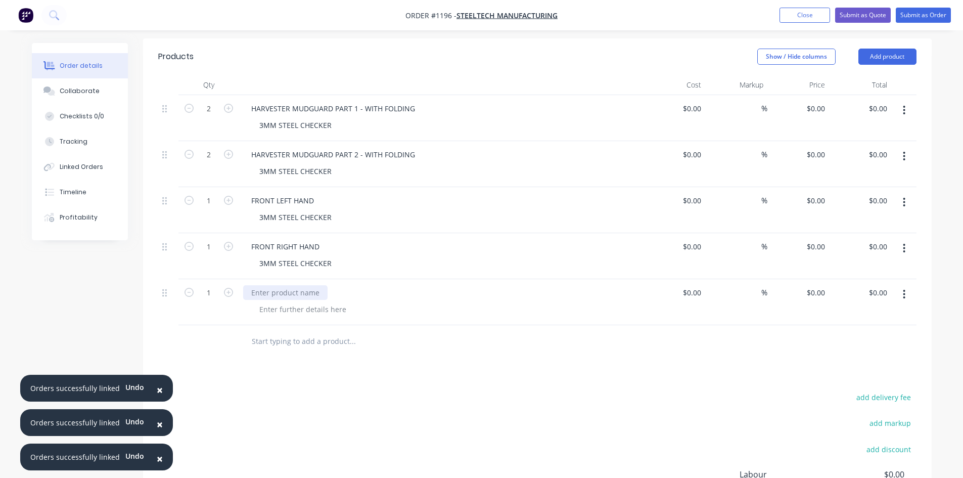
click at [271, 290] on div at bounding box center [285, 292] width 84 height 15
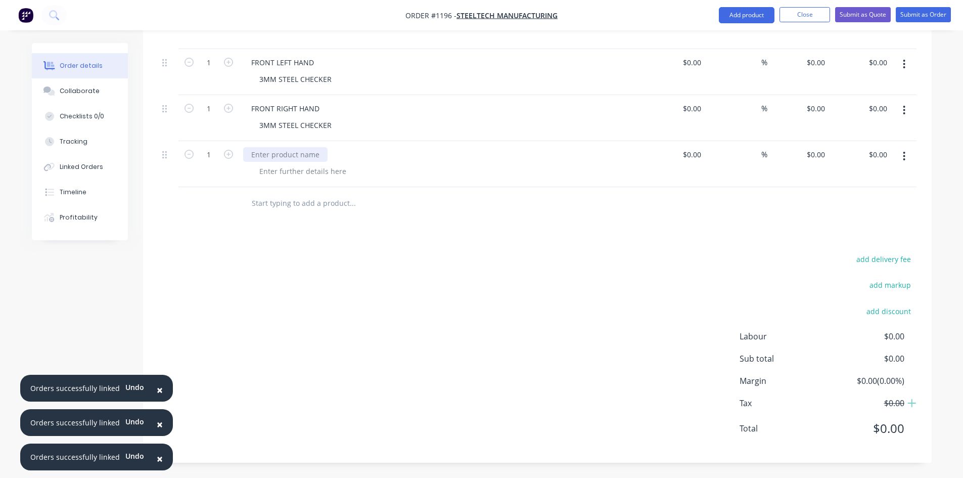
click at [285, 154] on div at bounding box center [285, 154] width 84 height 15
click at [282, 174] on div at bounding box center [302, 171] width 103 height 15
paste div
click at [730, 17] on button "Add product" at bounding box center [747, 15] width 56 height 16
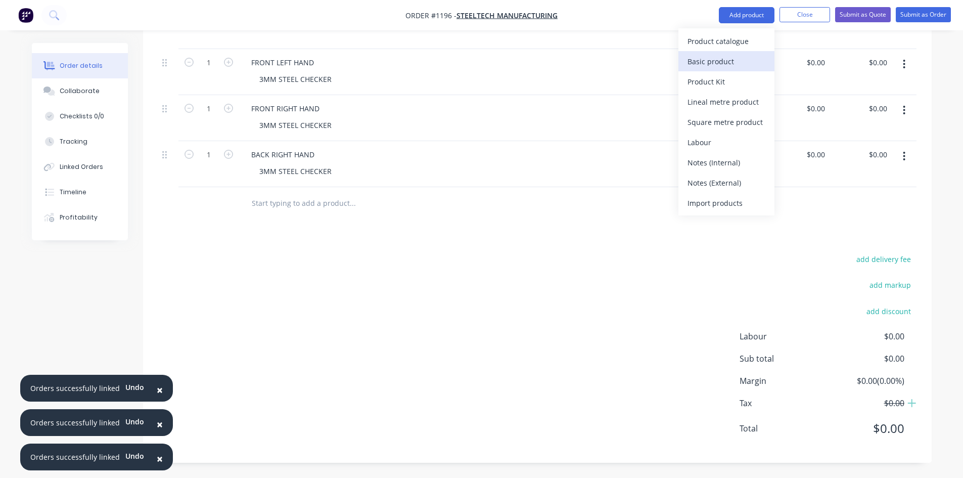
click at [710, 54] on div "Basic product" at bounding box center [727, 61] width 78 height 15
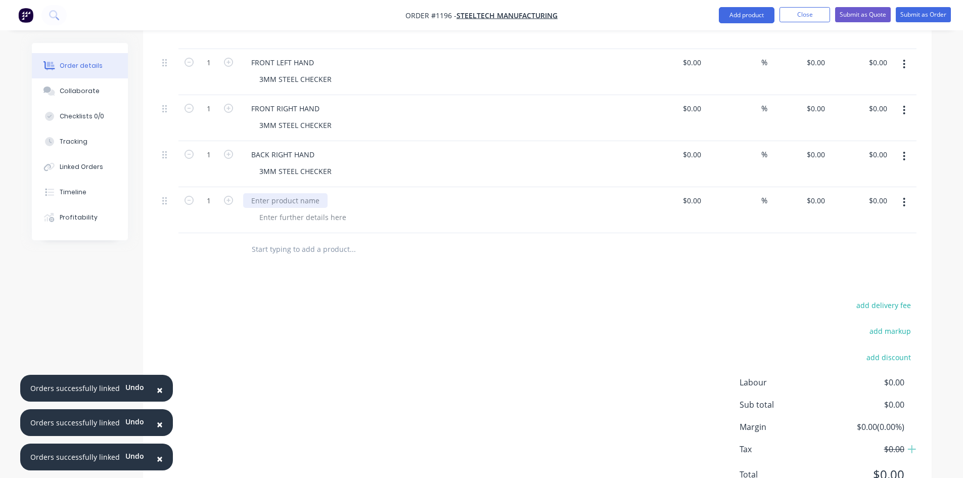
click at [263, 202] on div at bounding box center [285, 200] width 84 height 15
click at [274, 222] on div at bounding box center [302, 217] width 103 height 15
paste div
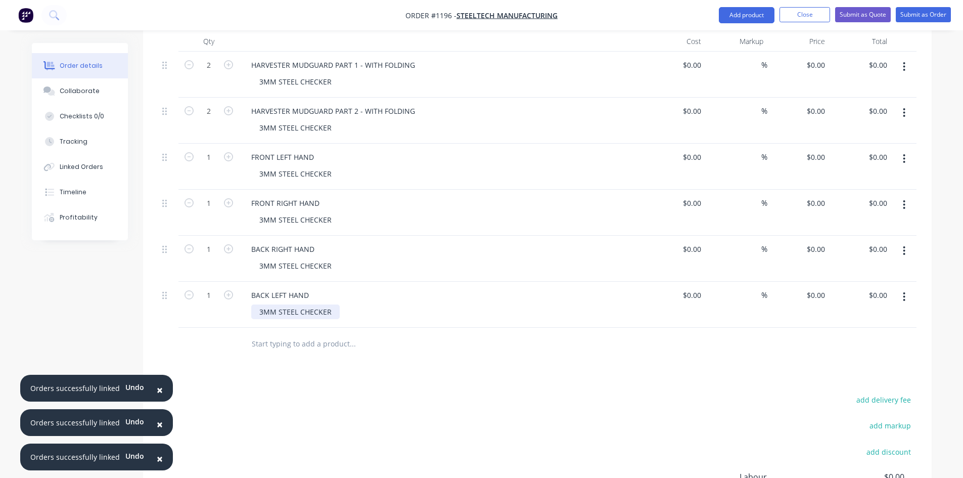
scroll to position [270, 0]
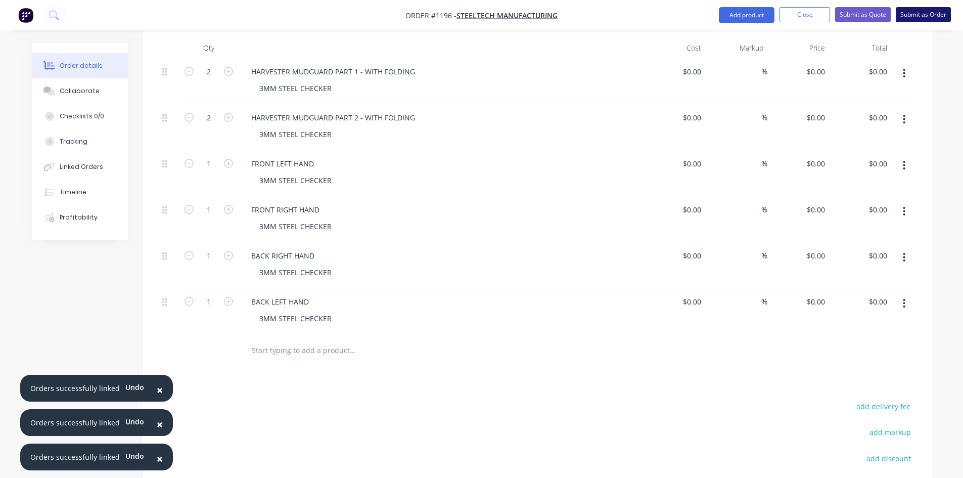
click at [923, 16] on button "Submit as Order" at bounding box center [923, 14] width 55 height 15
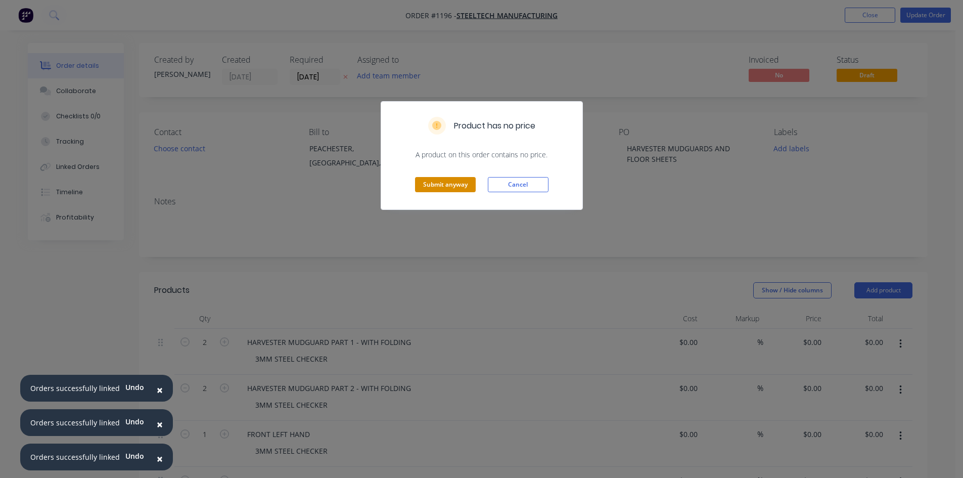
click at [447, 182] on button "Submit anyway" at bounding box center [445, 184] width 61 height 15
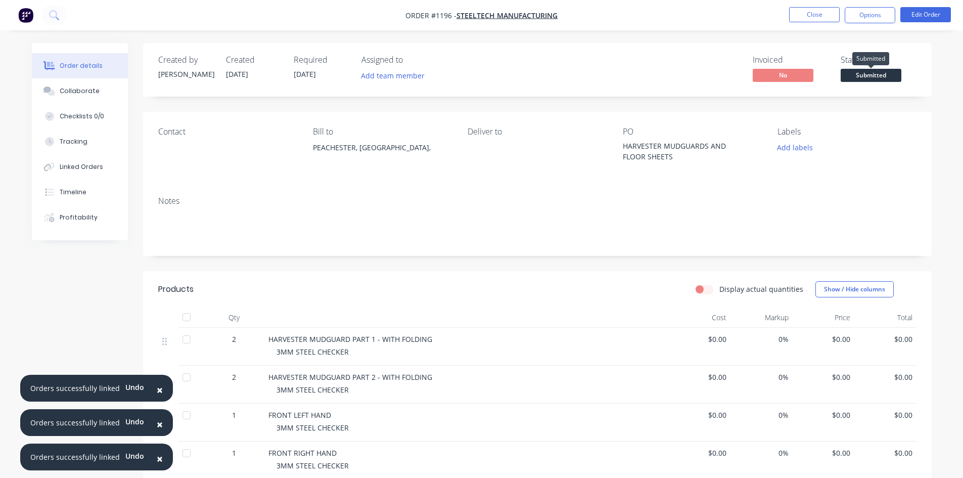
click at [847, 71] on span "Submitted" at bounding box center [871, 75] width 61 height 13
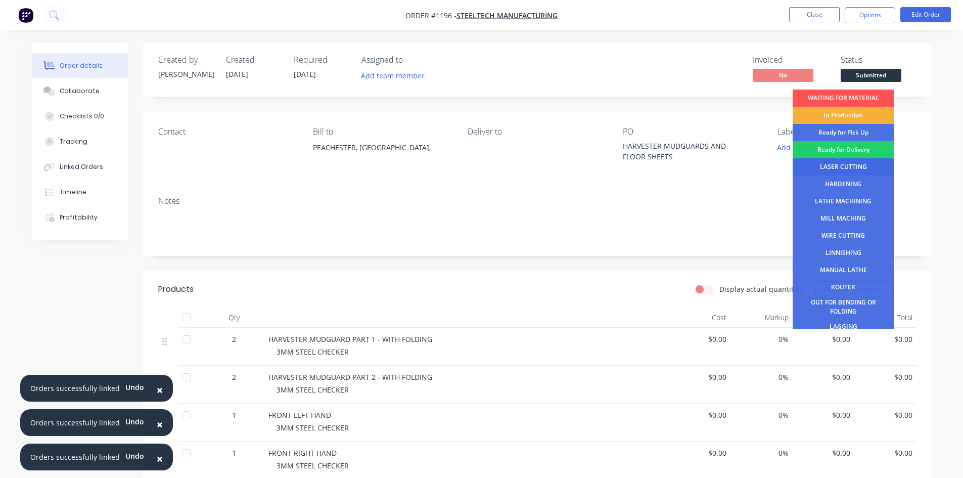
click at [842, 162] on div "LASER CUTTING" at bounding box center [843, 166] width 101 height 17
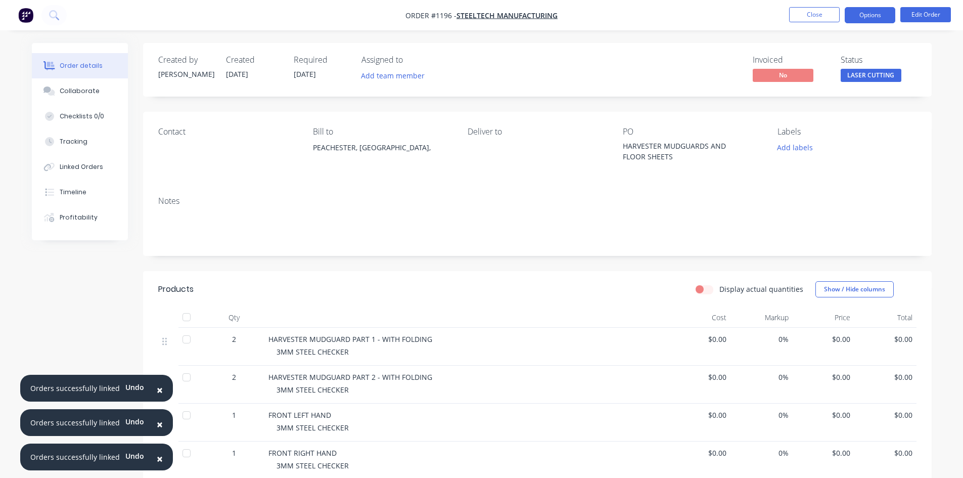
click at [848, 16] on button "Options" at bounding box center [870, 15] width 51 height 16
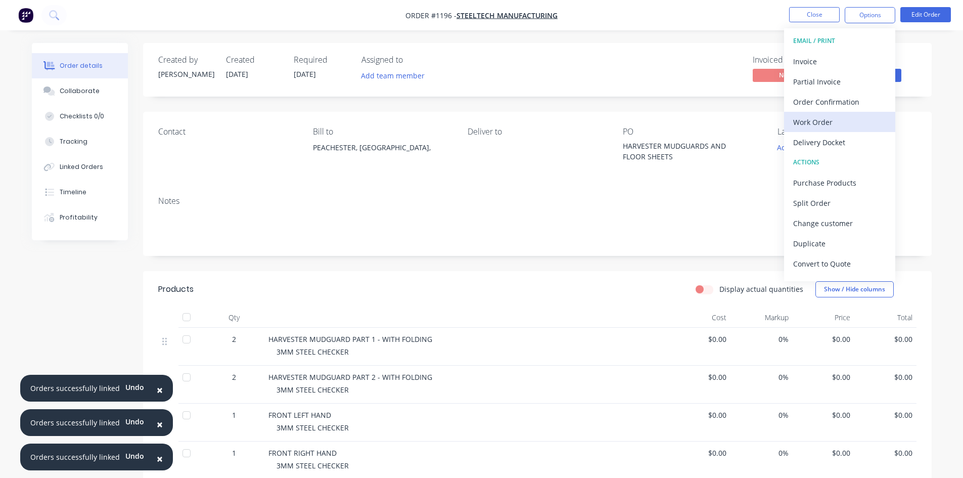
click at [814, 122] on div "Work Order" at bounding box center [839, 122] width 93 height 15
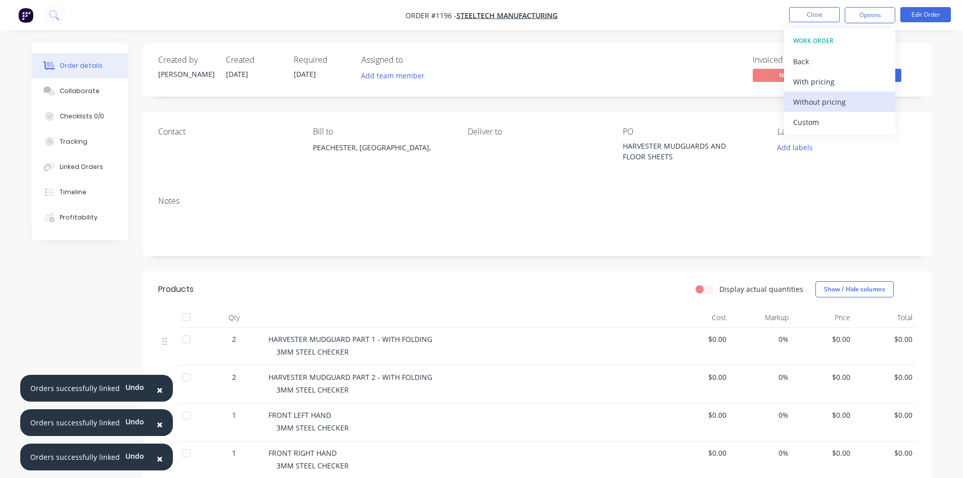
click at [825, 101] on div "Without pricing" at bounding box center [839, 102] width 93 height 15
